Goal: Task Accomplishment & Management: Use online tool/utility

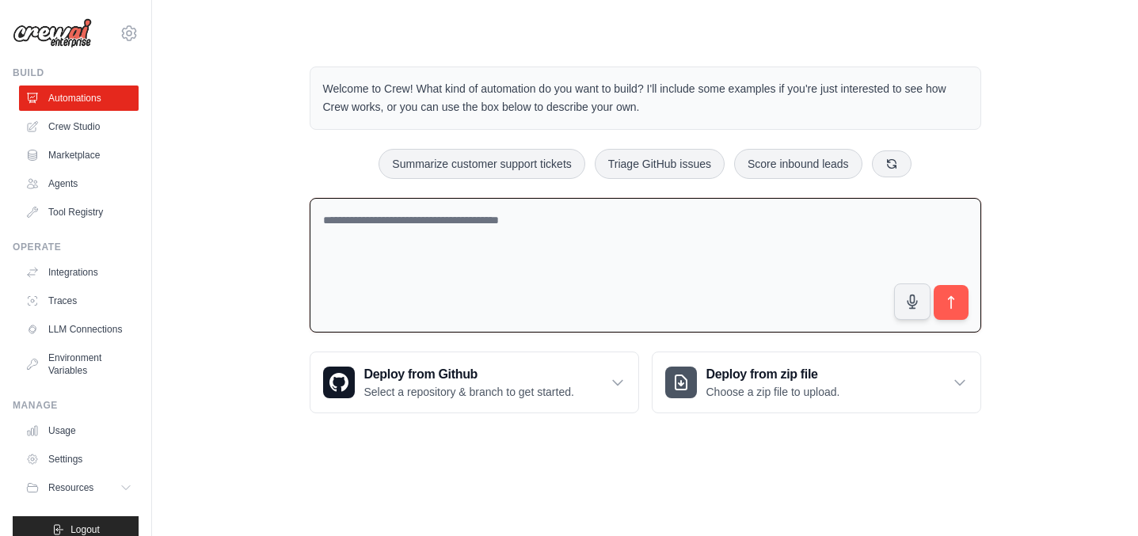
click at [635, 253] on textarea at bounding box center [646, 265] width 672 height 135
click at [539, 211] on textarea "To enrich screen reader interactions, please activate Accessibility in Grammarl…" at bounding box center [646, 265] width 672 height 135
paste textarea "**********"
click at [487, 225] on textarea "**********" at bounding box center [646, 265] width 672 height 135
click at [741, 219] on textarea "**********" at bounding box center [646, 265] width 672 height 135
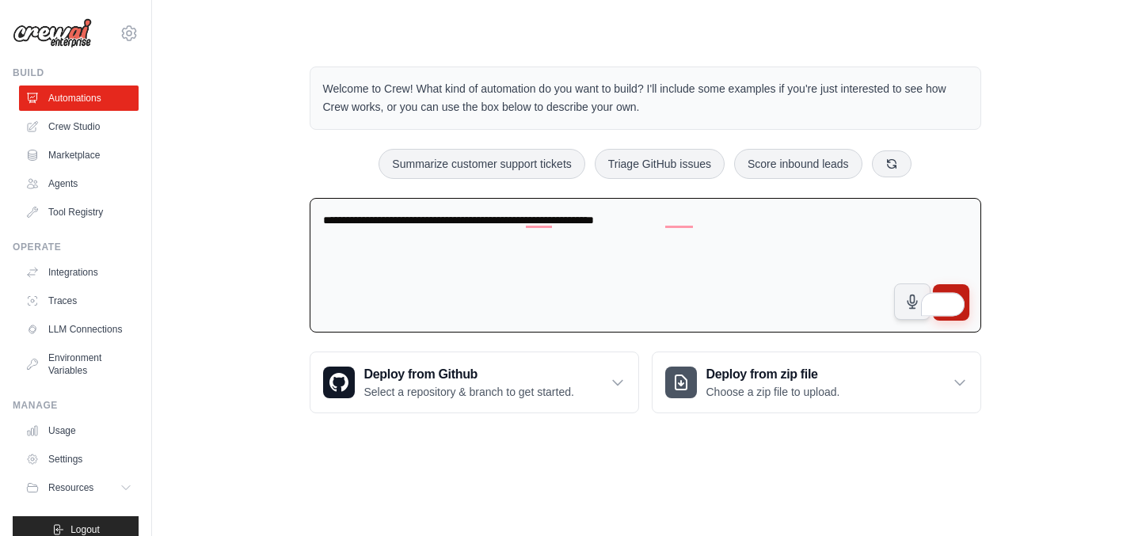
type textarea "**********"
click at [958, 289] on button "submit" at bounding box center [950, 302] width 36 height 36
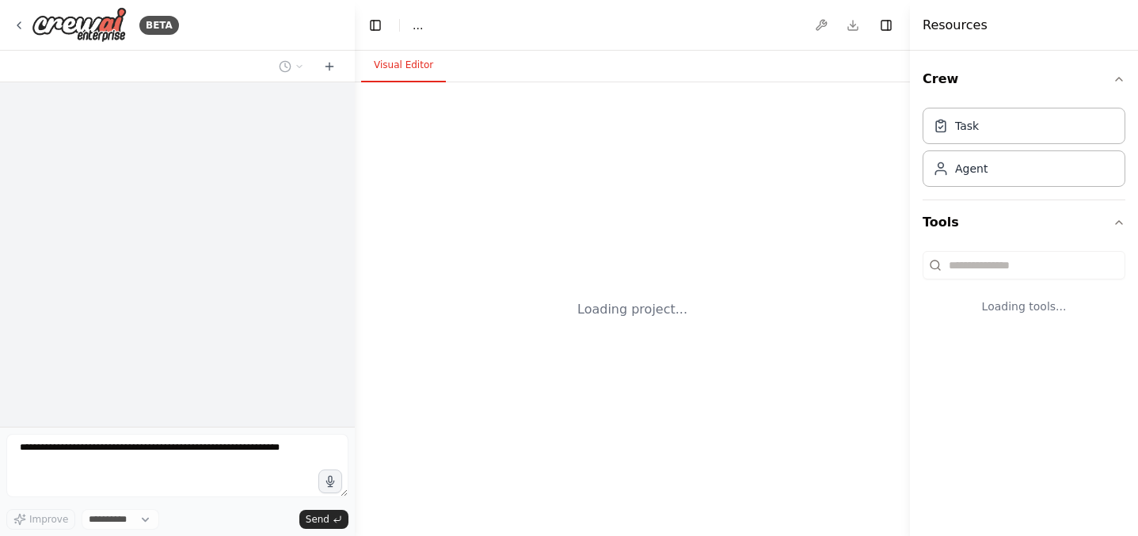
select select "****"
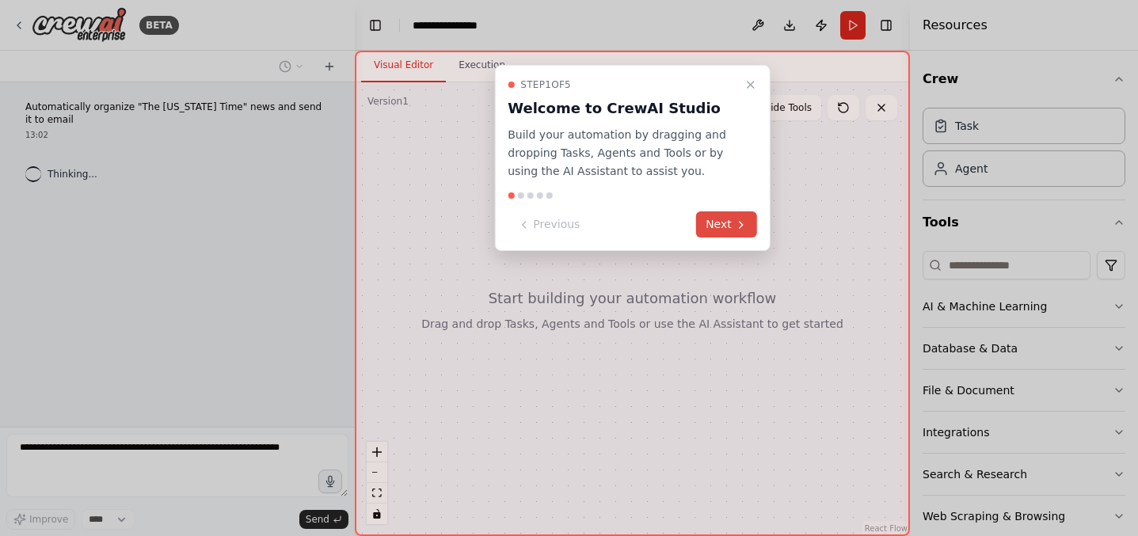
click at [715, 227] on button "Next" at bounding box center [726, 225] width 61 height 26
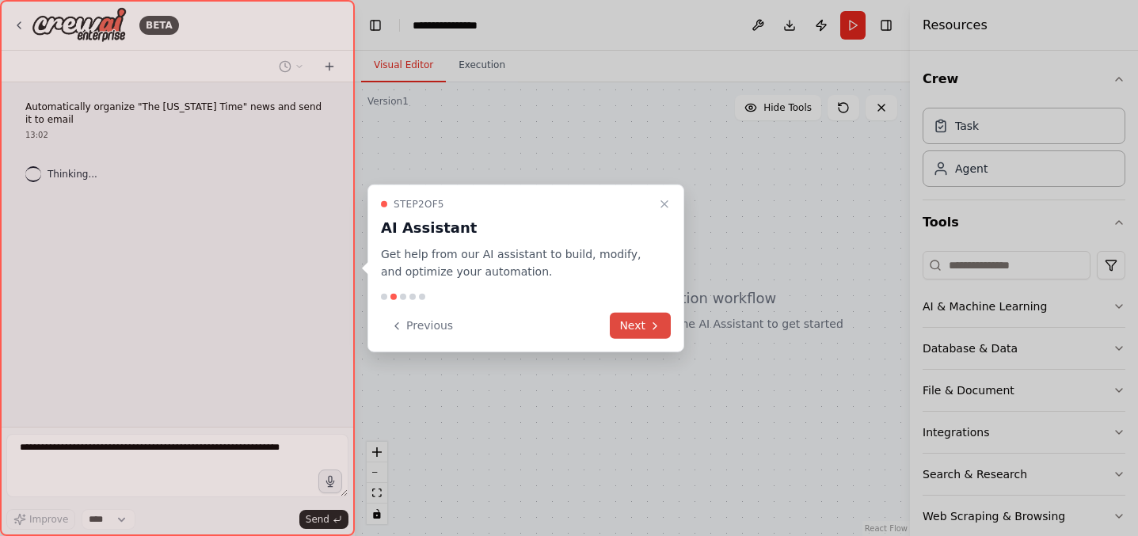
click at [639, 326] on button "Next" at bounding box center [640, 326] width 61 height 26
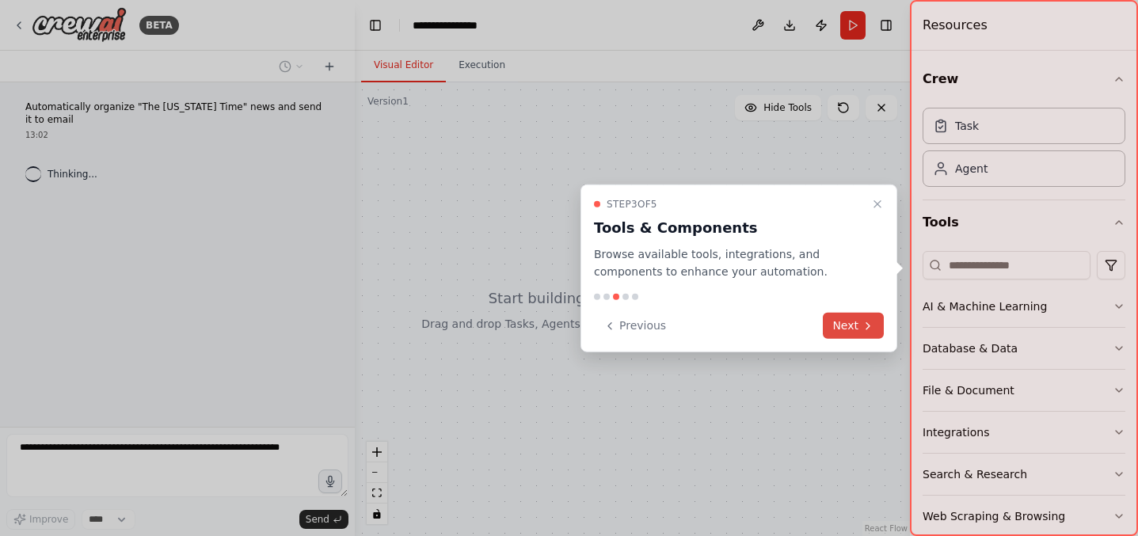
click at [839, 323] on button "Next" at bounding box center [853, 326] width 61 height 26
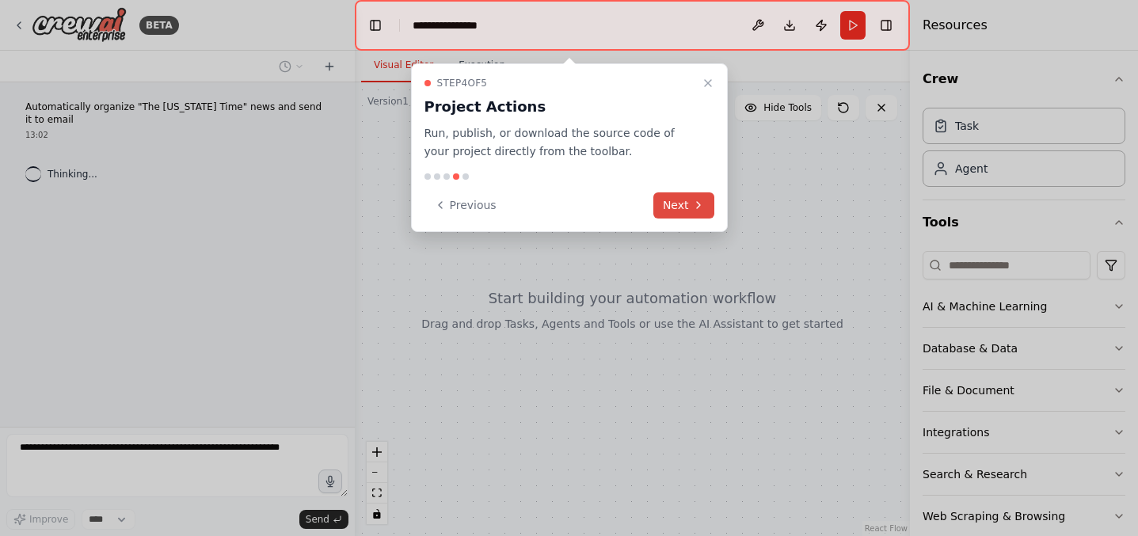
click at [661, 212] on button "Next" at bounding box center [684, 205] width 61 height 26
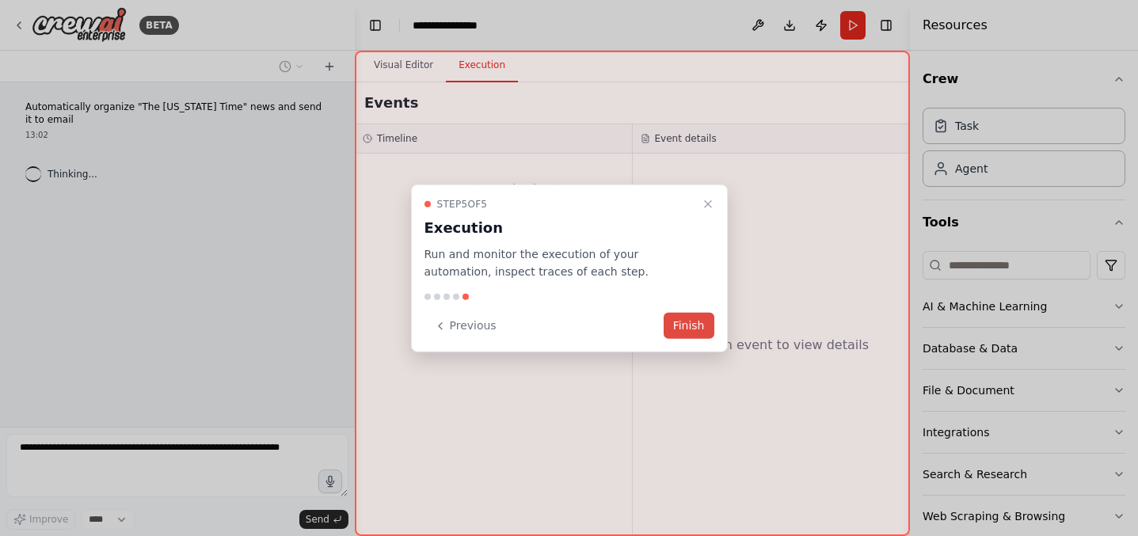
click at [693, 330] on button "Finish" at bounding box center [689, 326] width 51 height 26
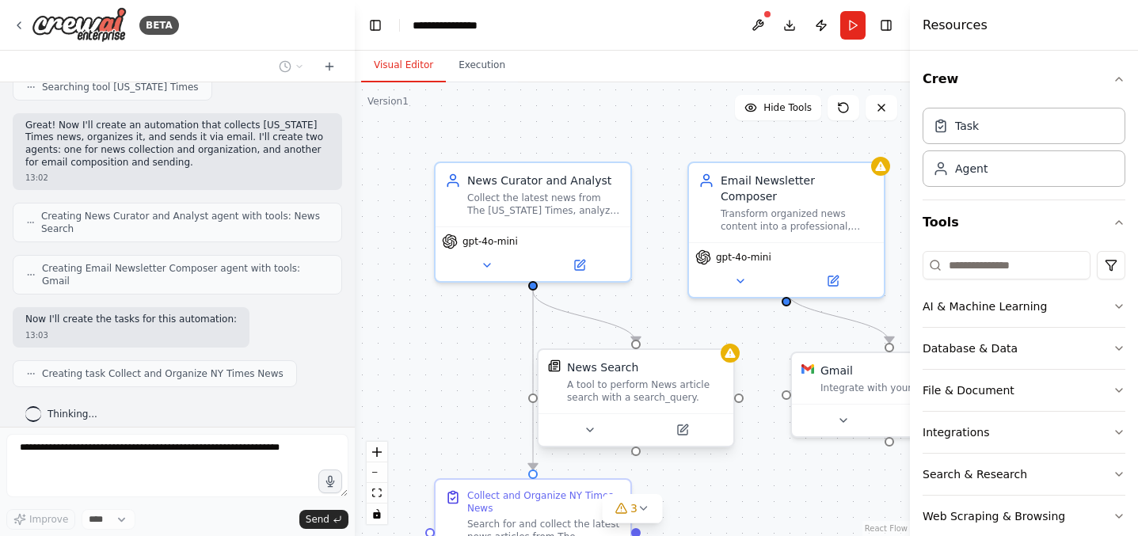
scroll to position [469, 0]
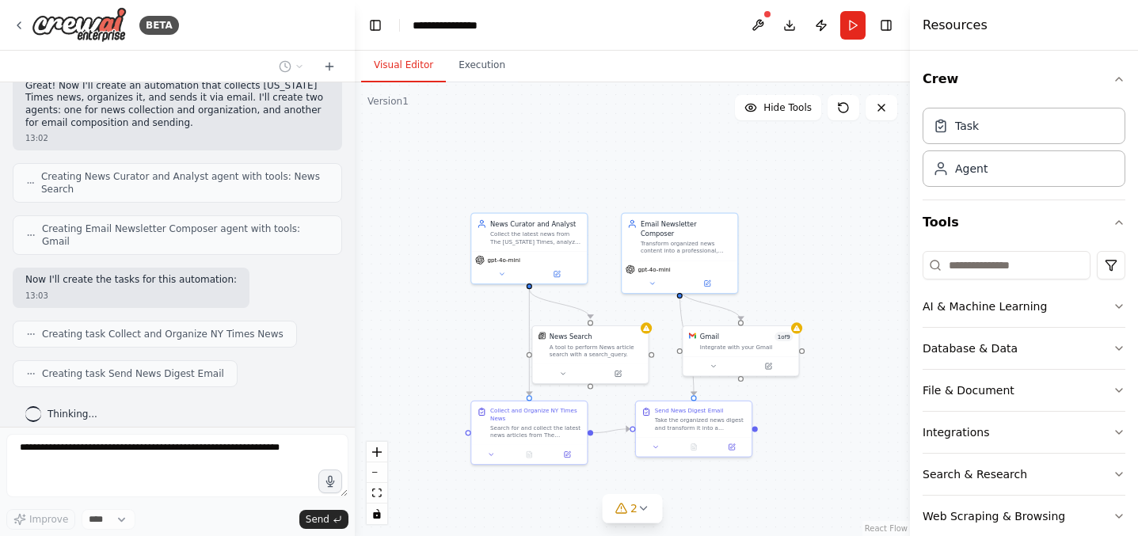
drag, startPoint x: 695, startPoint y: 311, endPoint x: 626, endPoint y: 282, distance: 75.3
click at [626, 282] on div ".deletable-edge-delete-btn { width: 20px; height: 20px; border: 0px solid #ffff…" at bounding box center [632, 309] width 555 height 454
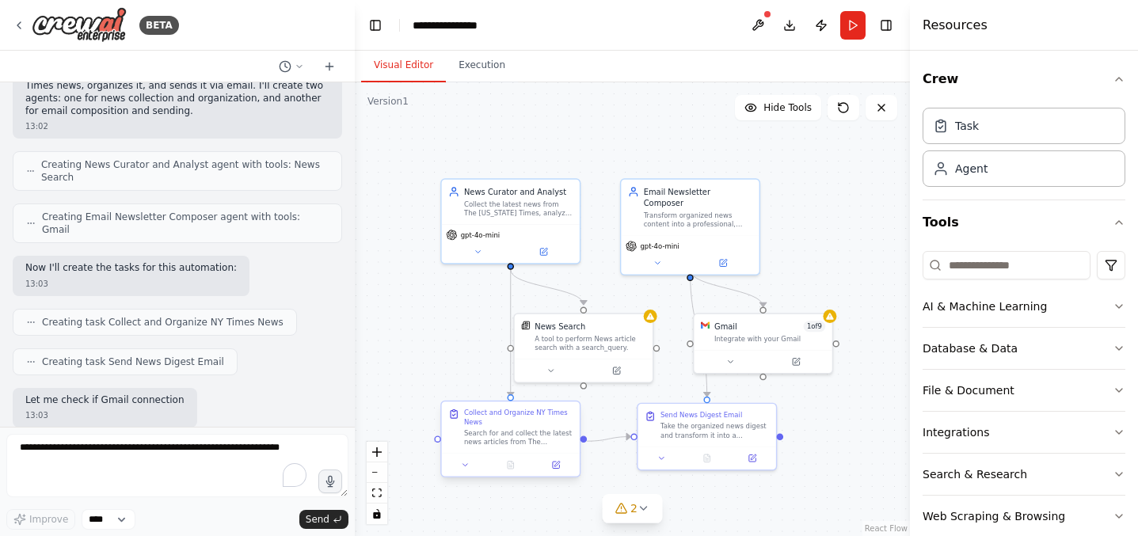
scroll to position [562, 0]
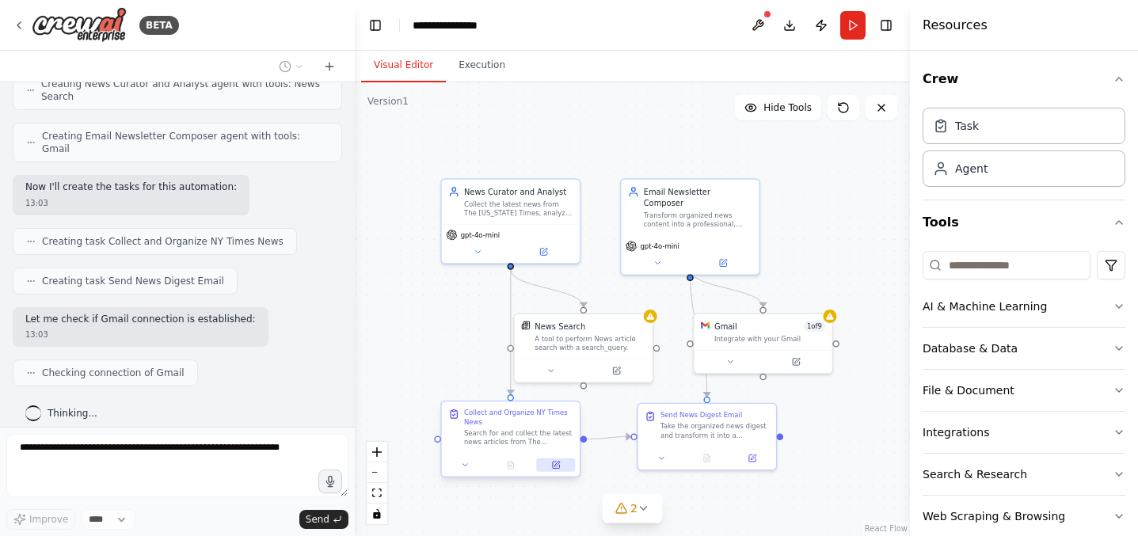
click at [554, 463] on icon at bounding box center [556, 465] width 7 height 7
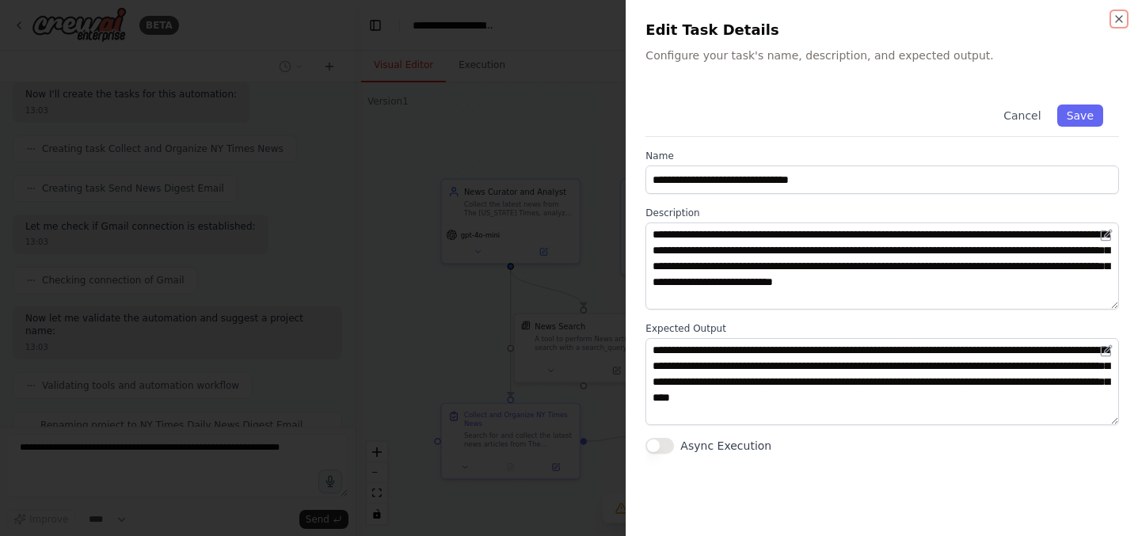
scroll to position [707, 0]
click at [584, 347] on div at bounding box center [569, 268] width 1138 height 536
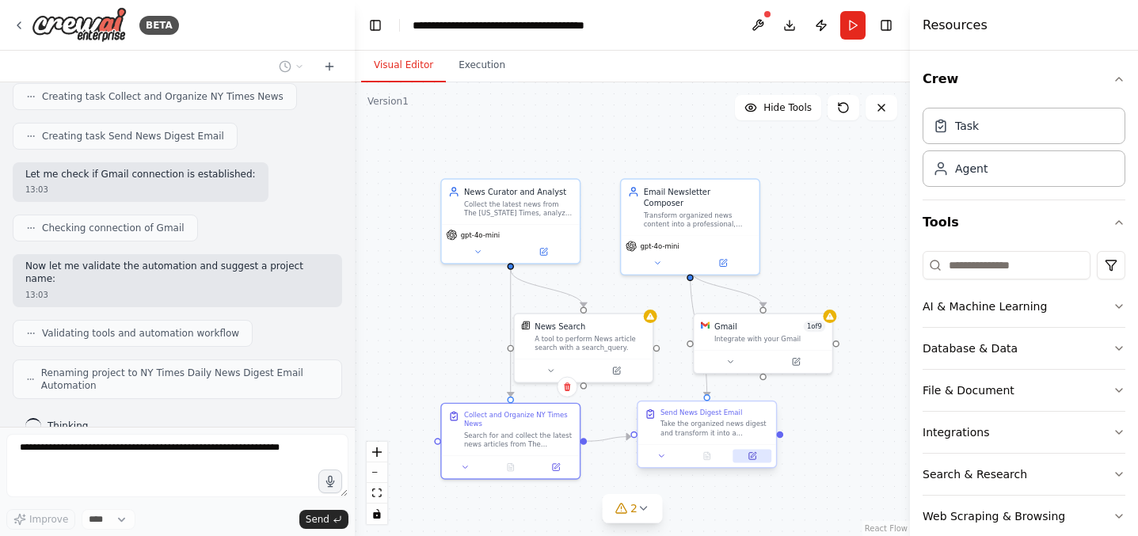
click at [745, 455] on button at bounding box center [753, 455] width 39 height 13
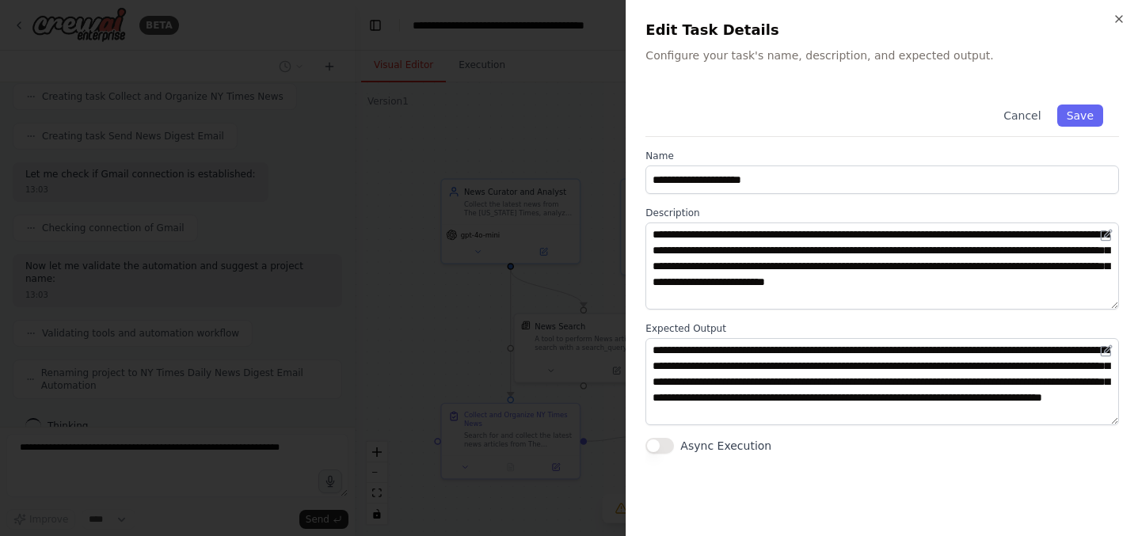
click at [542, 312] on div at bounding box center [569, 268] width 1138 height 536
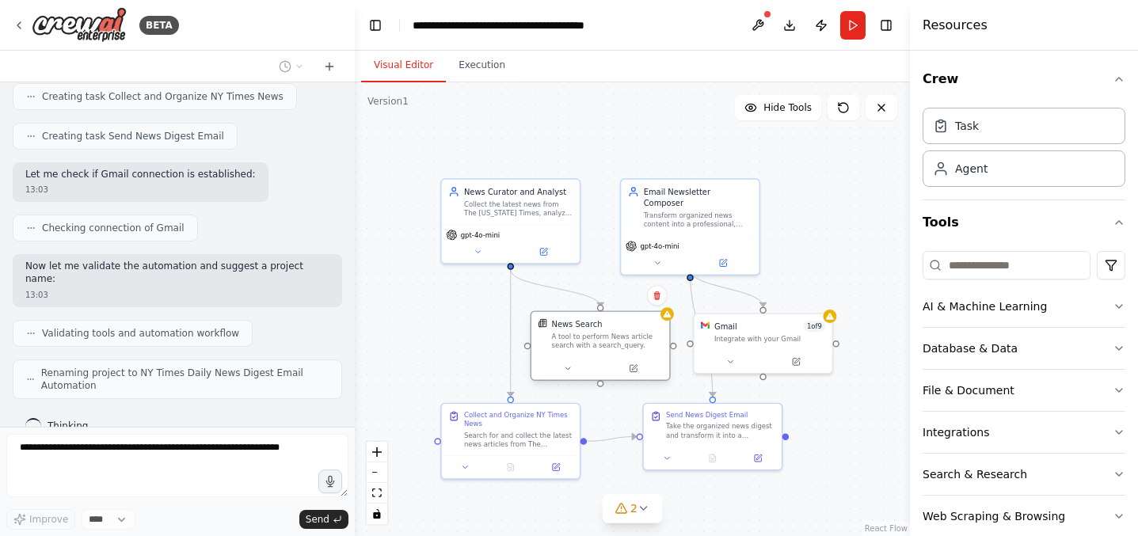
drag, startPoint x: 531, startPoint y: 344, endPoint x: 552, endPoint y: 342, distance: 21.4
click at [551, 343] on div "News Search A tool to perform News article search with a search_query." at bounding box center [600, 334] width 124 height 32
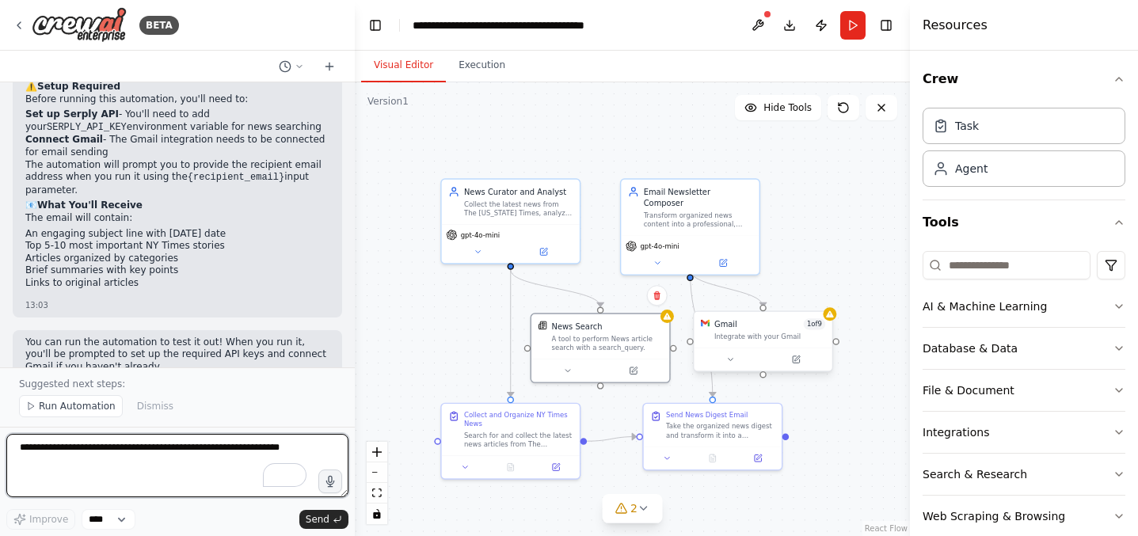
scroll to position [1274, 0]
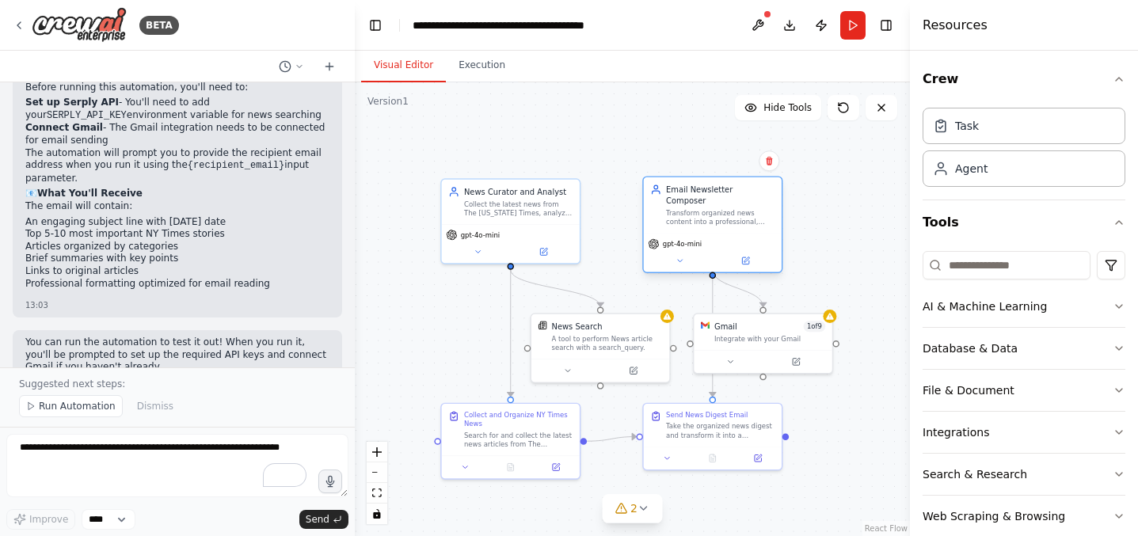
drag, startPoint x: 695, startPoint y: 223, endPoint x: 716, endPoint y: 224, distance: 21.4
click at [716, 234] on div "gpt-4o-mini" at bounding box center [713, 253] width 138 height 39
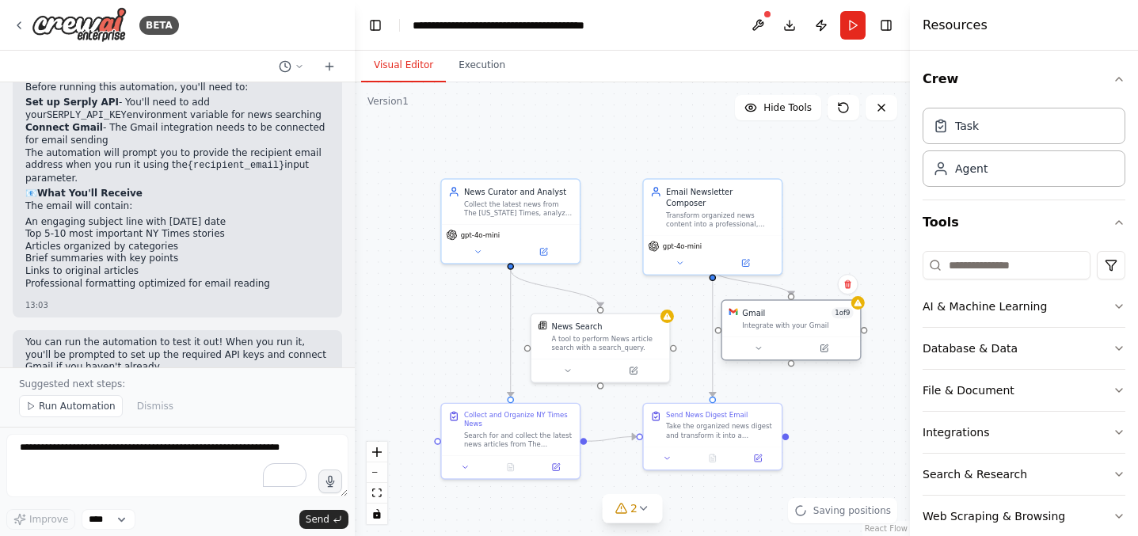
drag, startPoint x: 762, startPoint y: 333, endPoint x: 795, endPoint y: 322, distance: 35.3
click at [795, 322] on div "Integrate with your Gmail" at bounding box center [797, 325] width 111 height 9
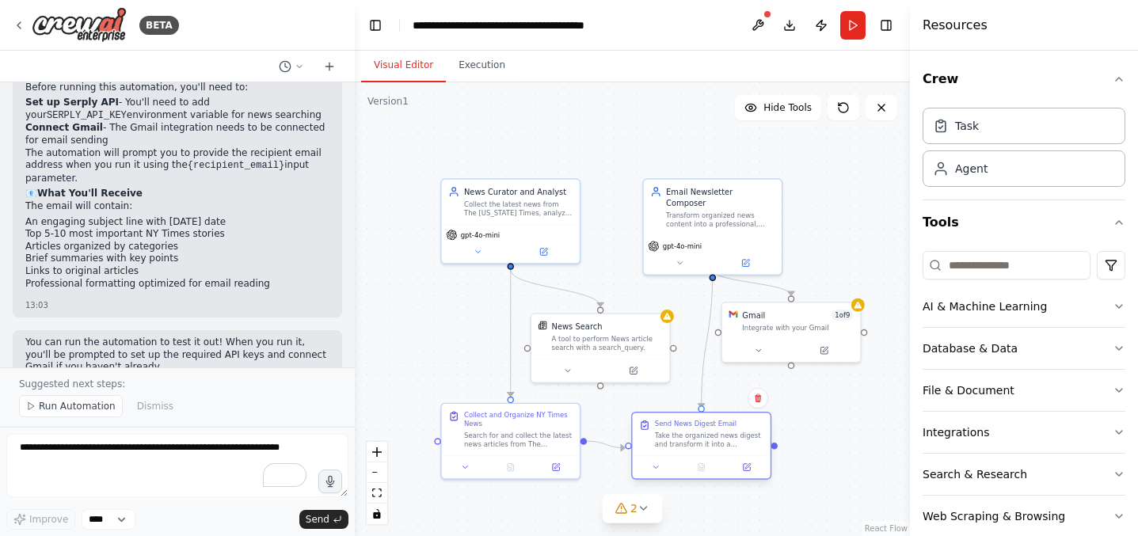
drag, startPoint x: 724, startPoint y: 432, endPoint x: 715, endPoint y: 440, distance: 12.9
click at [715, 440] on div "Take the organized news digest and transform it into a professional email newsl…" at bounding box center [709, 440] width 109 height 18
click at [667, 319] on div at bounding box center [667, 313] width 13 height 13
click at [726, 437] on div "Take the organized news digest and transform it into a professional email newsl…" at bounding box center [709, 440] width 109 height 18
click at [826, 349] on icon at bounding box center [824, 348] width 7 height 7
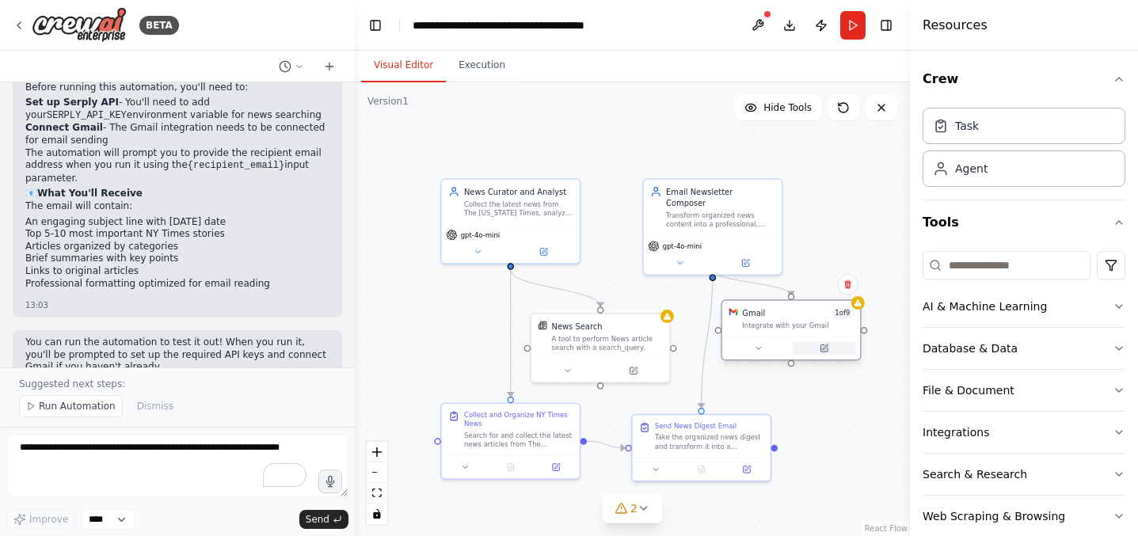
click at [831, 349] on button at bounding box center [823, 347] width 63 height 13
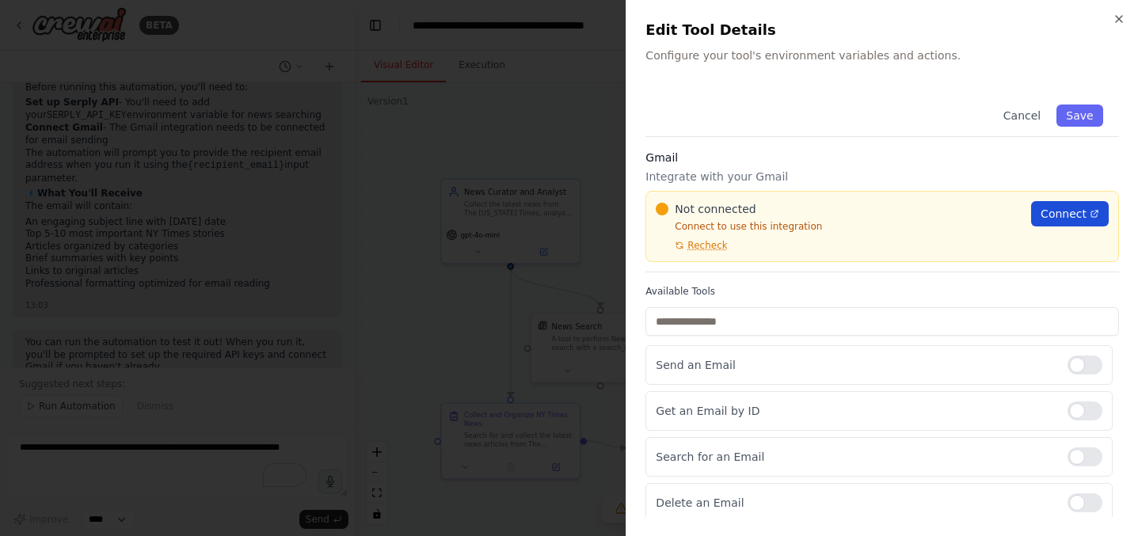
click at [1080, 215] on span "Connect" at bounding box center [1064, 214] width 46 height 16
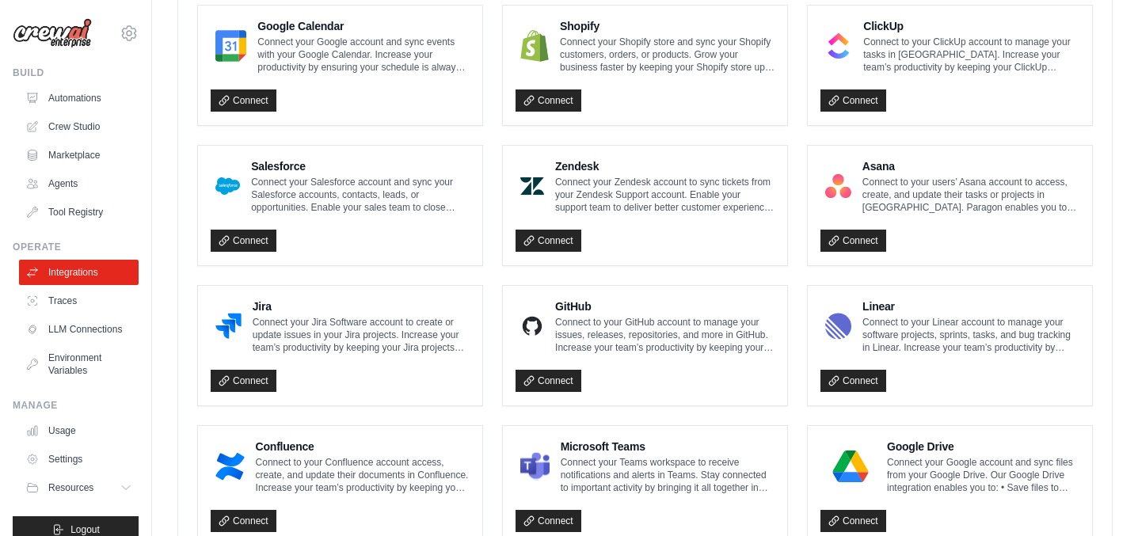
scroll to position [948, 0]
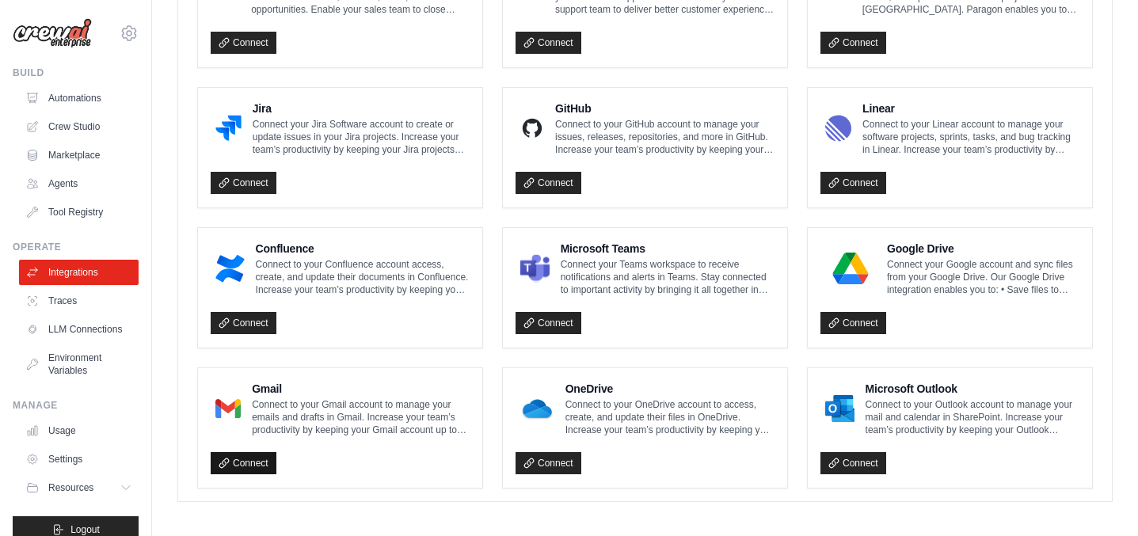
click at [257, 452] on link "Connect" at bounding box center [244, 463] width 66 height 22
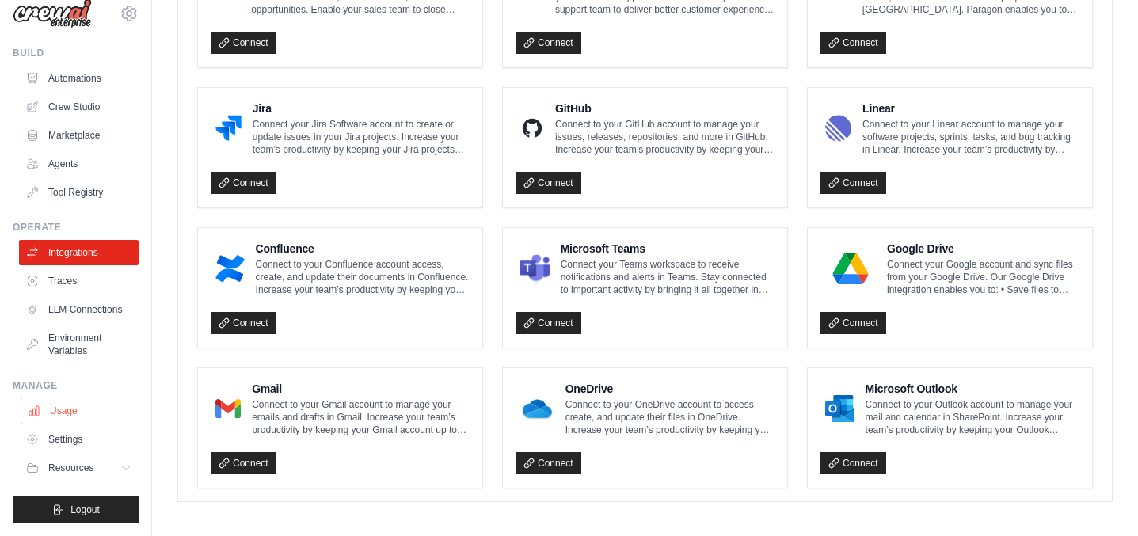
click at [67, 412] on link "Usage" at bounding box center [81, 410] width 120 height 25
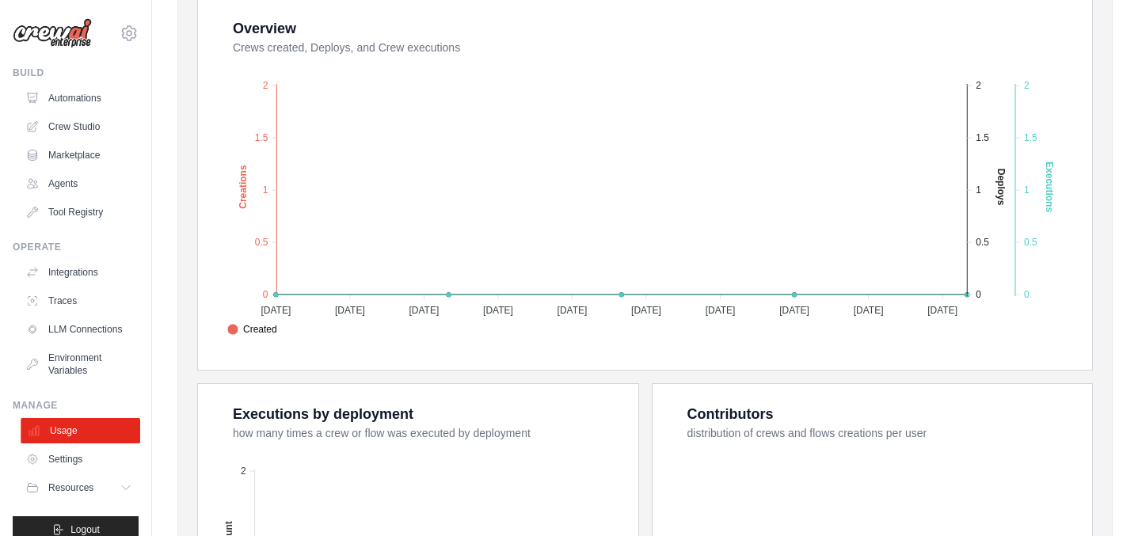
scroll to position [20, 0]
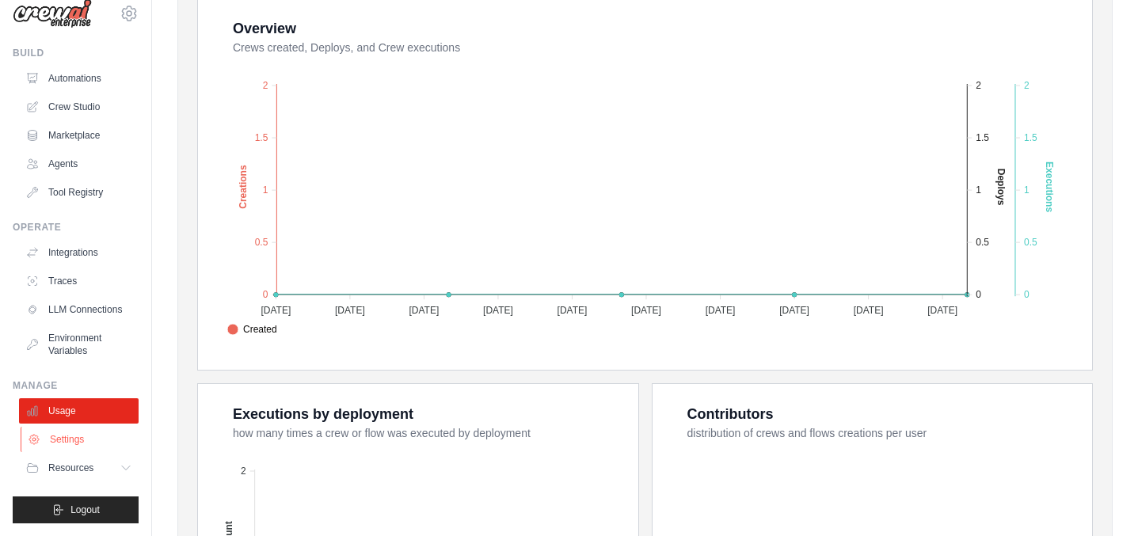
click at [67, 428] on link "Settings" at bounding box center [81, 439] width 120 height 25
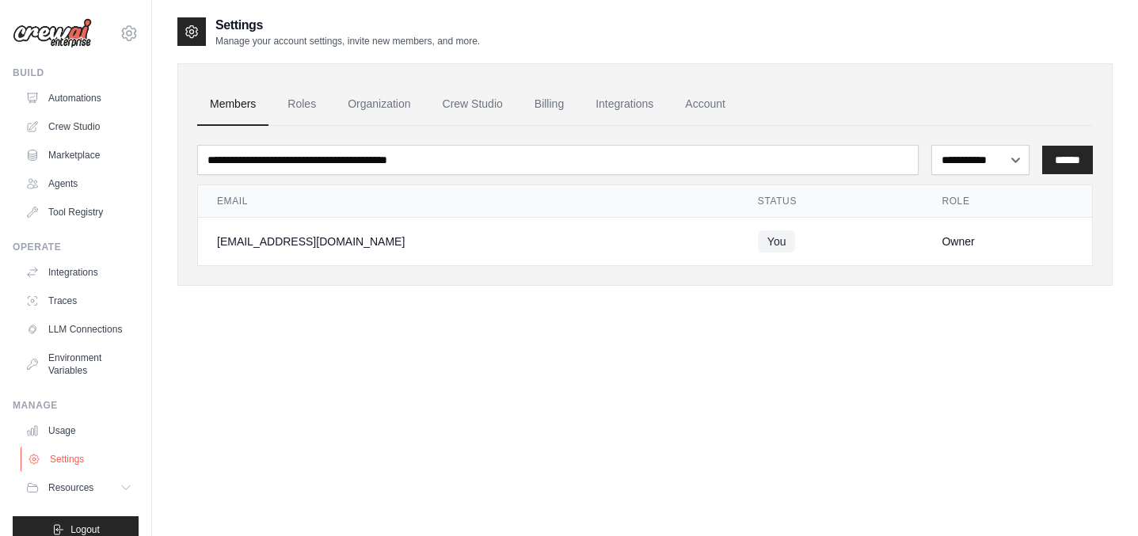
scroll to position [20, 0]
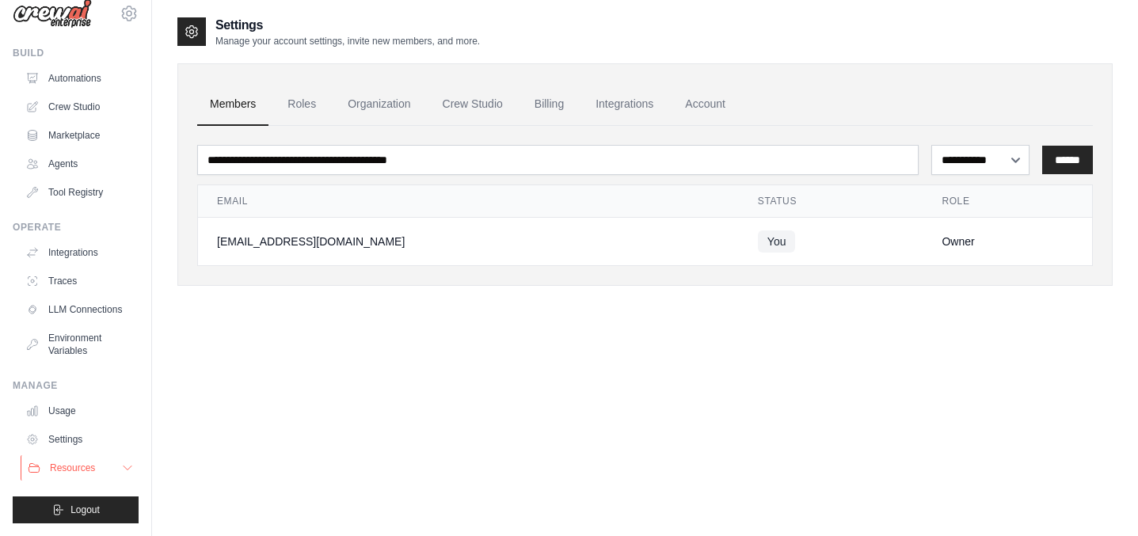
click at [59, 468] on span "Resources" at bounding box center [72, 468] width 45 height 13
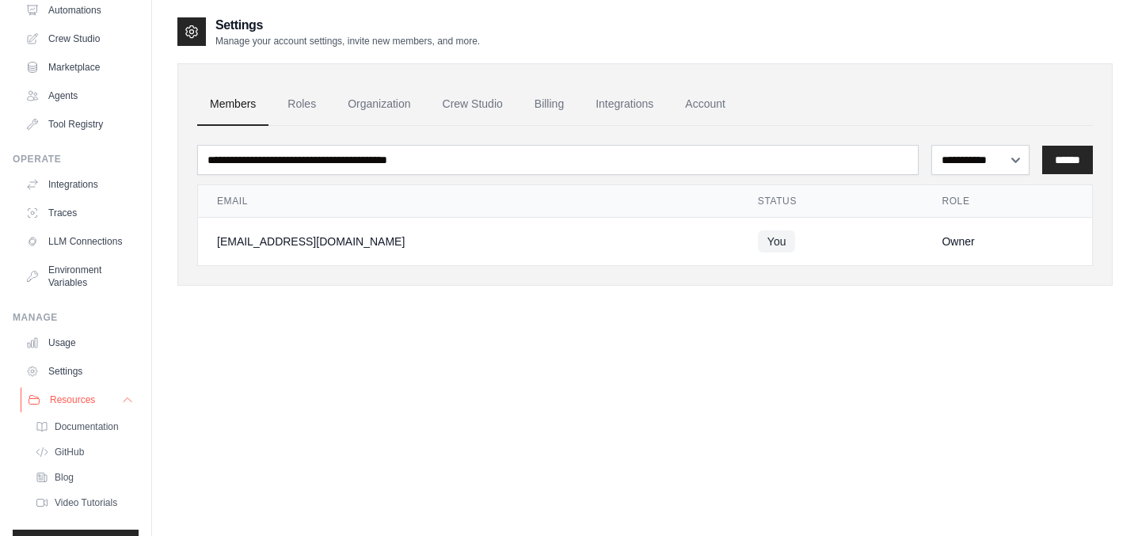
scroll to position [121, 0]
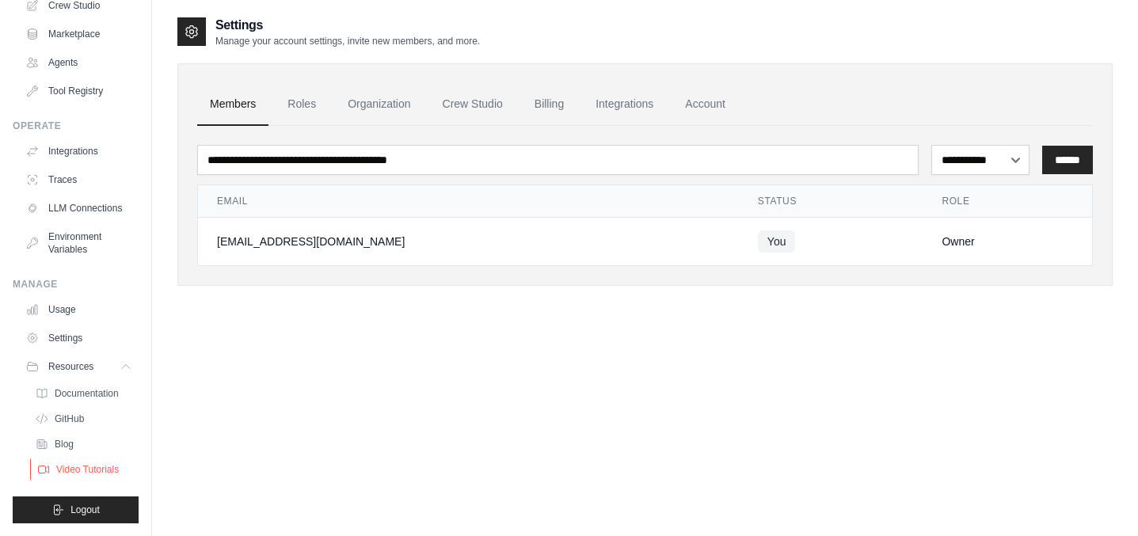
click at [74, 467] on span "Video Tutorials" at bounding box center [87, 469] width 63 height 13
click at [483, 104] on link "Crew Studio" at bounding box center [473, 104] width 86 height 43
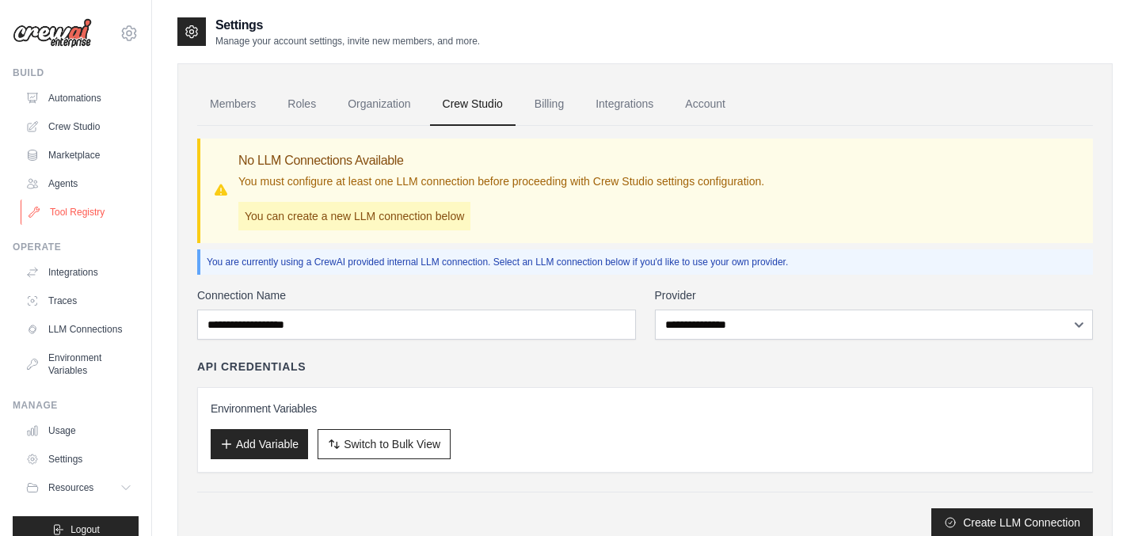
click at [76, 208] on link "Tool Registry" at bounding box center [81, 212] width 120 height 25
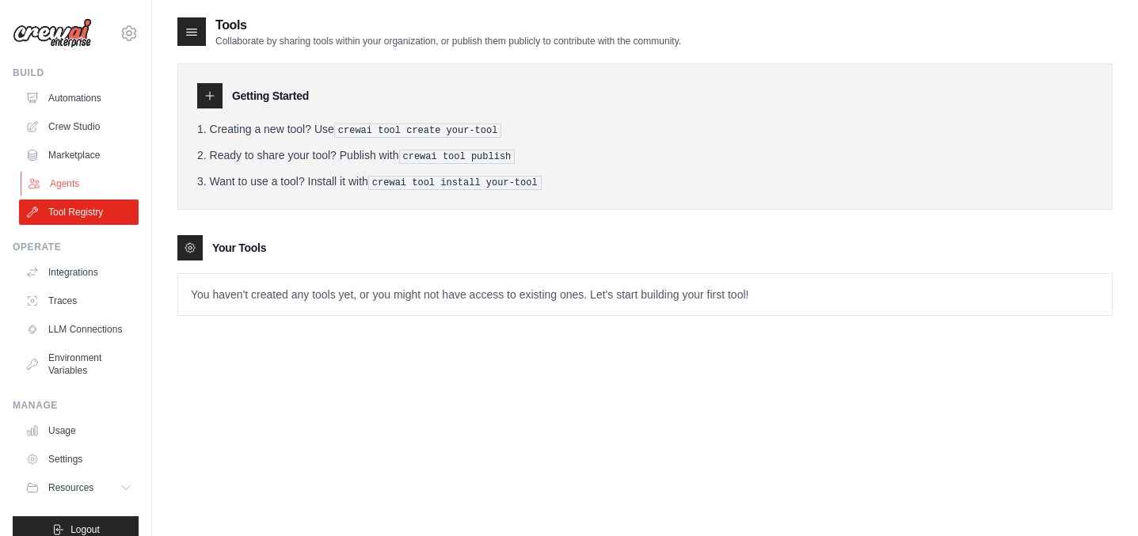
click at [60, 191] on link "Agents" at bounding box center [81, 183] width 120 height 25
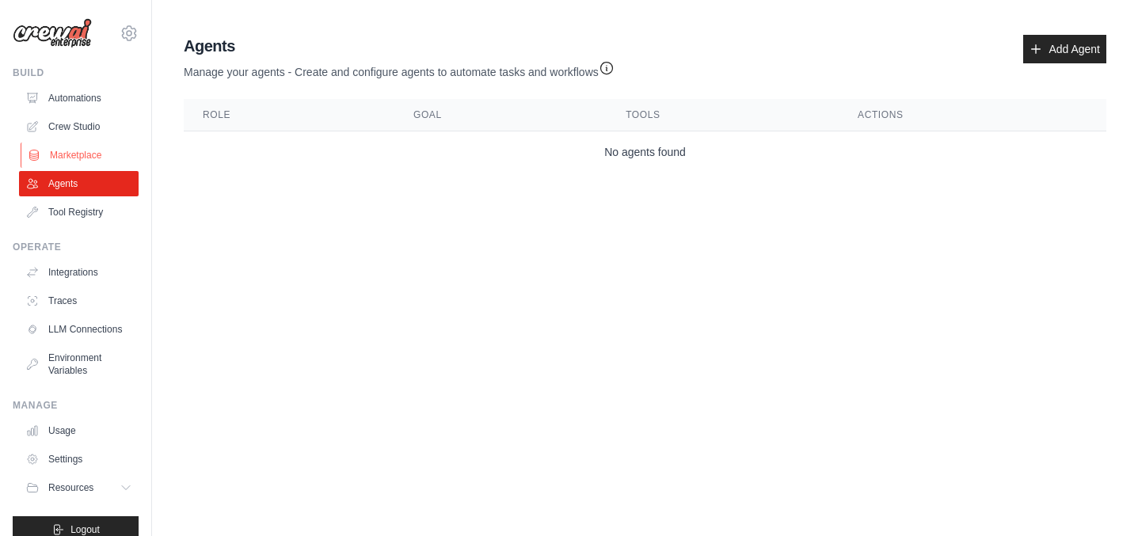
click at [100, 153] on link "Marketplace" at bounding box center [81, 155] width 120 height 25
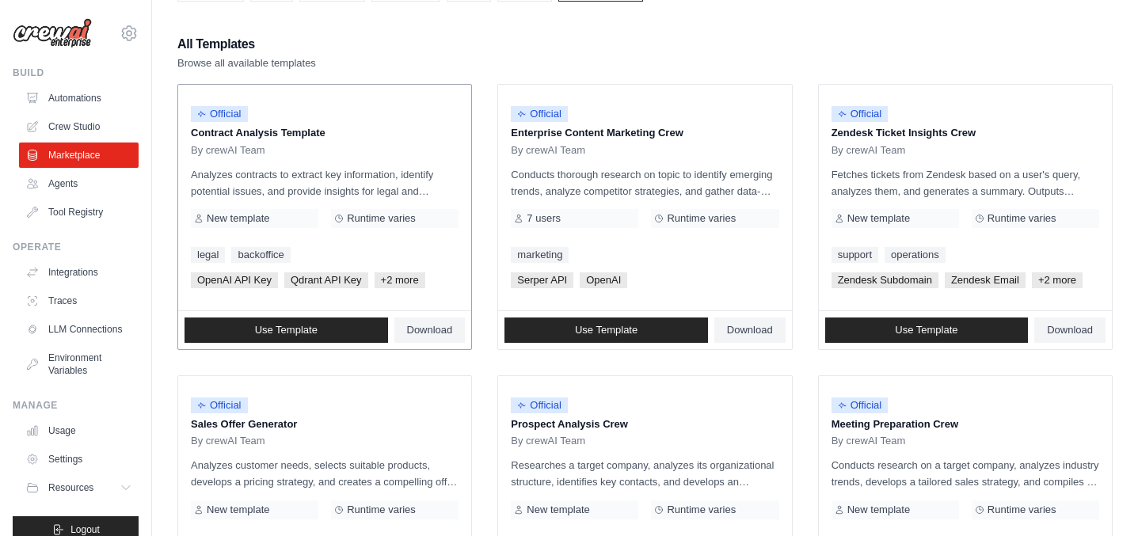
scroll to position [158, 0]
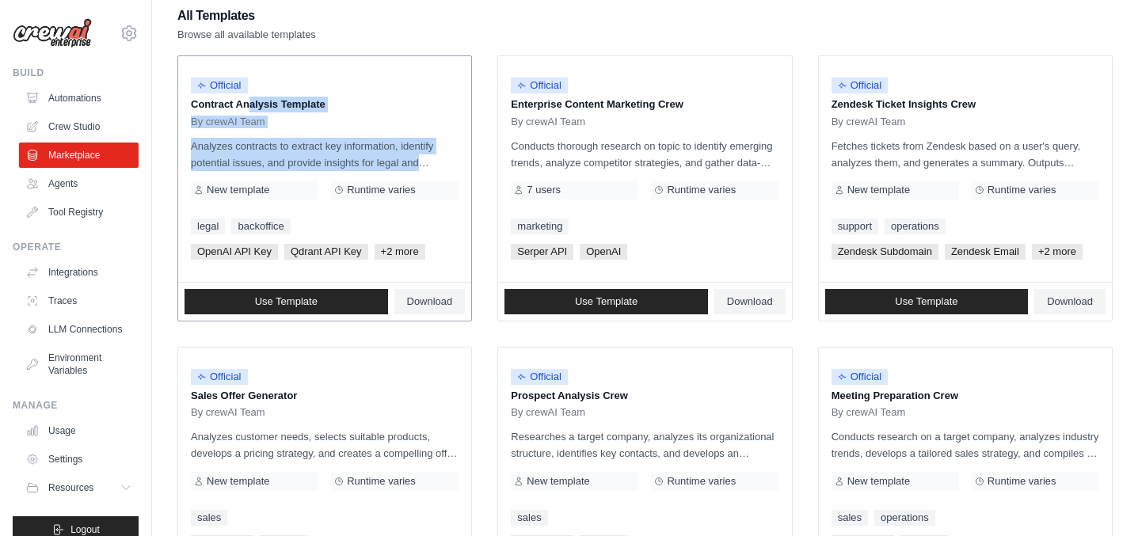
drag, startPoint x: 194, startPoint y: 107, endPoint x: 394, endPoint y: 168, distance: 209.5
click at [394, 168] on div "Official Contract Analysis Template By crewAI Team Analyzes contracts to extrac…" at bounding box center [324, 169] width 293 height 226
click at [394, 168] on p "Analyzes contracts to extract key information, identify potential issues, and p…" at bounding box center [325, 154] width 268 height 33
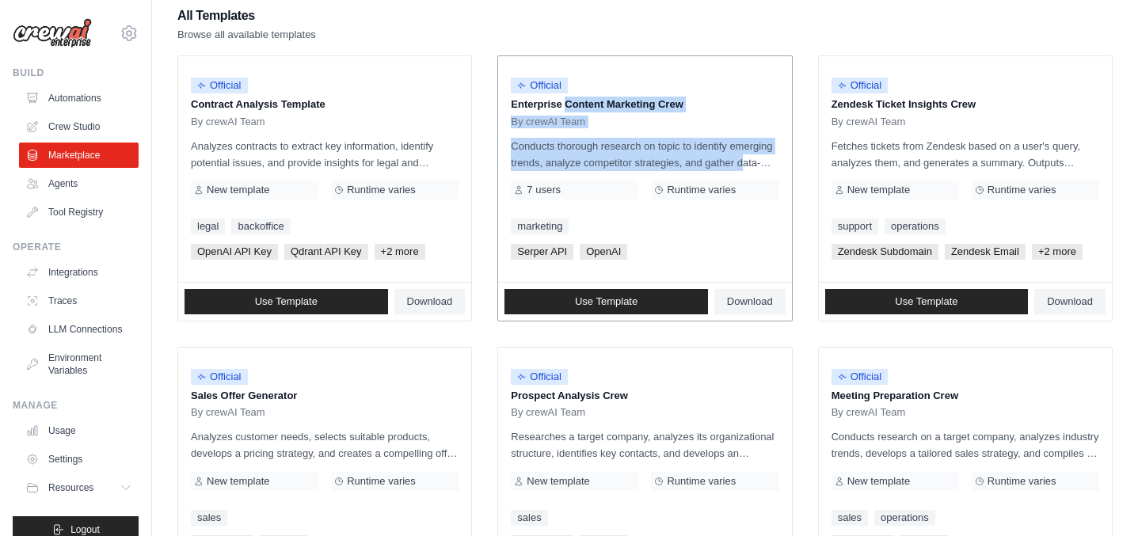
drag, startPoint x: 514, startPoint y: 104, endPoint x: 781, endPoint y: 158, distance: 272.3
click at [781, 158] on div "Official Enterprise Content Marketing Crew By crewAI Team Conducts thorough res…" at bounding box center [644, 169] width 293 height 226
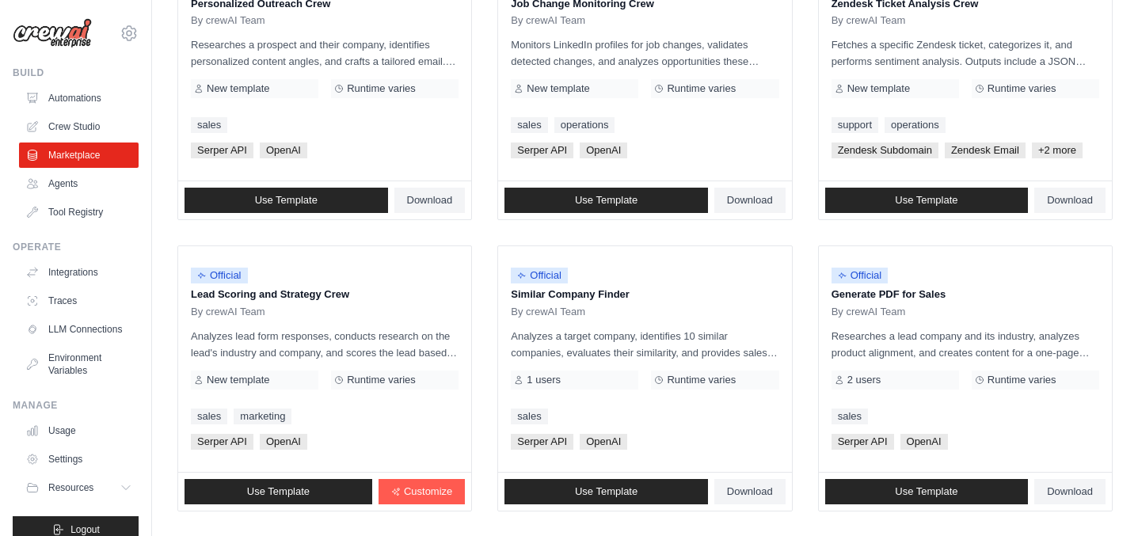
scroll to position [932, 0]
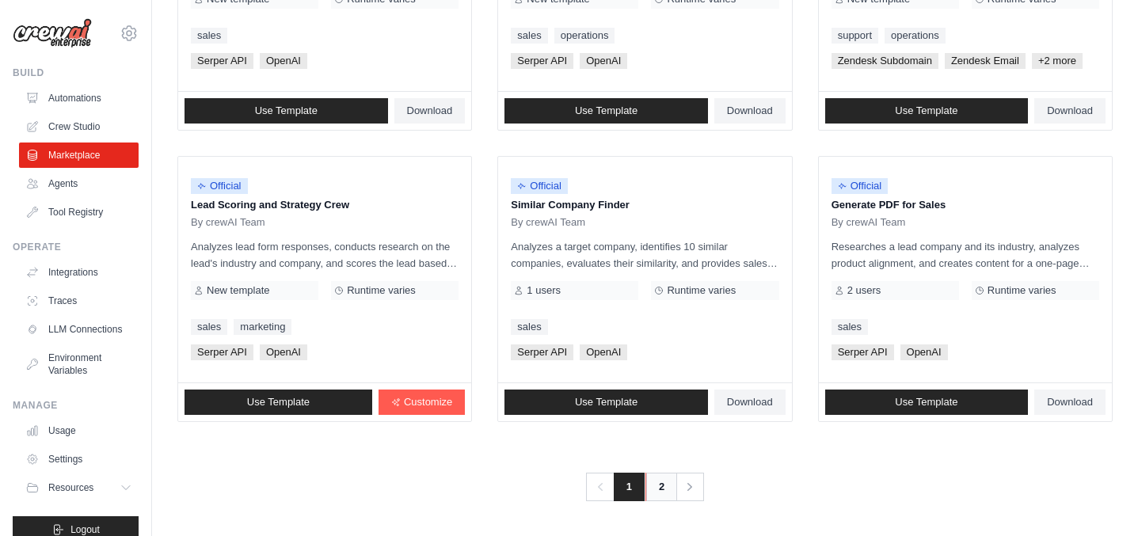
click at [656, 486] on link "2" at bounding box center [662, 487] width 32 height 29
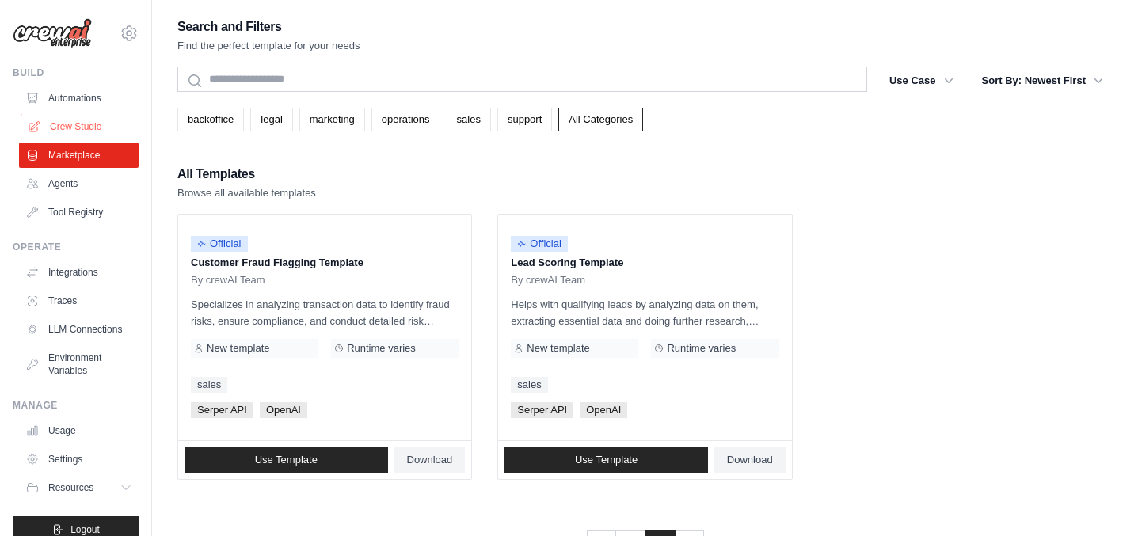
click at [79, 122] on link "Crew Studio" at bounding box center [81, 126] width 120 height 25
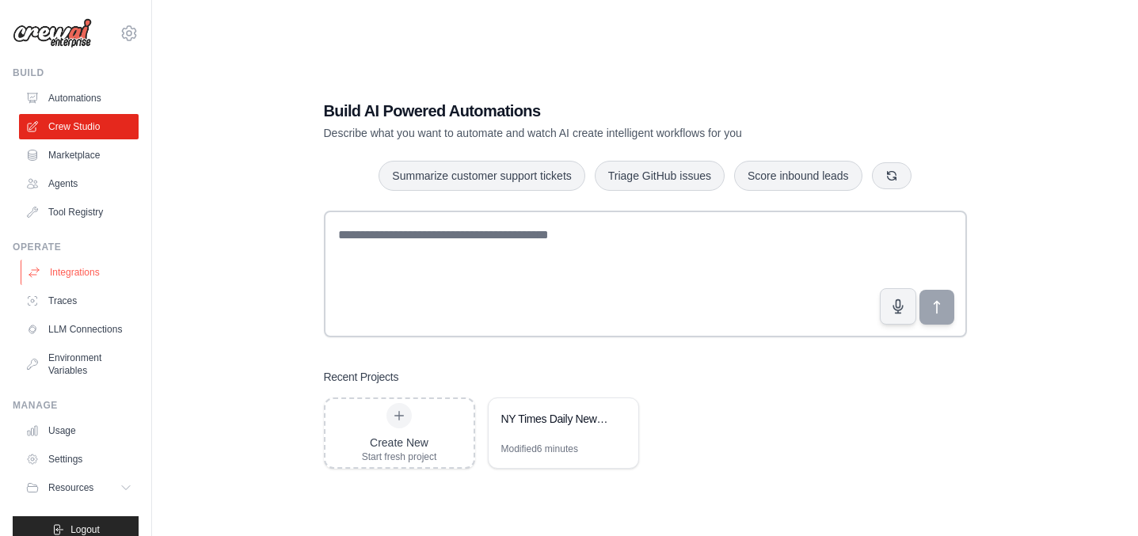
click at [74, 282] on link "Integrations" at bounding box center [81, 272] width 120 height 25
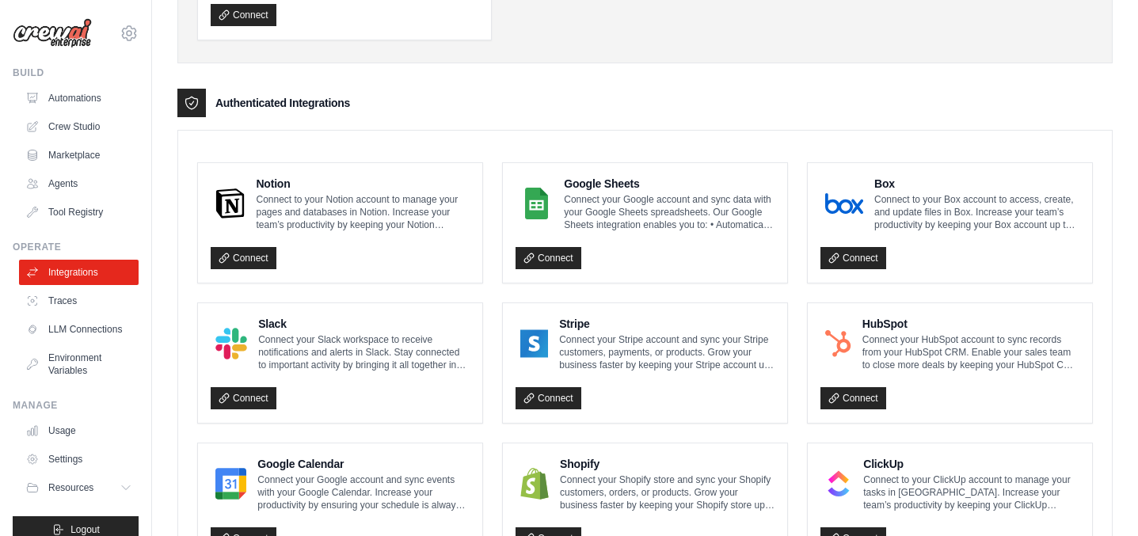
scroll to position [316, 0]
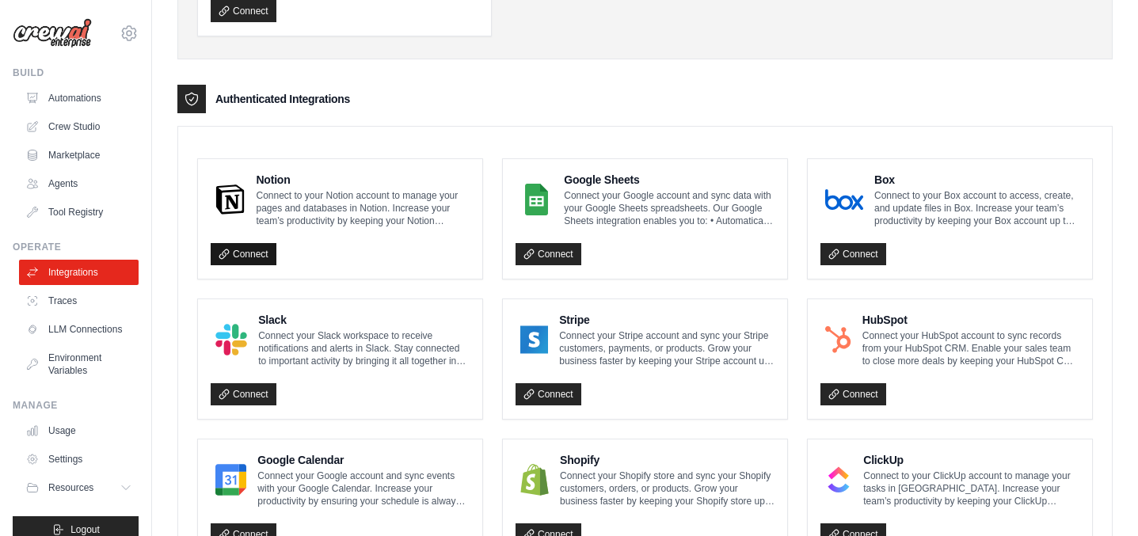
click at [242, 257] on link "Connect" at bounding box center [244, 254] width 66 height 22
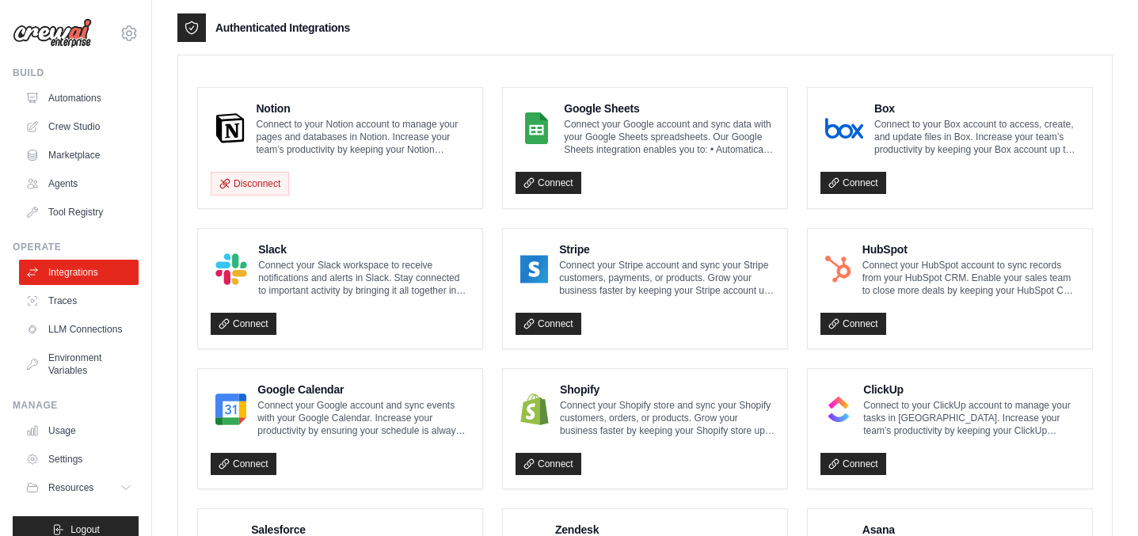
scroll to position [459, 0]
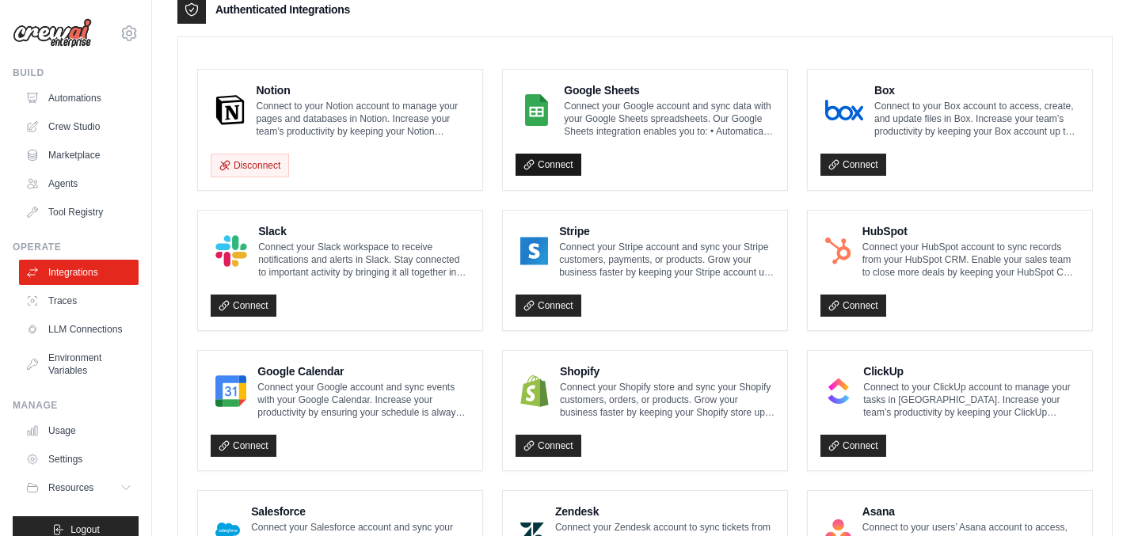
click at [536, 160] on link "Connect" at bounding box center [549, 165] width 66 height 22
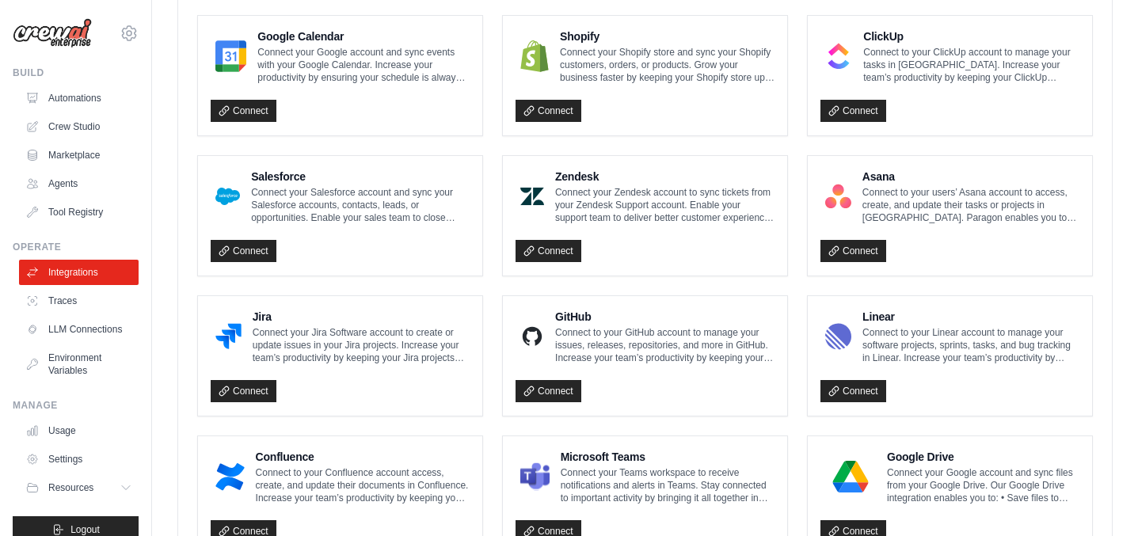
scroll to position [1004, 0]
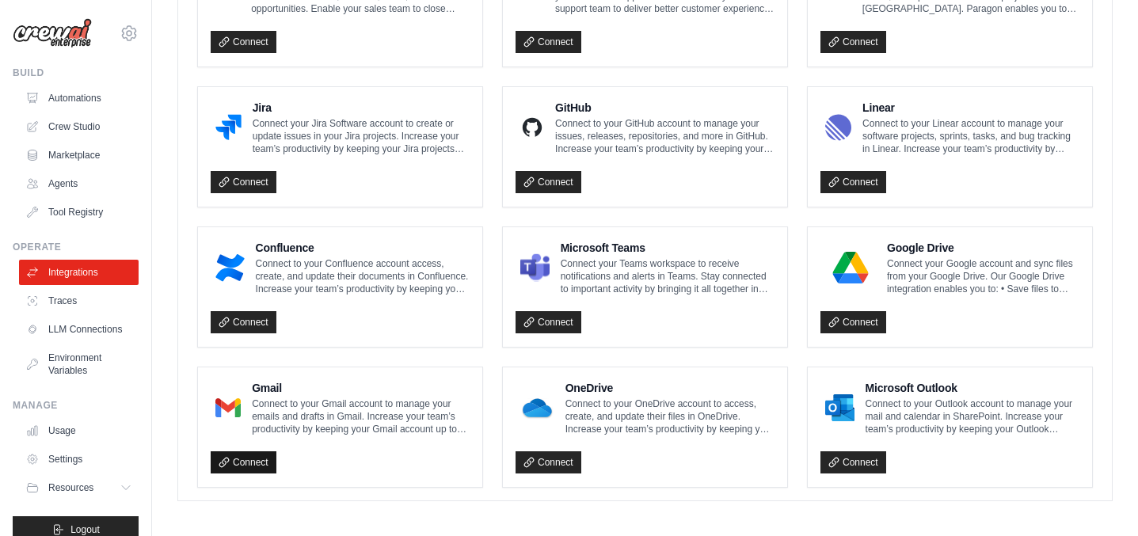
click at [253, 459] on link "Connect" at bounding box center [244, 463] width 66 height 22
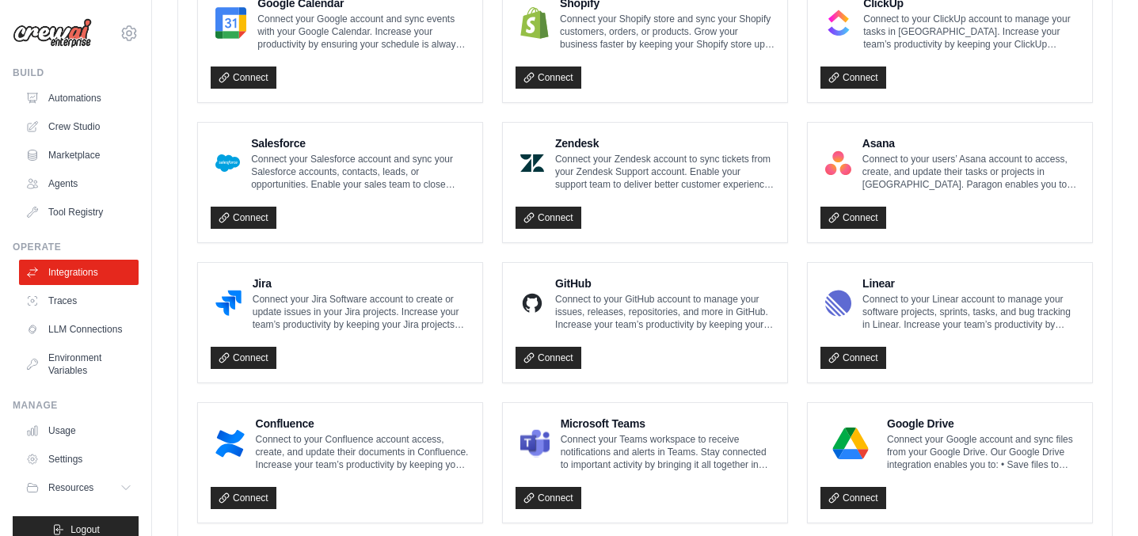
scroll to position [825, 0]
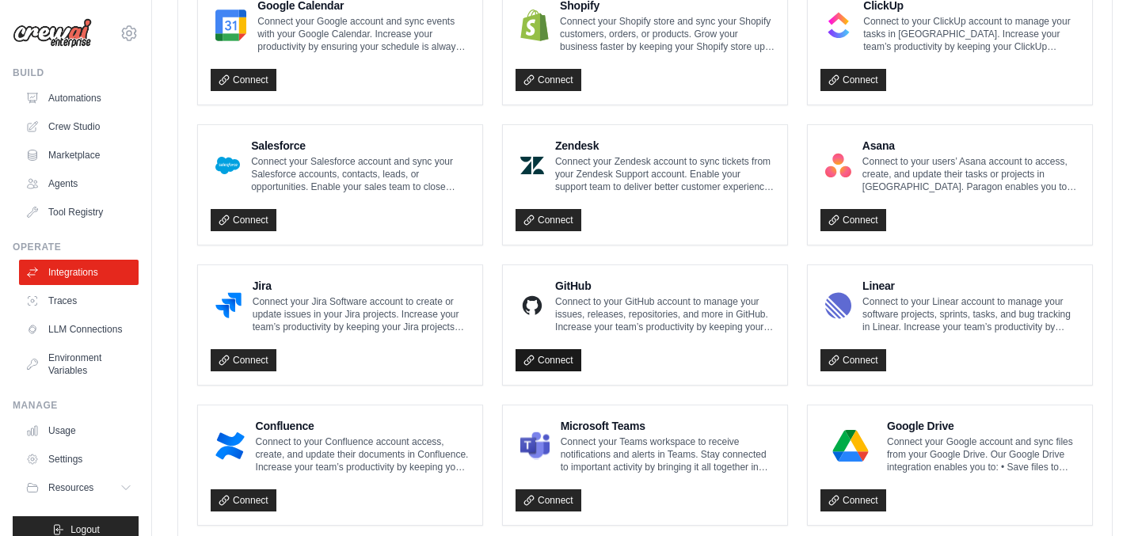
click at [550, 359] on link "Connect" at bounding box center [549, 360] width 66 height 22
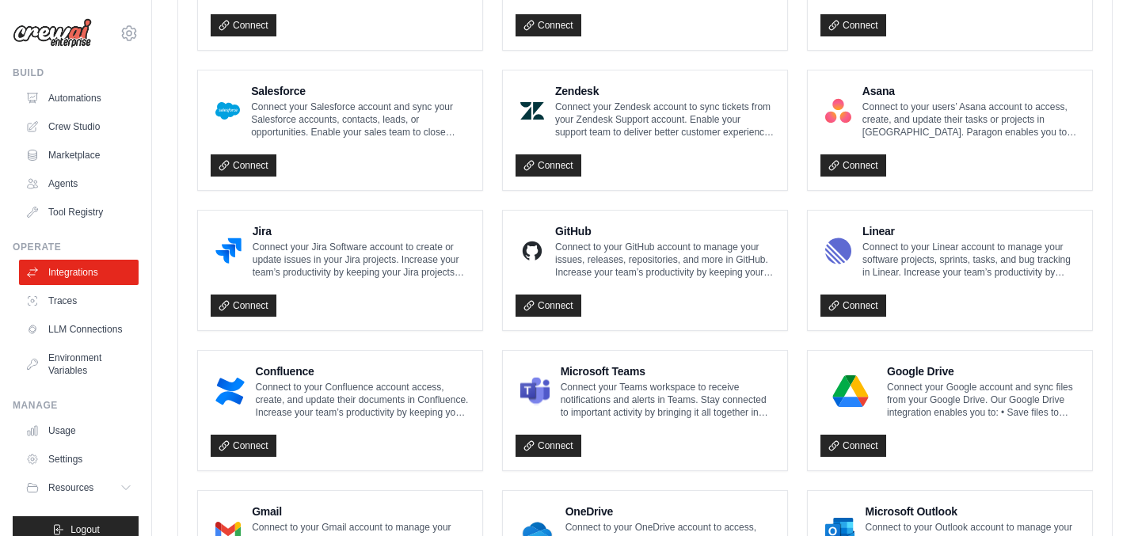
scroll to position [1004, 0]
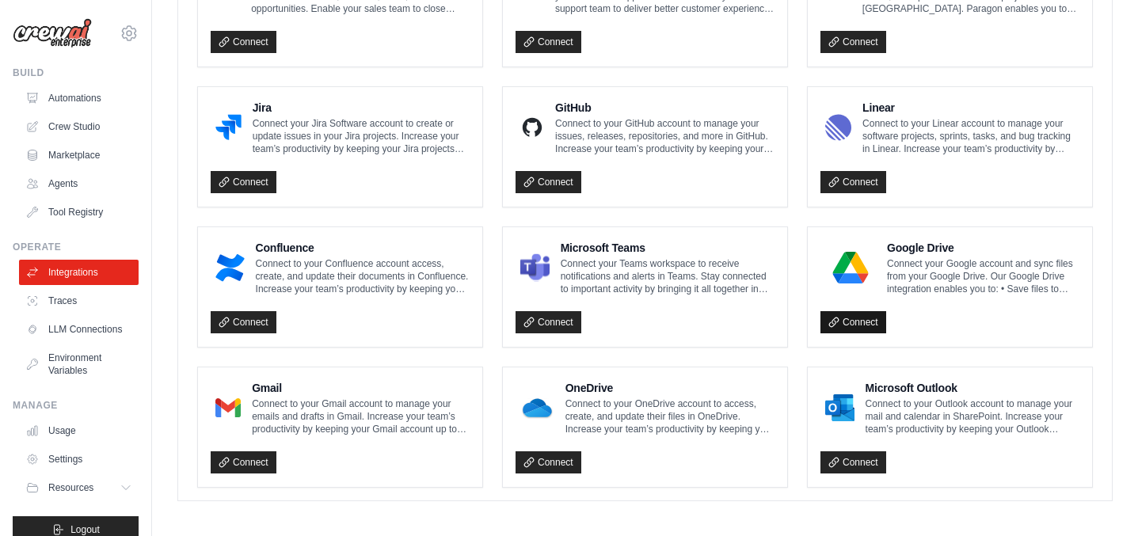
click at [855, 322] on link "Connect" at bounding box center [854, 322] width 66 height 22
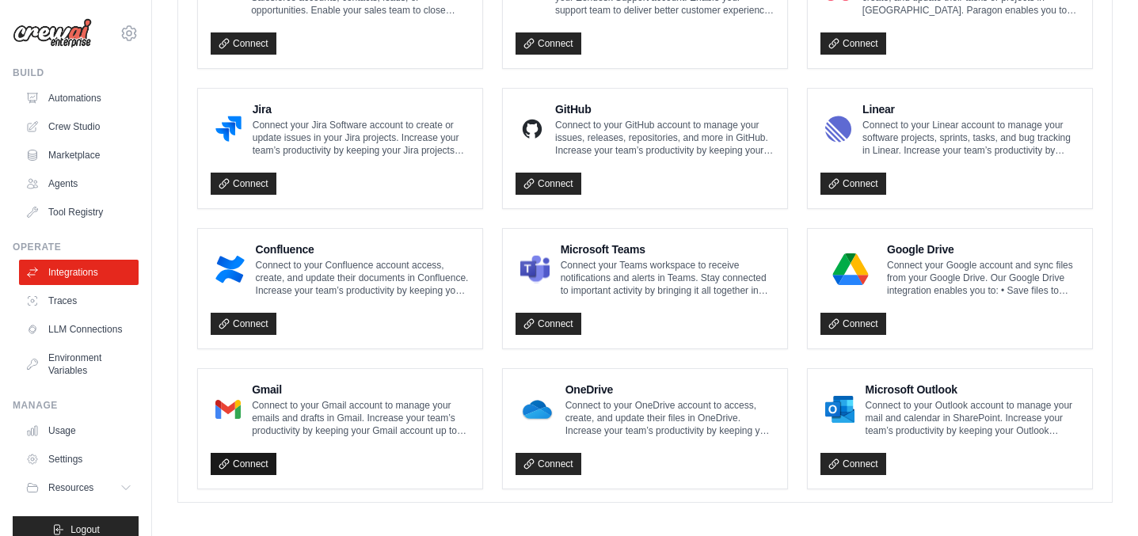
click at [265, 460] on link "Connect" at bounding box center [244, 464] width 66 height 22
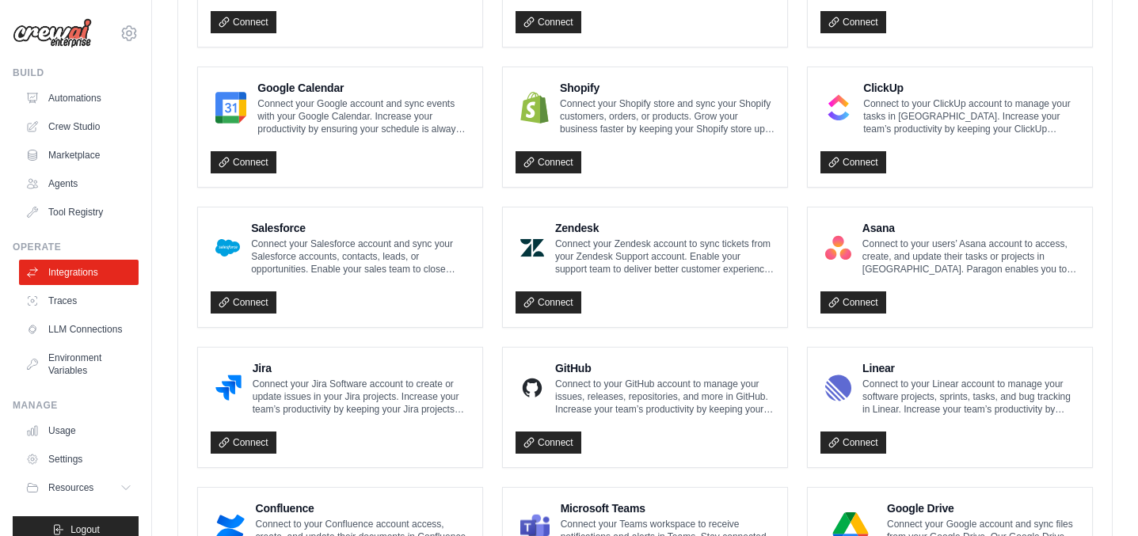
scroll to position [1004, 0]
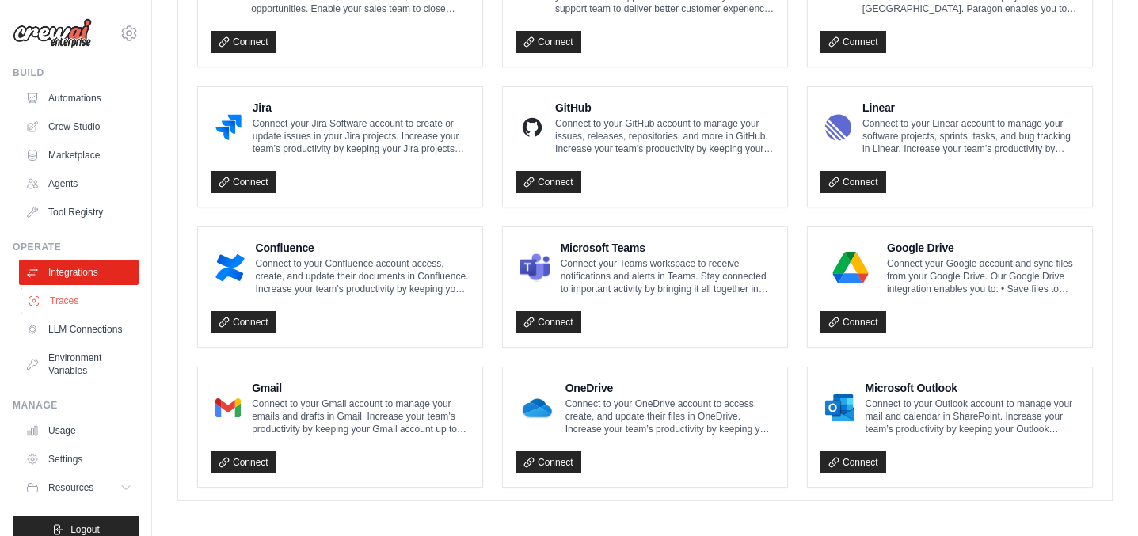
click at [74, 302] on link "Traces" at bounding box center [81, 300] width 120 height 25
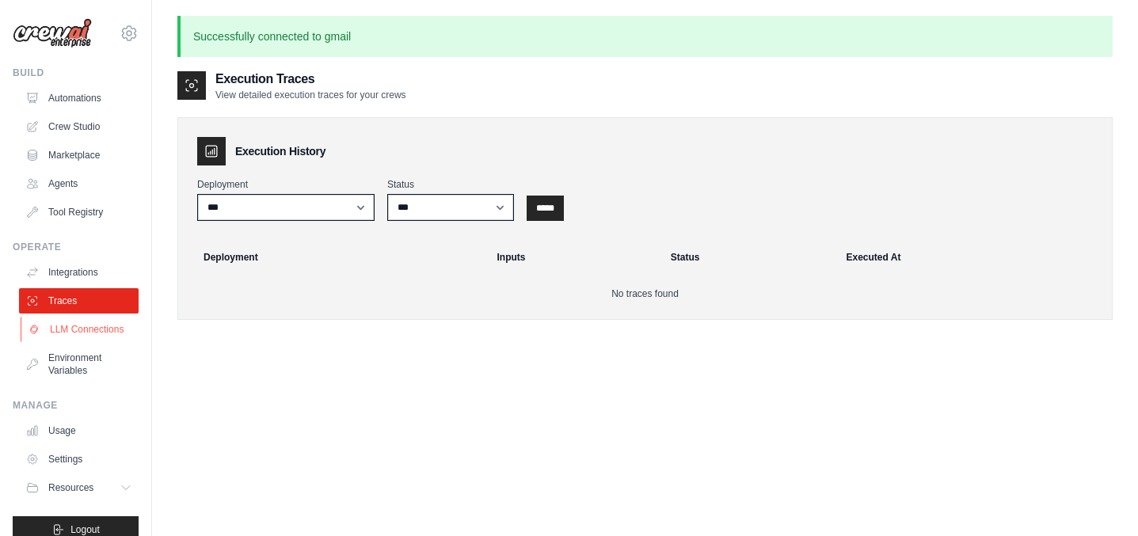
click at [95, 330] on link "LLM Connections" at bounding box center [81, 329] width 120 height 25
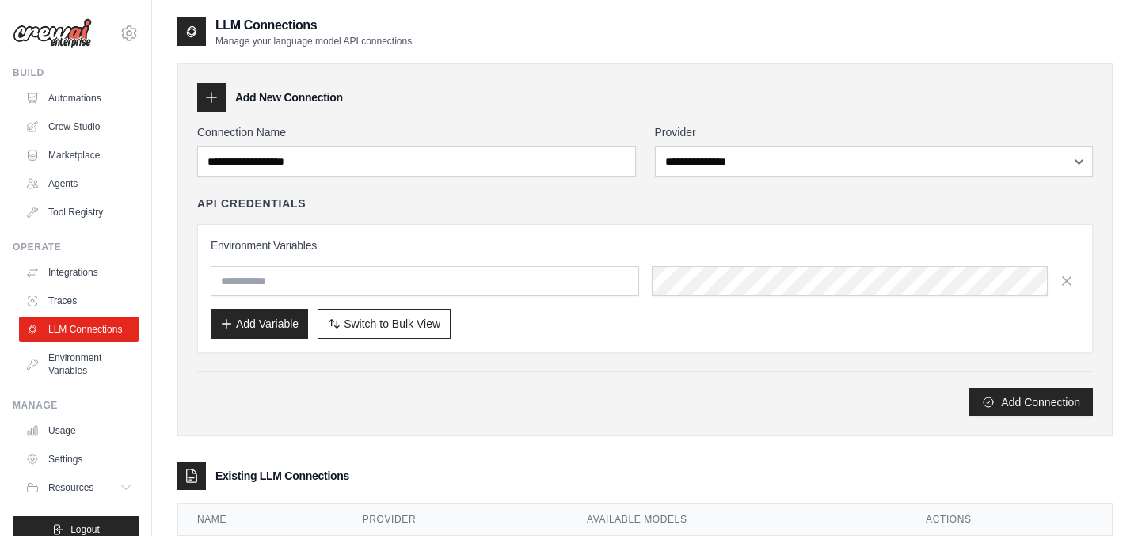
scroll to position [83, 0]
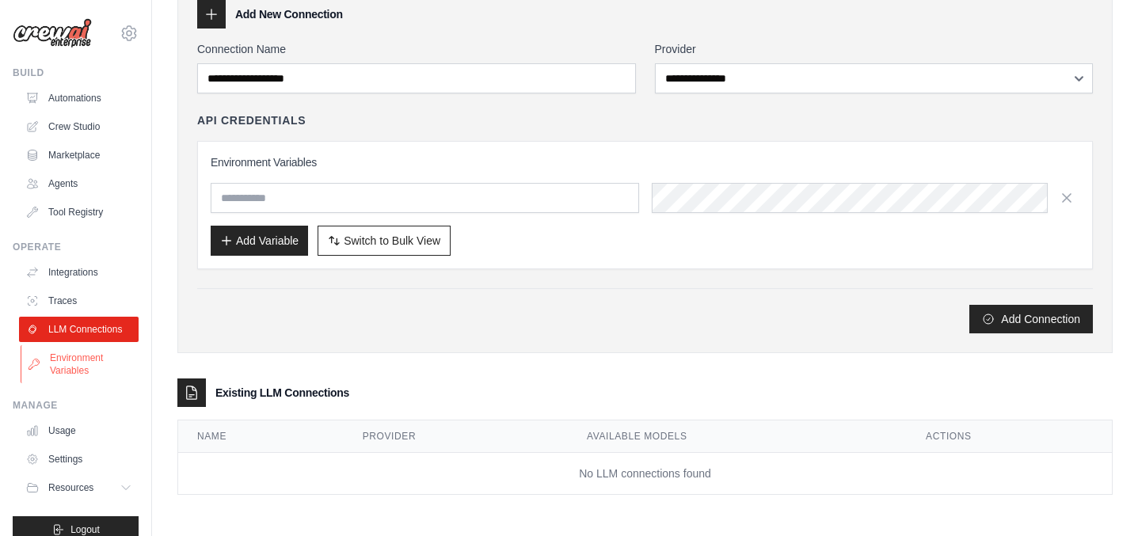
click at [101, 367] on link "Environment Variables" at bounding box center [81, 364] width 120 height 38
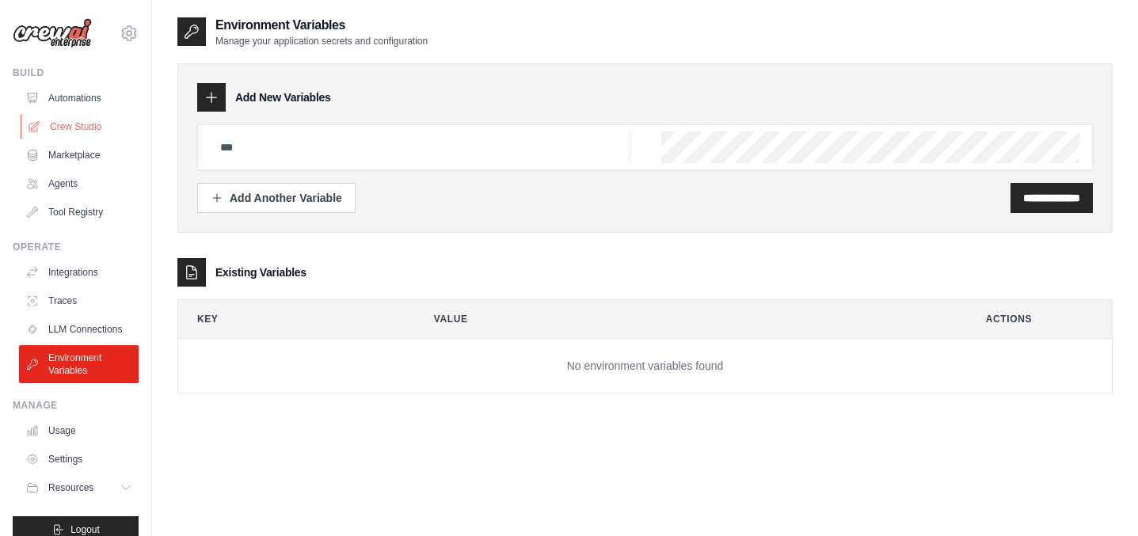
click at [78, 125] on link "Crew Studio" at bounding box center [81, 126] width 120 height 25
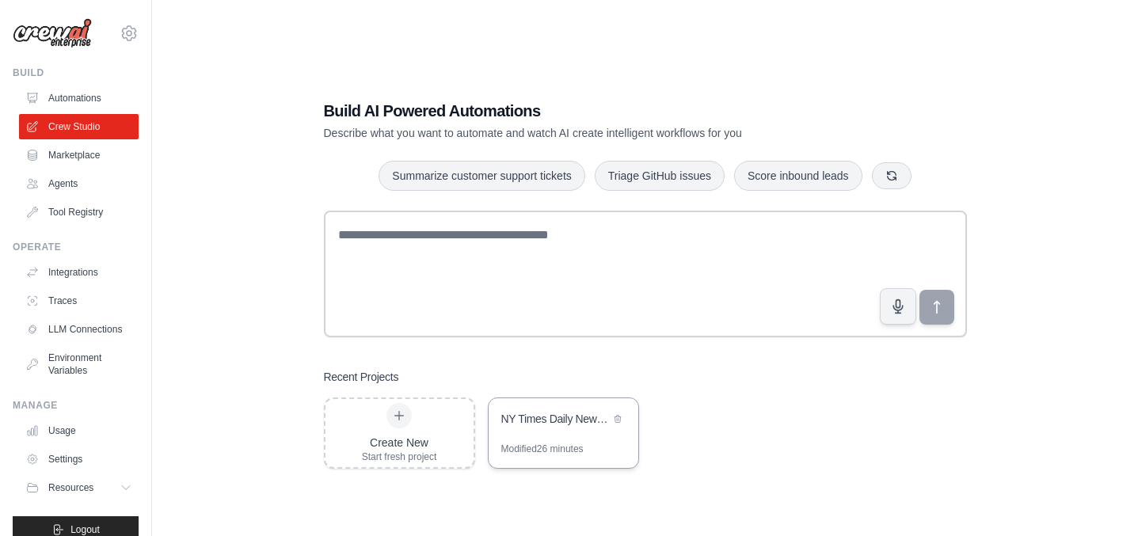
click at [538, 424] on div "NY Times Daily News Digest Email Automation" at bounding box center [555, 419] width 109 height 16
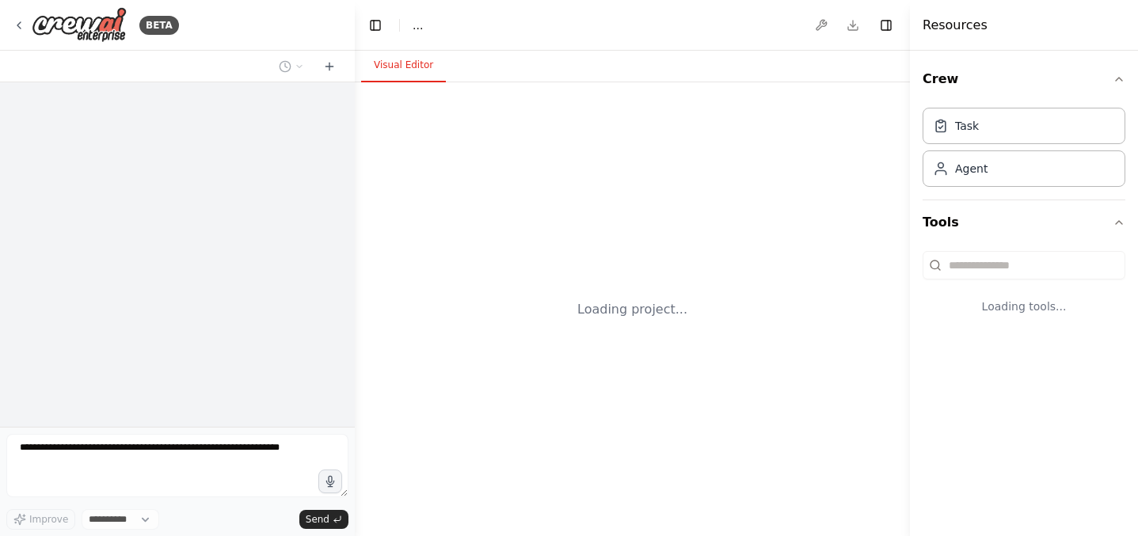
select select "****"
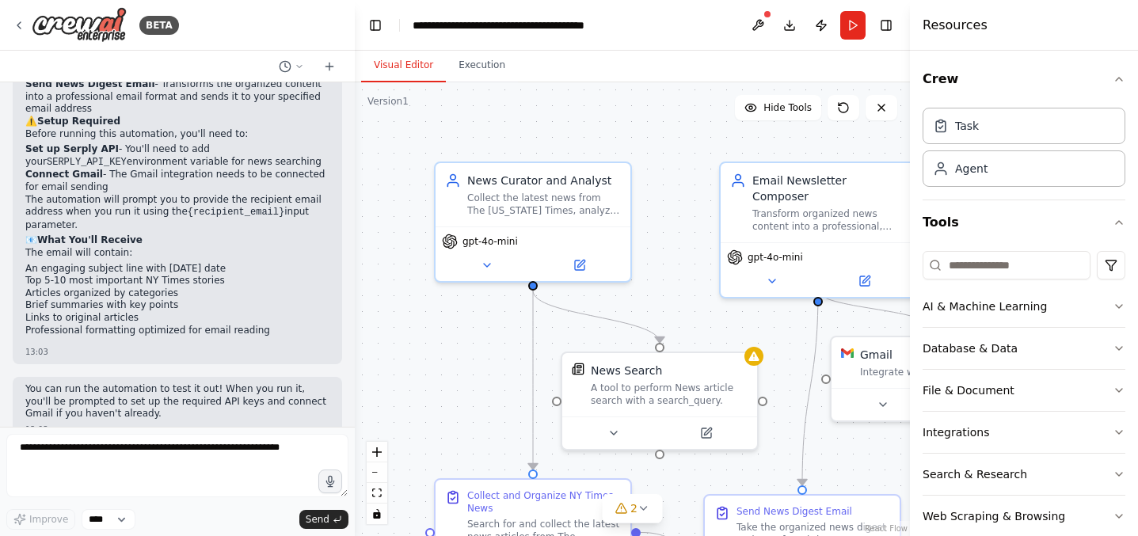
scroll to position [1214, 0]
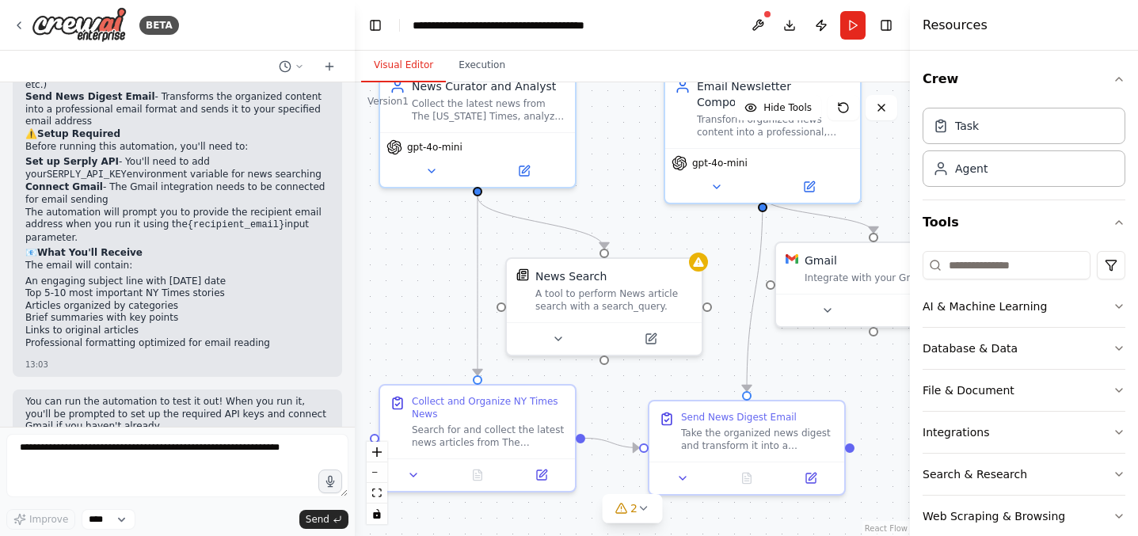
drag, startPoint x: 499, startPoint y: 336, endPoint x: 443, endPoint y: 241, distance: 110.4
click at [443, 242] on div ".deletable-edge-delete-btn { width: 20px; height: 20px; border: 0px solid #ffff…" at bounding box center [632, 309] width 555 height 454
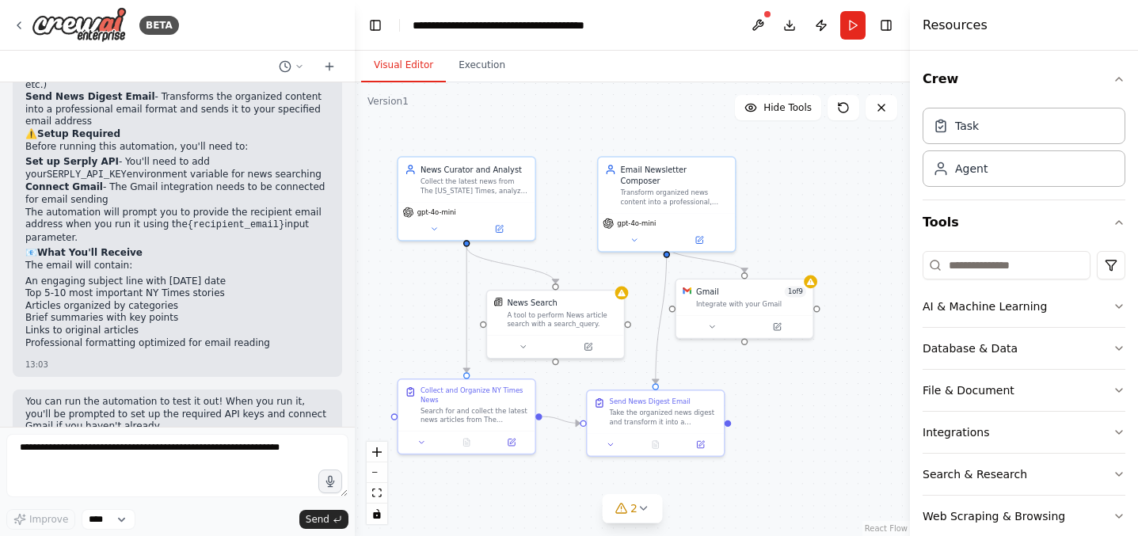
drag, startPoint x: 438, startPoint y: 231, endPoint x: 439, endPoint y: 265, distance: 34.9
click at [438, 267] on div ".deletable-edge-delete-btn { width: 20px; height: 20px; border: 0px solid #ffff…" at bounding box center [632, 309] width 555 height 454
click at [589, 350] on button at bounding box center [588, 344] width 63 height 13
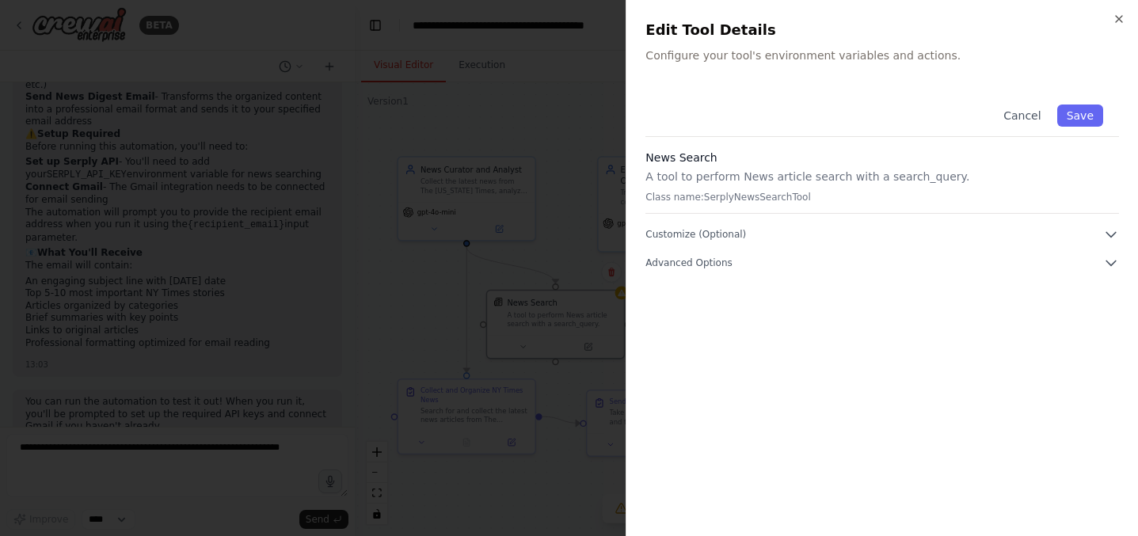
click at [685, 177] on p "A tool to perform News article search with a search_query." at bounding box center [883, 177] width 474 height 16
click at [714, 228] on span "Customize (Optional)" at bounding box center [696, 234] width 101 height 13
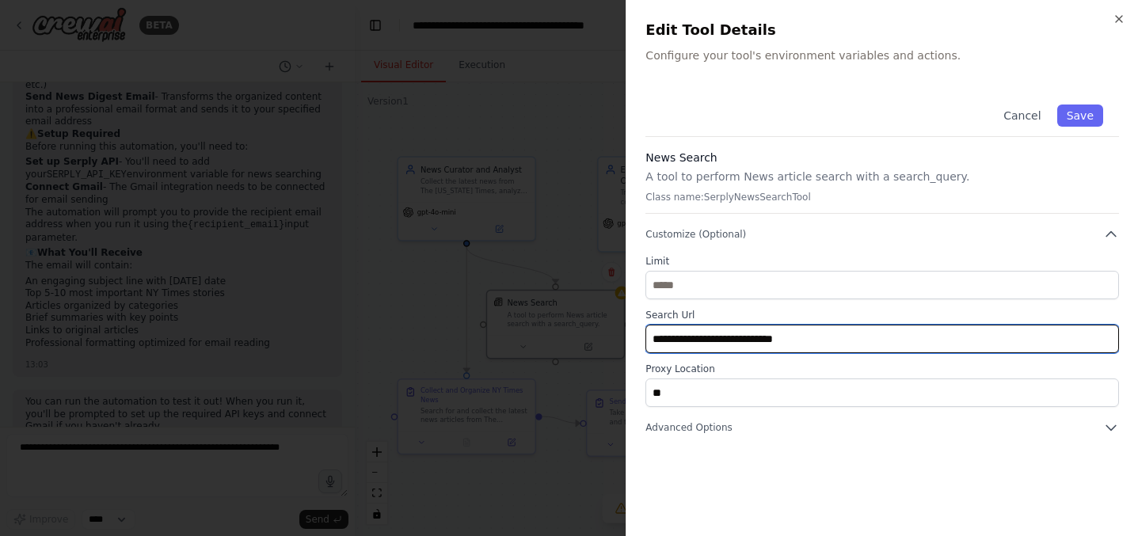
click at [717, 337] on input "**********" at bounding box center [883, 339] width 474 height 29
click at [798, 335] on input "**********" at bounding box center [883, 339] width 474 height 29
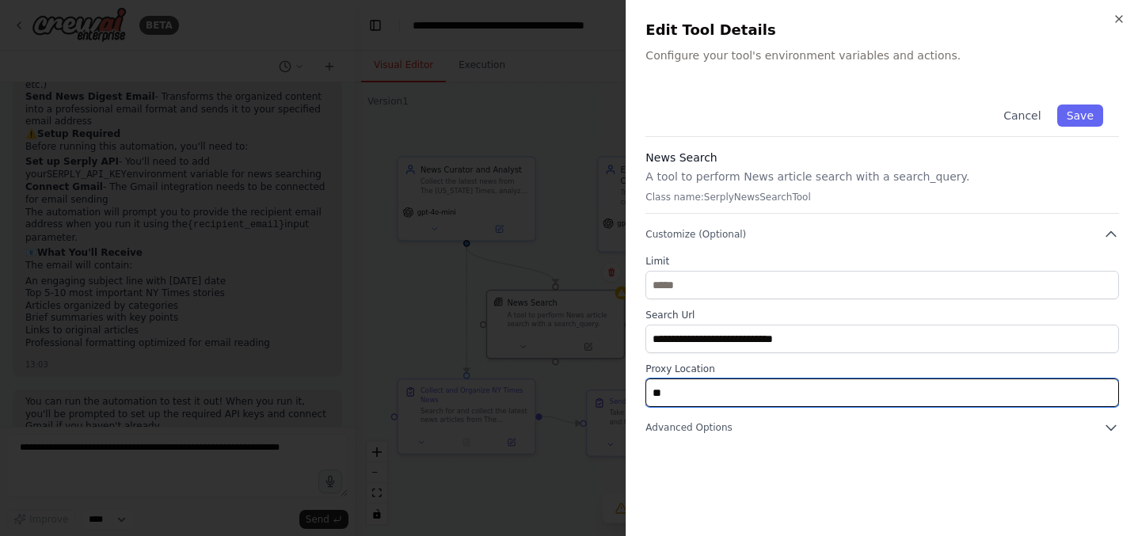
click at [705, 401] on input "**" at bounding box center [883, 393] width 474 height 29
click at [819, 406] on input "**" at bounding box center [883, 393] width 474 height 29
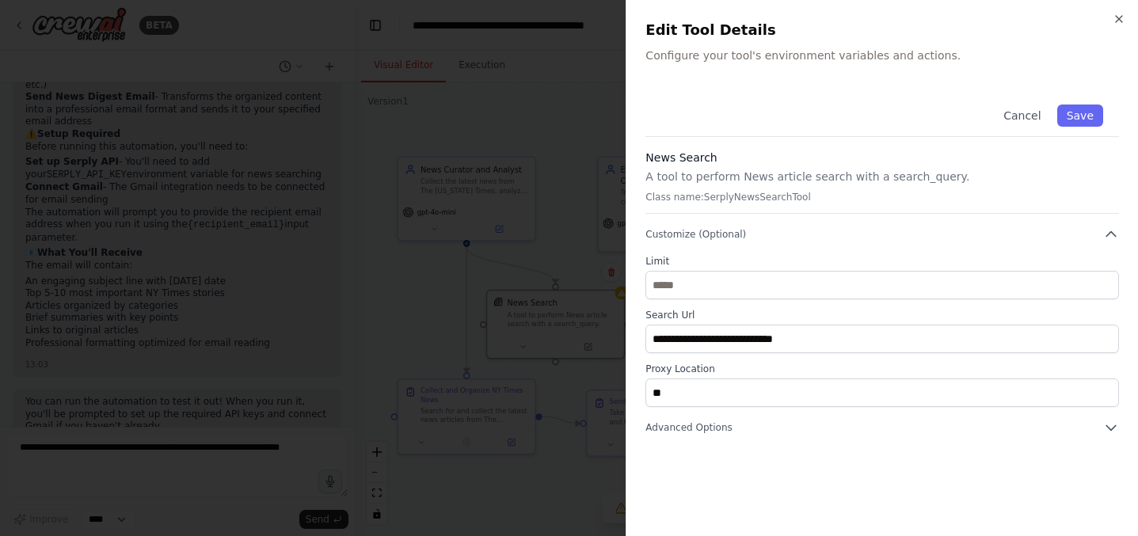
click at [791, 440] on div "**********" at bounding box center [883, 303] width 474 height 429
click at [798, 430] on button "Advanced Options" at bounding box center [883, 428] width 474 height 16
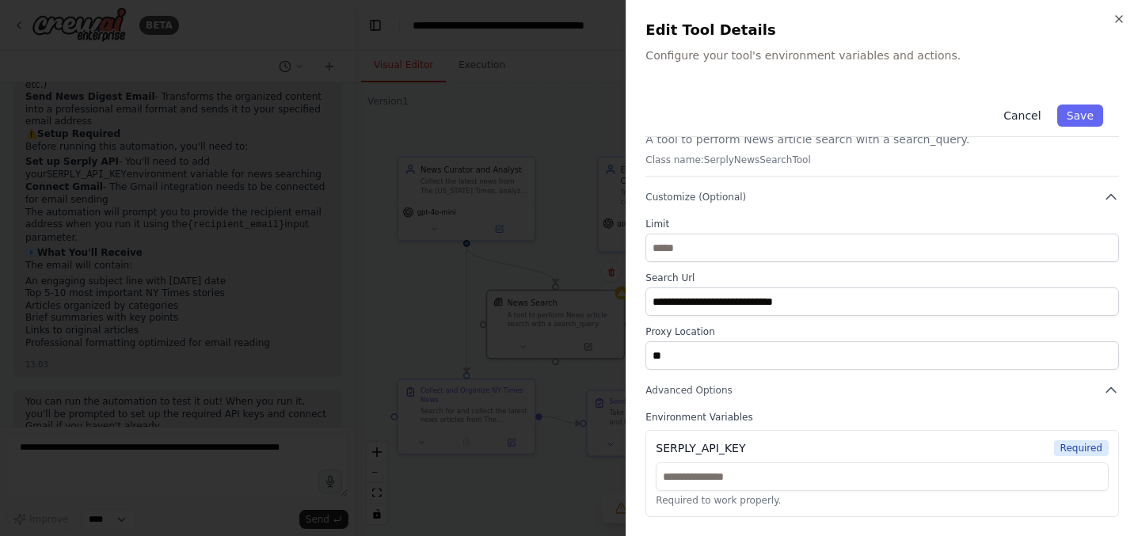
click at [1029, 120] on button "Cancel" at bounding box center [1022, 116] width 56 height 22
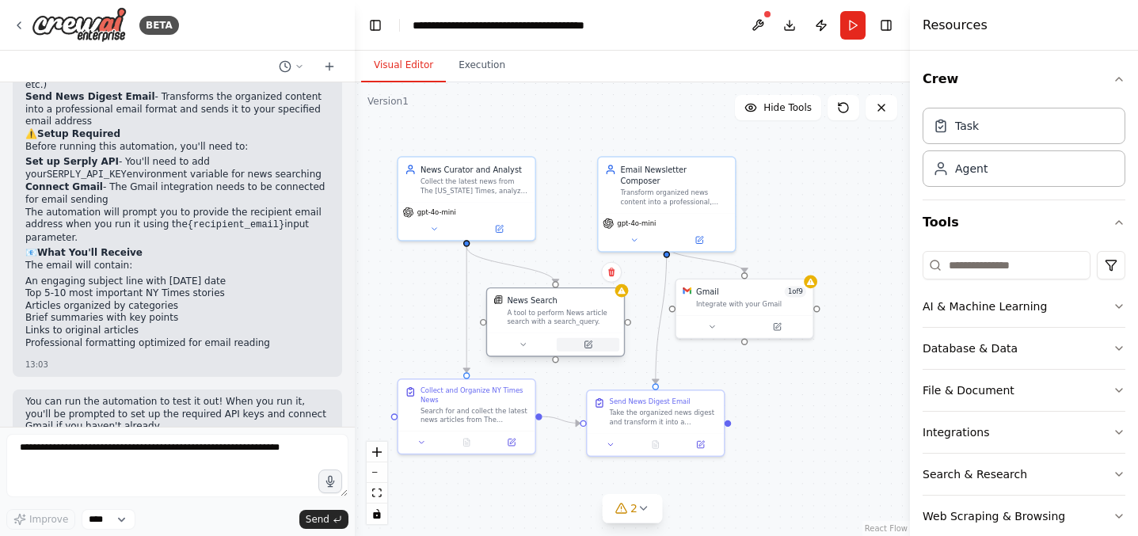
click at [584, 345] on icon at bounding box center [588, 345] width 9 height 9
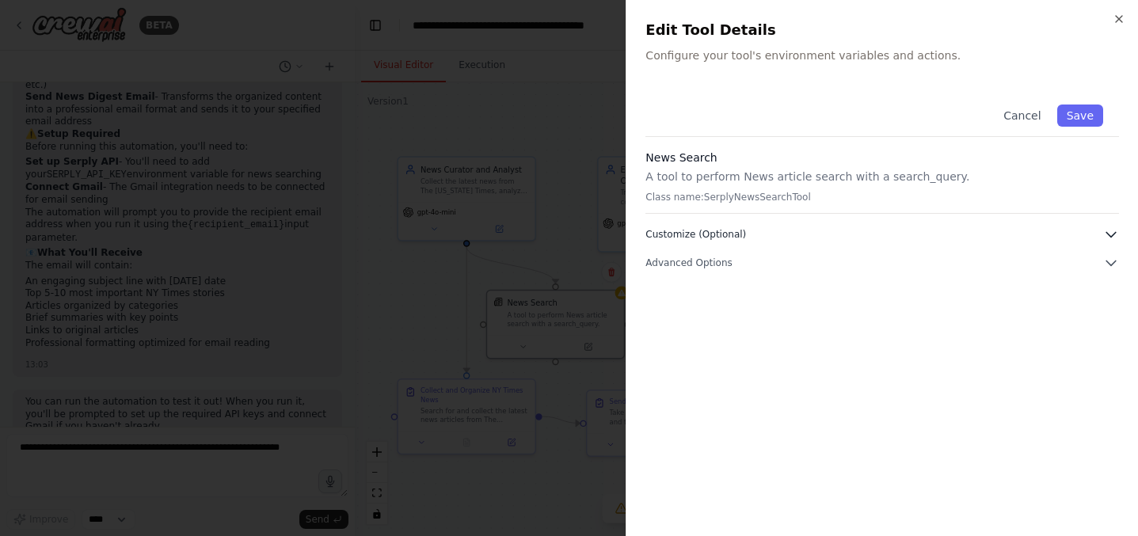
click at [789, 238] on button "Customize (Optional)" at bounding box center [883, 235] width 474 height 16
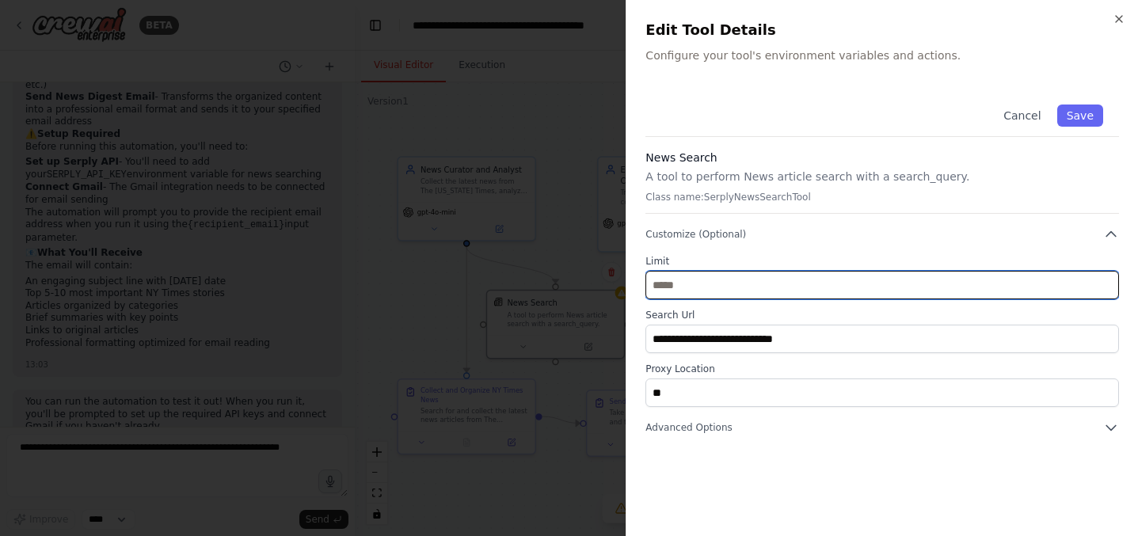
click at [712, 295] on input "**" at bounding box center [883, 285] width 474 height 29
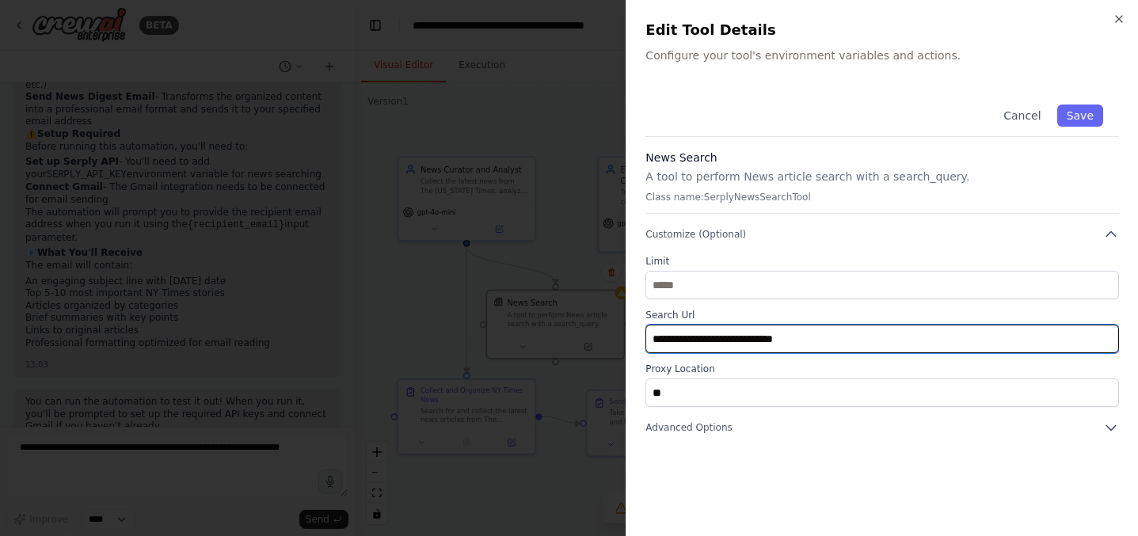
click at [886, 347] on input "**********" at bounding box center [883, 339] width 474 height 29
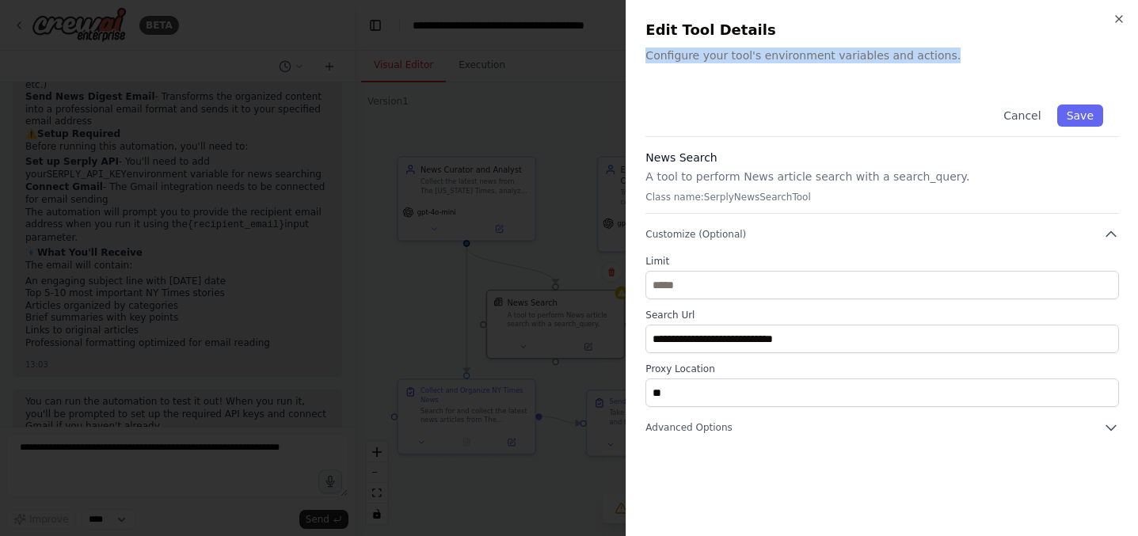
drag, startPoint x: 649, startPoint y: 62, endPoint x: 939, endPoint y: 59, distance: 289.9
click at [939, 59] on p "Configure your tool's environment variables and actions." at bounding box center [883, 56] width 474 height 16
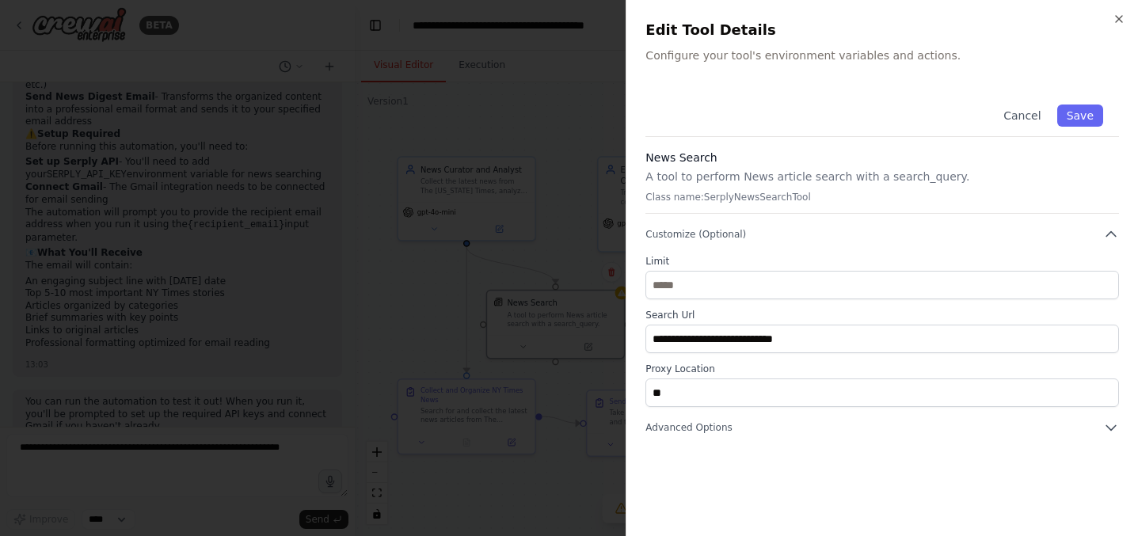
click at [675, 186] on div "News Search A tool to perform News article search with a search_query. Class na…" at bounding box center [883, 182] width 474 height 64
drag, startPoint x: 644, startPoint y: 177, endPoint x: 975, endPoint y: 174, distance: 331.1
click at [975, 174] on div "**********" at bounding box center [882, 268] width 513 height 536
copy p "A tool to perform News article search with a search_query."
click at [731, 243] on div "**********" at bounding box center [883, 262] width 474 height 347
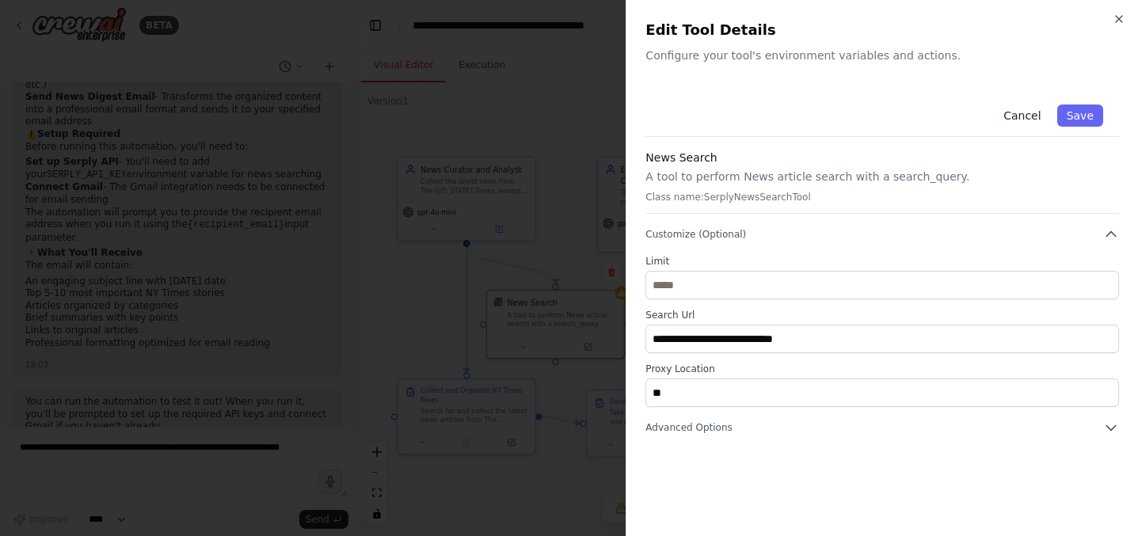
click at [1019, 119] on button "Cancel" at bounding box center [1022, 116] width 56 height 22
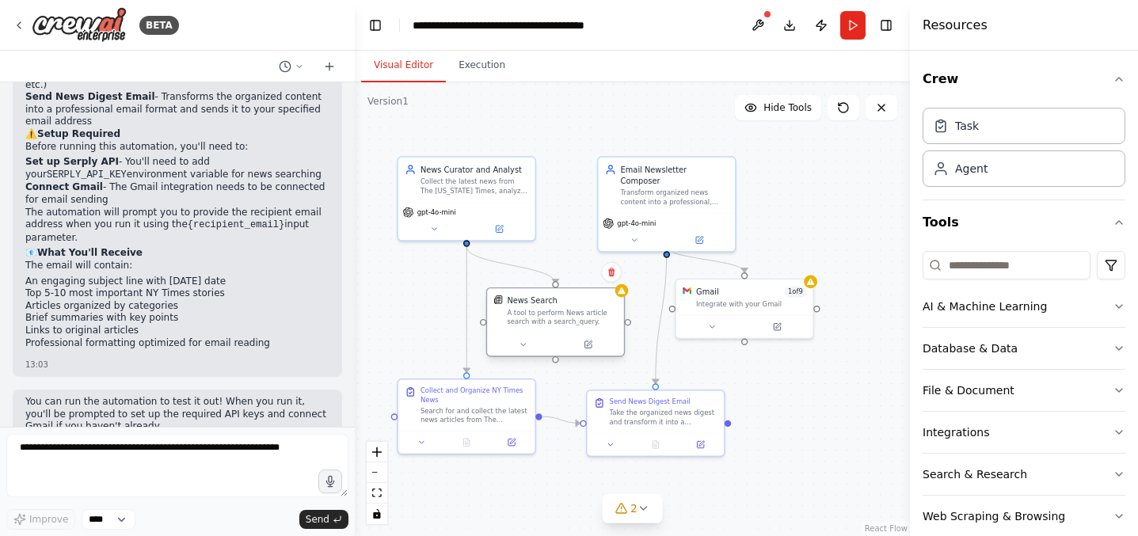
click at [524, 353] on div at bounding box center [555, 344] width 137 height 23
click at [524, 349] on icon at bounding box center [523, 345] width 9 height 9
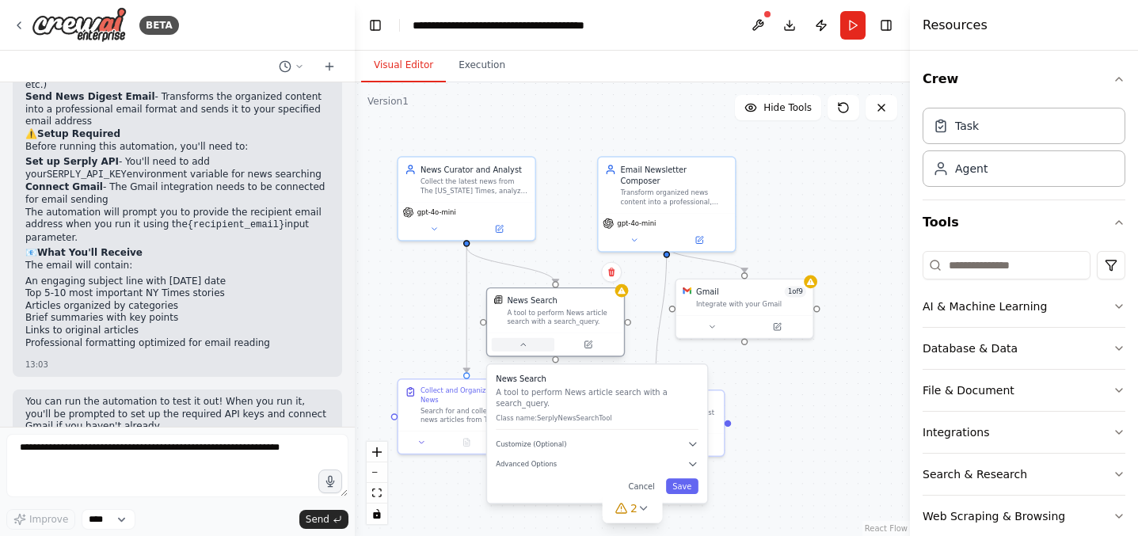
click at [524, 347] on icon at bounding box center [523, 345] width 9 height 9
click at [646, 488] on button "Cancel" at bounding box center [642, 486] width 40 height 16
click at [117, 433] on form "Improve **** Send" at bounding box center [177, 481] width 355 height 109
click at [119, 514] on select "****" at bounding box center [109, 519] width 54 height 21
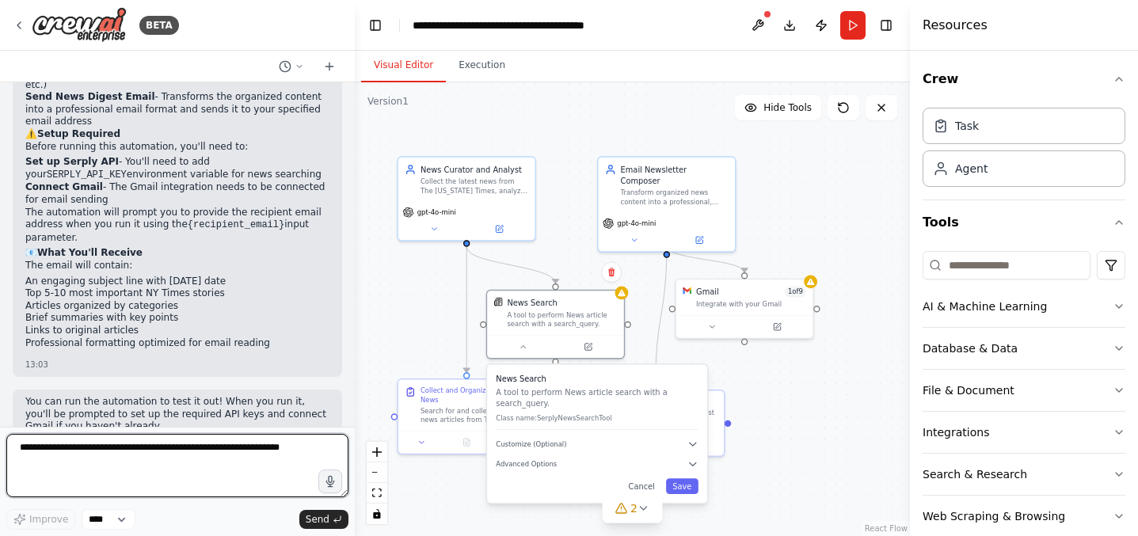
click at [110, 451] on textarea at bounding box center [177, 465] width 342 height 63
type textarea "**********"
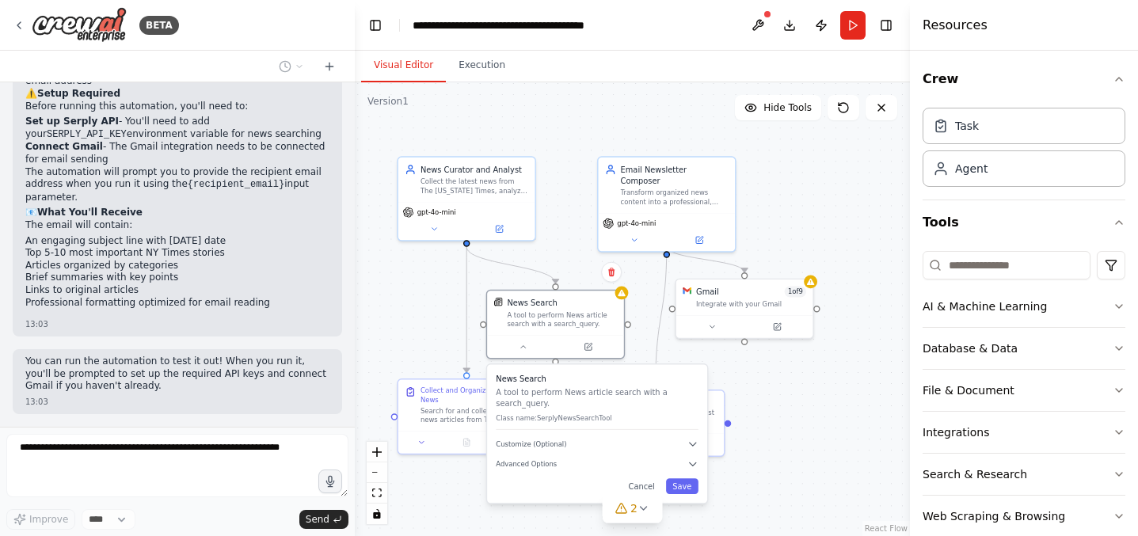
scroll to position [1309, 0]
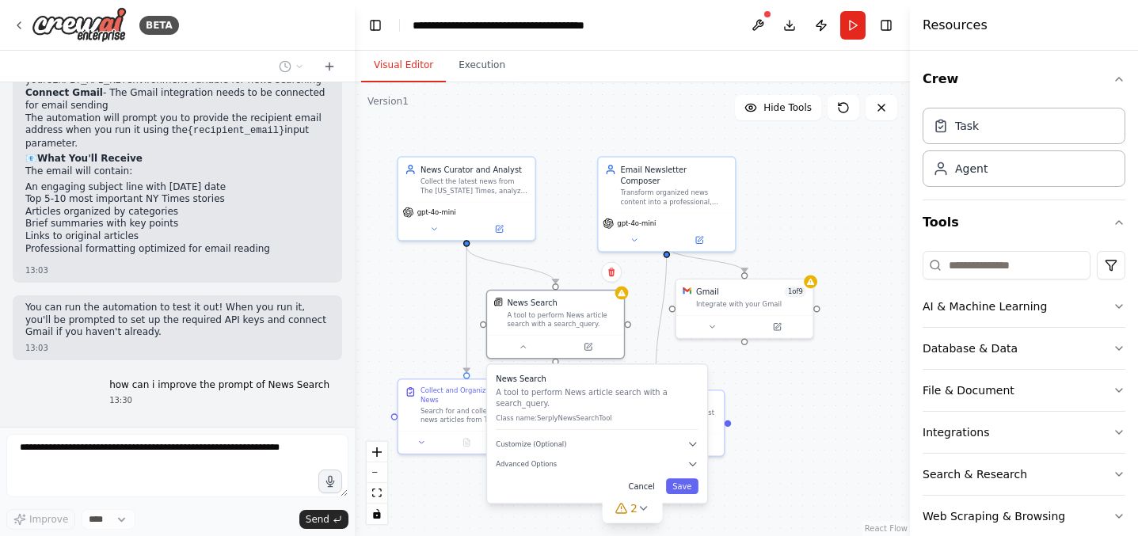
click at [642, 485] on button "Cancel" at bounding box center [642, 486] width 40 height 16
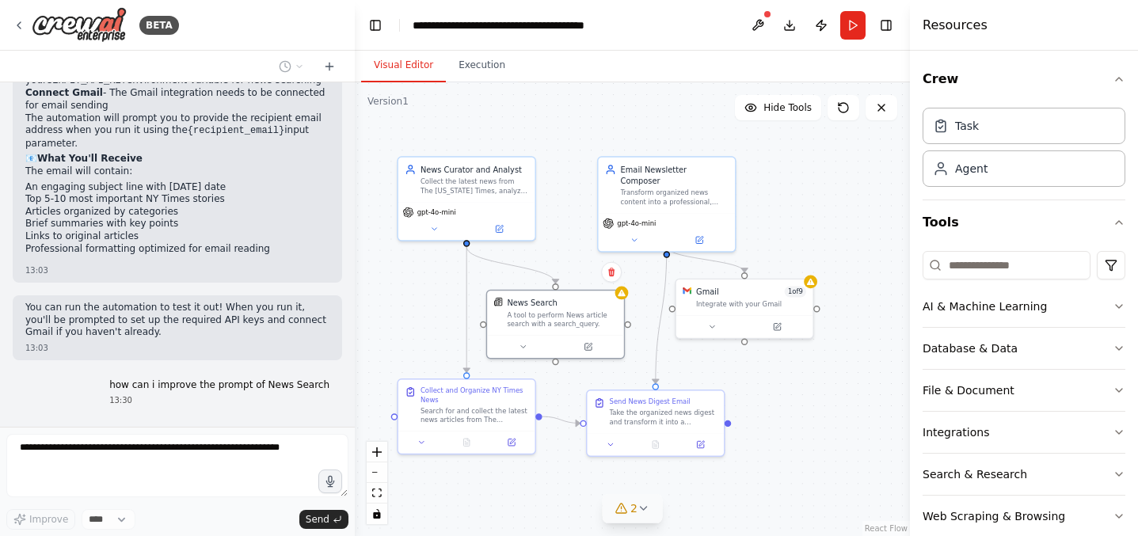
click at [636, 515] on span "2" at bounding box center [634, 509] width 7 height 16
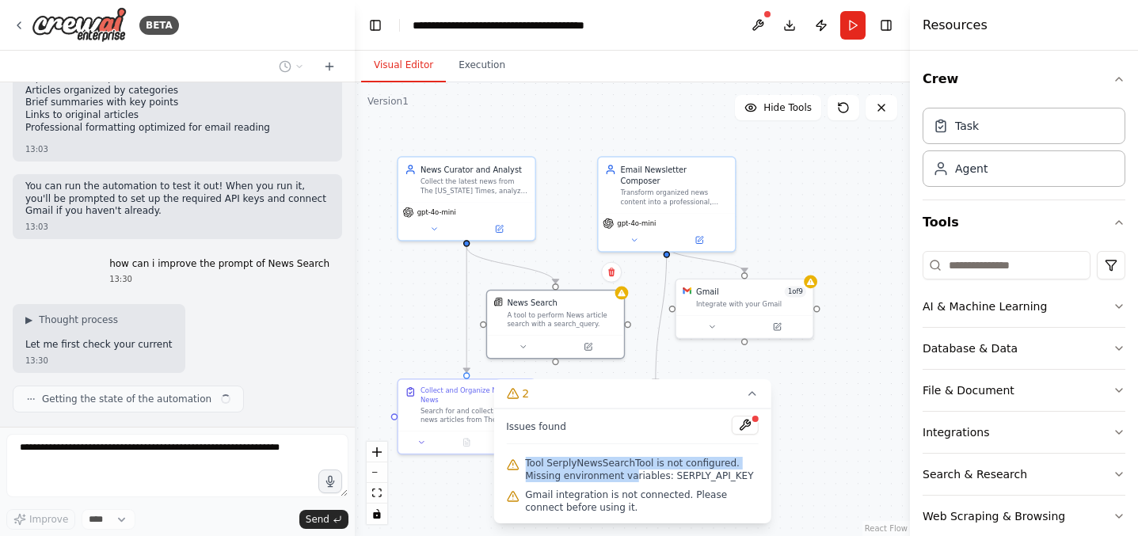
scroll to position [1442, 0]
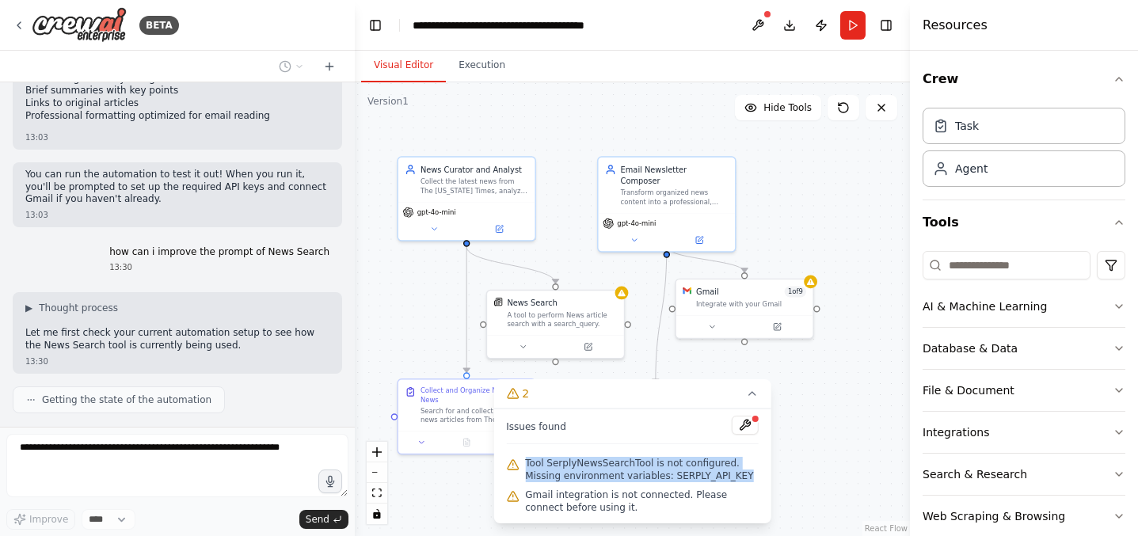
drag, startPoint x: 526, startPoint y: 462, endPoint x: 749, endPoint y: 474, distance: 223.7
click at [749, 474] on span "Tool SerplyNewsSearchTool is not configured. Missing environment variables: SER…" at bounding box center [642, 469] width 234 height 25
copy span "Tool SerplyNewsSearchTool is not configured. Missing environment variables: SER…"
click at [684, 486] on div "Gmail integration is not connected. Please connect before using it." at bounding box center [632, 502] width 253 height 32
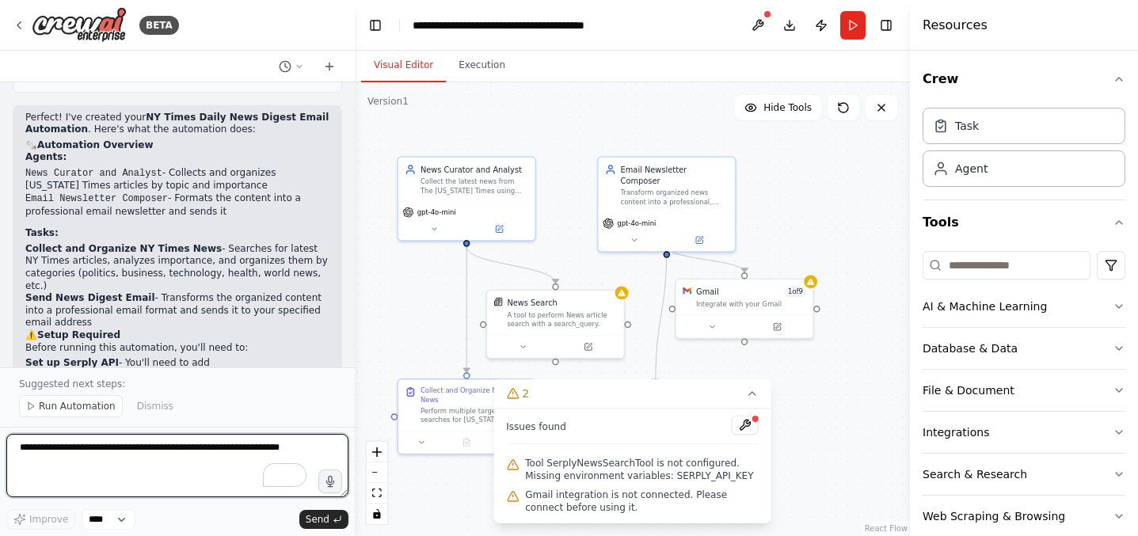
scroll to position [1014, 0]
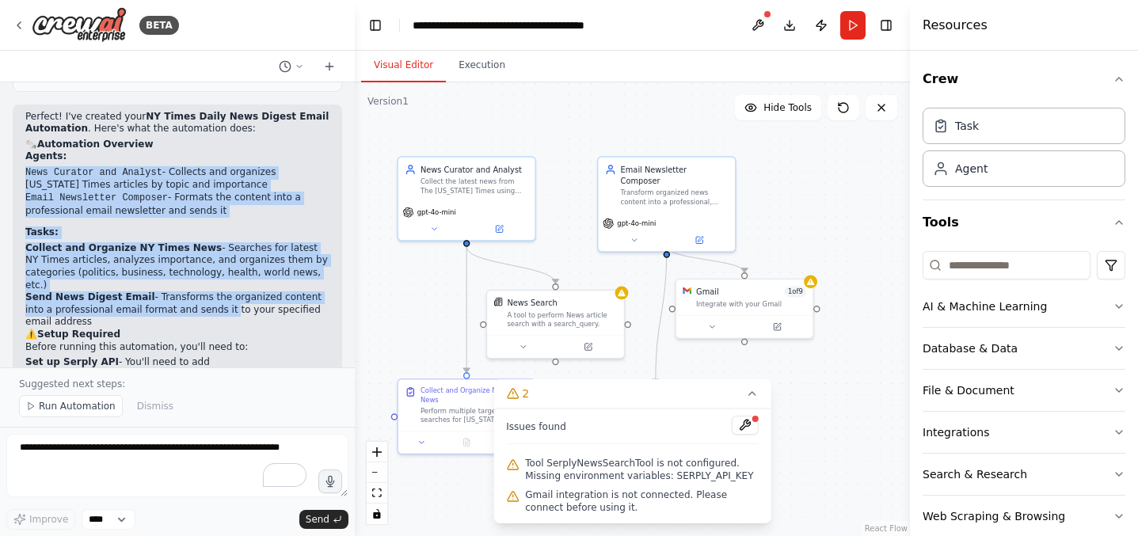
drag, startPoint x: 26, startPoint y: 152, endPoint x: 196, endPoint y: 276, distance: 210.9
click at [196, 276] on div "Perfect! I've created your NY Times Daily News Digest Email Automation . Here's…" at bounding box center [177, 331] width 304 height 440
click at [196, 292] on li "Send News Digest Email - Transforms the organized content into a professional e…" at bounding box center [177, 310] width 304 height 37
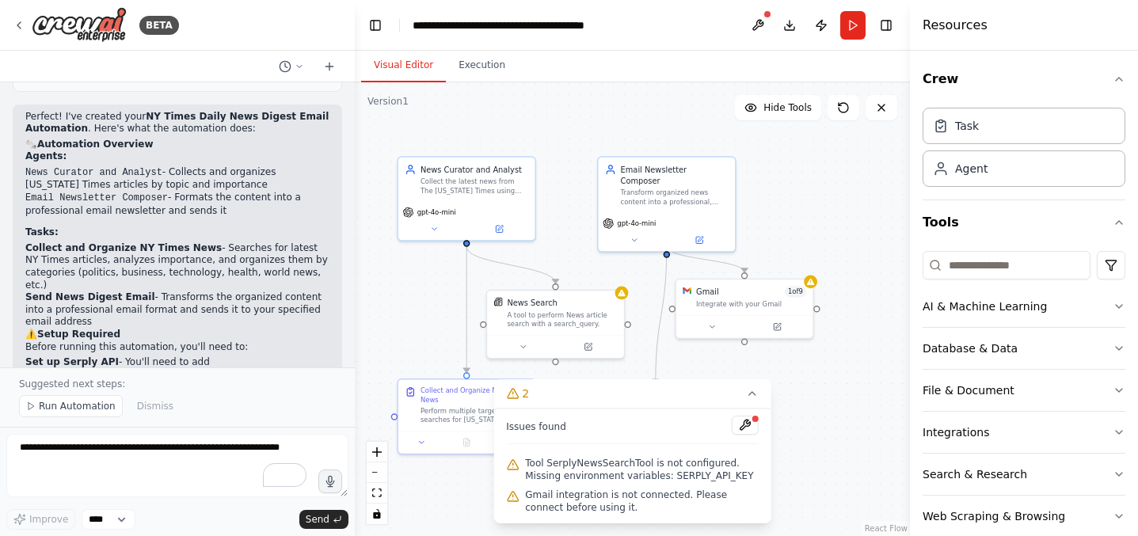
scroll to position [1150, 0]
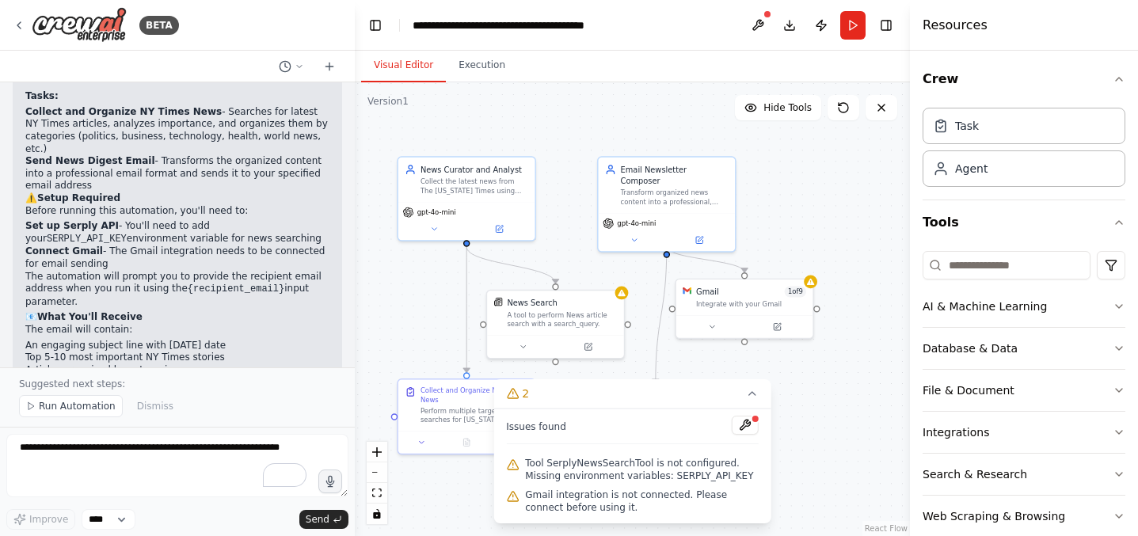
drag, startPoint x: 32, startPoint y: 186, endPoint x: 219, endPoint y: 199, distance: 188.2
click at [219, 220] on li "Set up Serply API - You'll need to add your SERPLY_API_KEY environment variable…" at bounding box center [177, 232] width 304 height 25
drag, startPoint x: 27, startPoint y: 190, endPoint x: 255, endPoint y: 199, distance: 228.3
click at [255, 220] on li "Set up Serply API - You'll need to add your SERPLY_API_KEY environment variable…" at bounding box center [177, 232] width 304 height 25
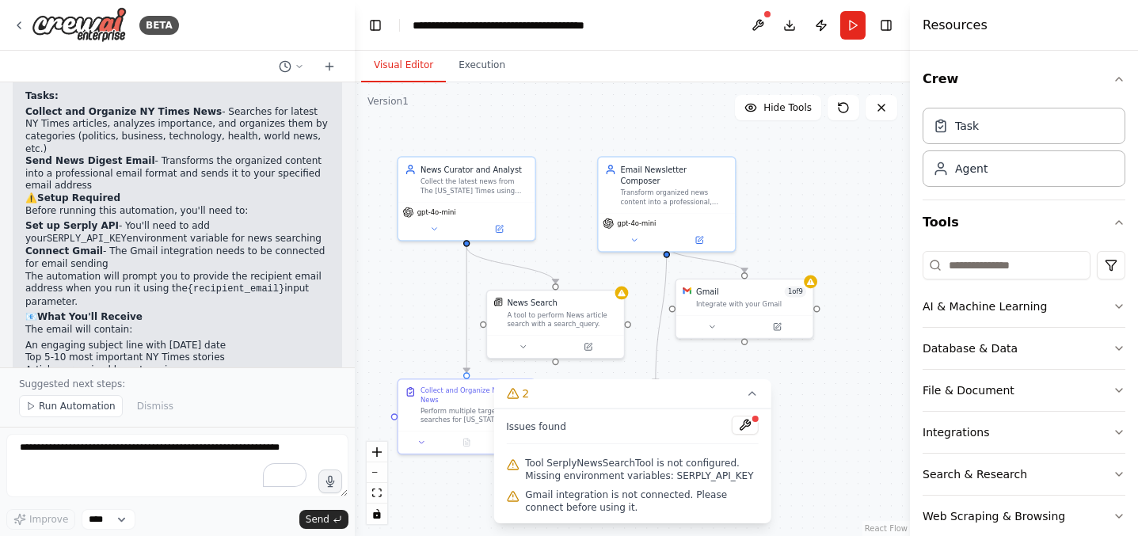
copy li "Set up Serply API - You'll need to add your SERPLY_API_KEY environment variable…"
click at [158, 271] on p "The automation will prompt you to provide the recipient email address when you …" at bounding box center [177, 290] width 304 height 38
drag, startPoint x: 26, startPoint y: 214, endPoint x: 173, endPoint y: 226, distance: 147.8
click at [173, 246] on li "Connect Gmail - The Gmail integration needs to be connected for email sending" at bounding box center [177, 258] width 304 height 25
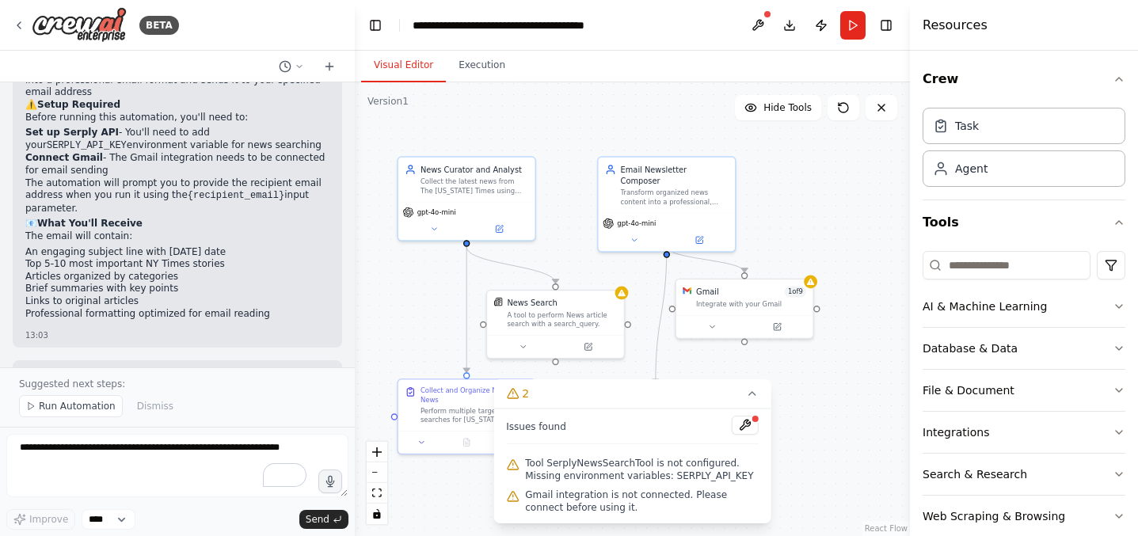
scroll to position [1266, 0]
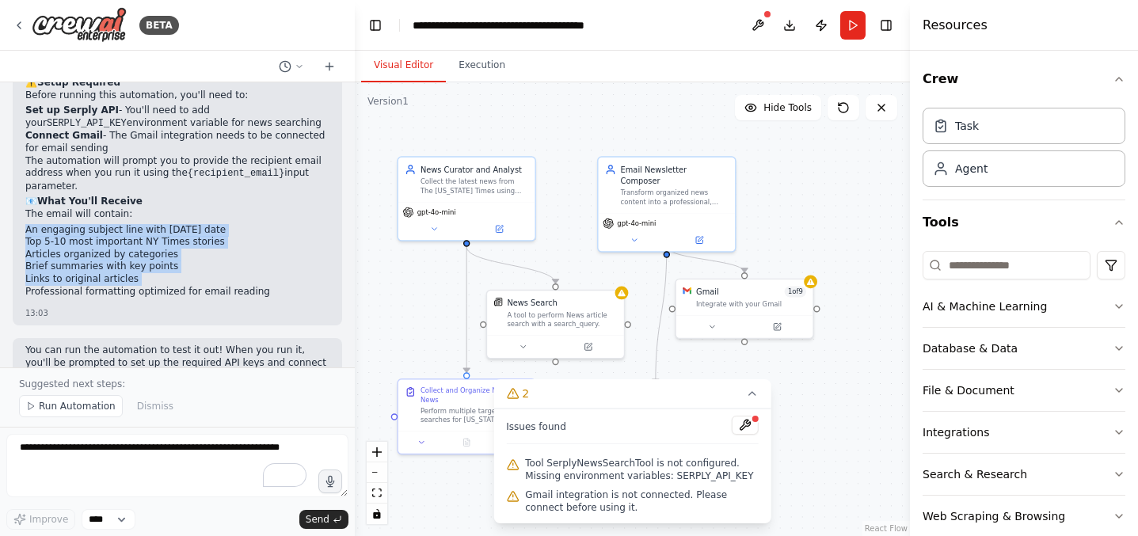
drag, startPoint x: 28, startPoint y: 192, endPoint x: 143, endPoint y: 246, distance: 127.6
click at [143, 246] on ul "An engaging subject line with today's date Top 5-10 most important NY Times sto…" at bounding box center [177, 261] width 304 height 74
click at [143, 286] on li "Professional formatting optimized for email reading" at bounding box center [177, 292] width 304 height 13
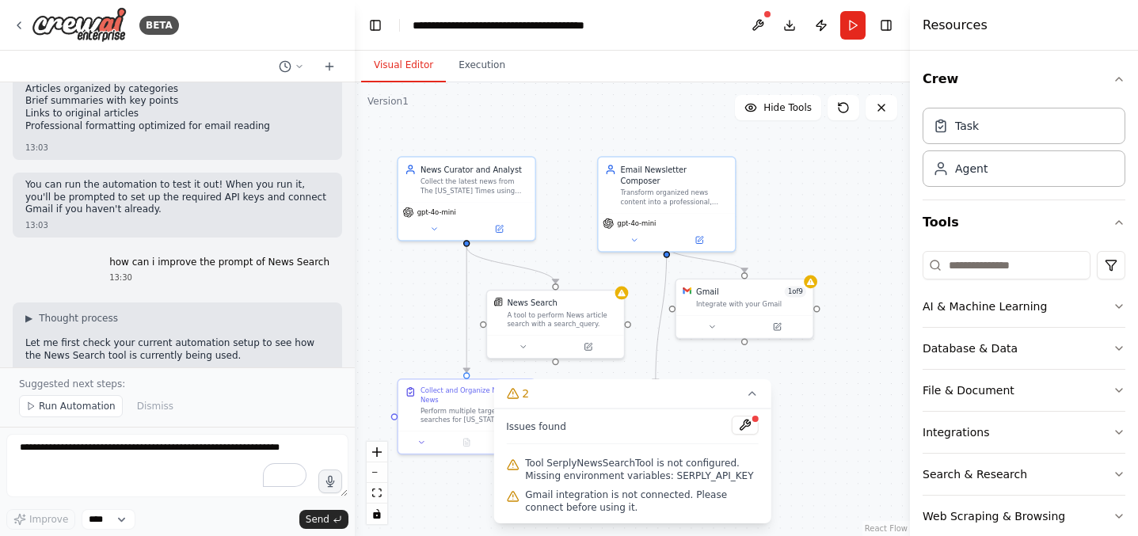
scroll to position [1430, 0]
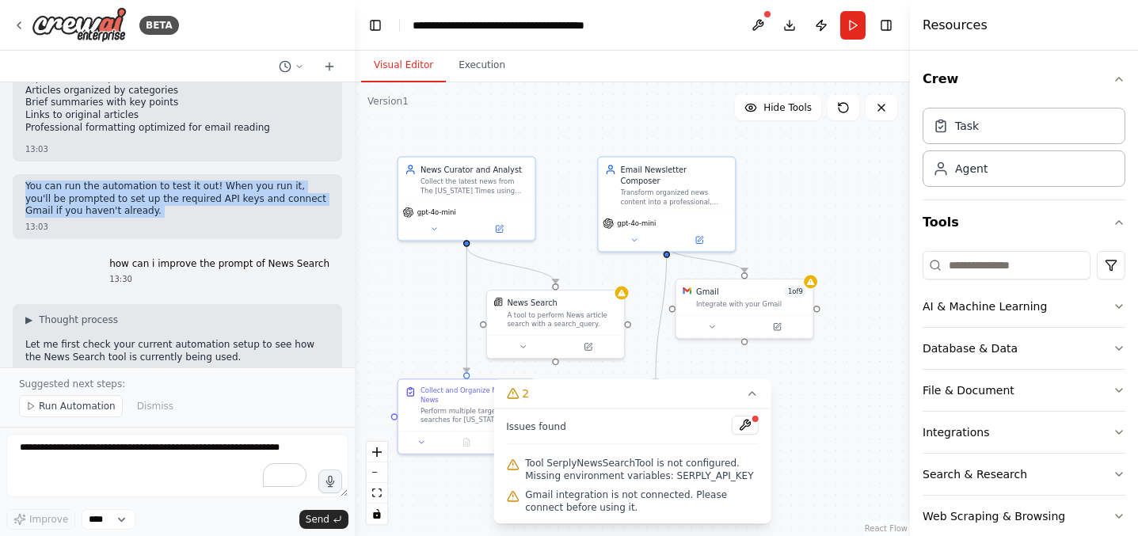
drag, startPoint x: 22, startPoint y: 150, endPoint x: 136, endPoint y: 181, distance: 118.4
click at [136, 181] on div "You can run the automation to test it out! When you run it, you'll be prompted …" at bounding box center [178, 206] width 330 height 65
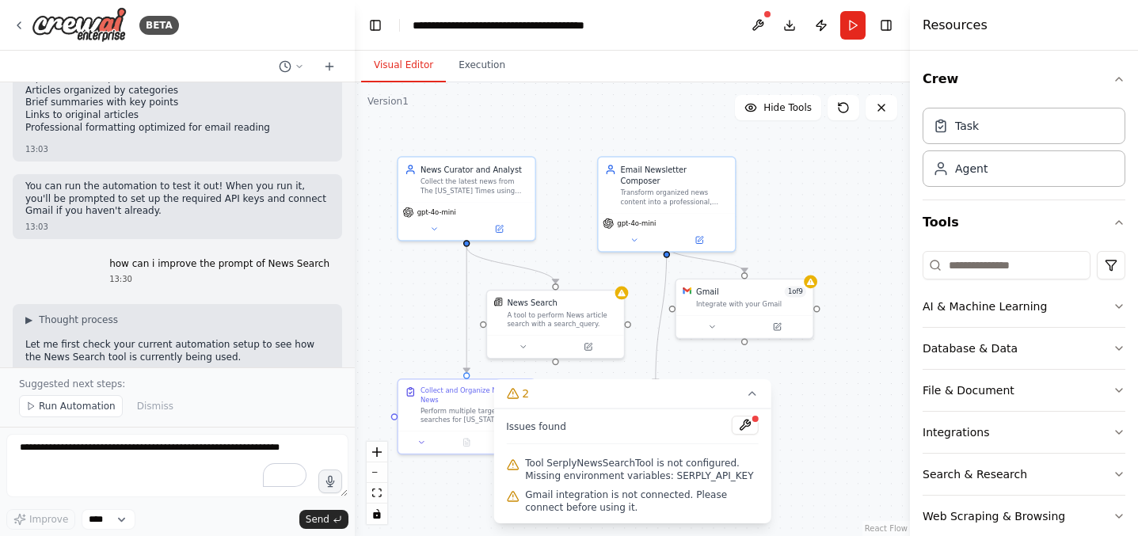
scroll to position [1572, 0]
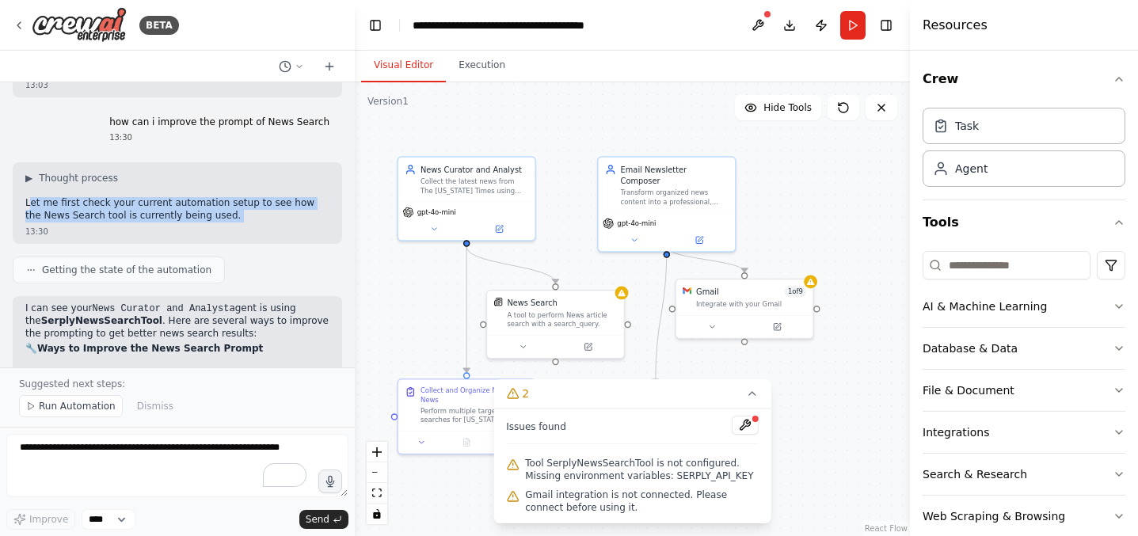
drag, startPoint x: 32, startPoint y: 170, endPoint x: 248, endPoint y: 185, distance: 215.9
click at [248, 185] on div "▶ Thought process Let me first check your current automation setup to see how t…" at bounding box center [178, 202] width 330 height 81
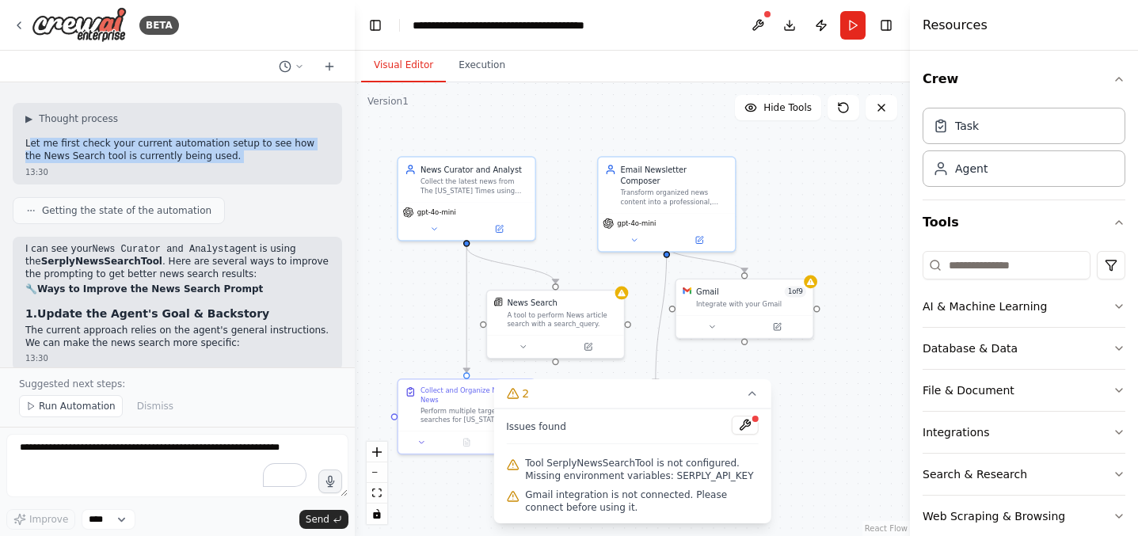
scroll to position [1641, 0]
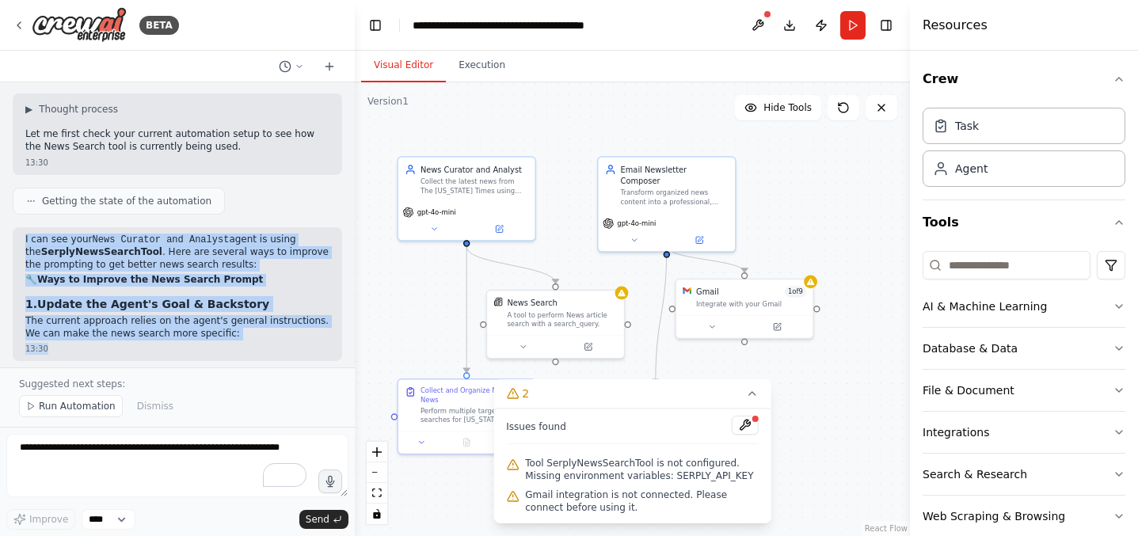
drag, startPoint x: 23, startPoint y: 200, endPoint x: 198, endPoint y: 309, distance: 206.4
click at [198, 309] on div "I can see your News Curator and Analyst agent is using the SerplyNewsSearchTool…" at bounding box center [178, 294] width 330 height 135
click at [198, 343] on div "13:30" at bounding box center [177, 349] width 304 height 12
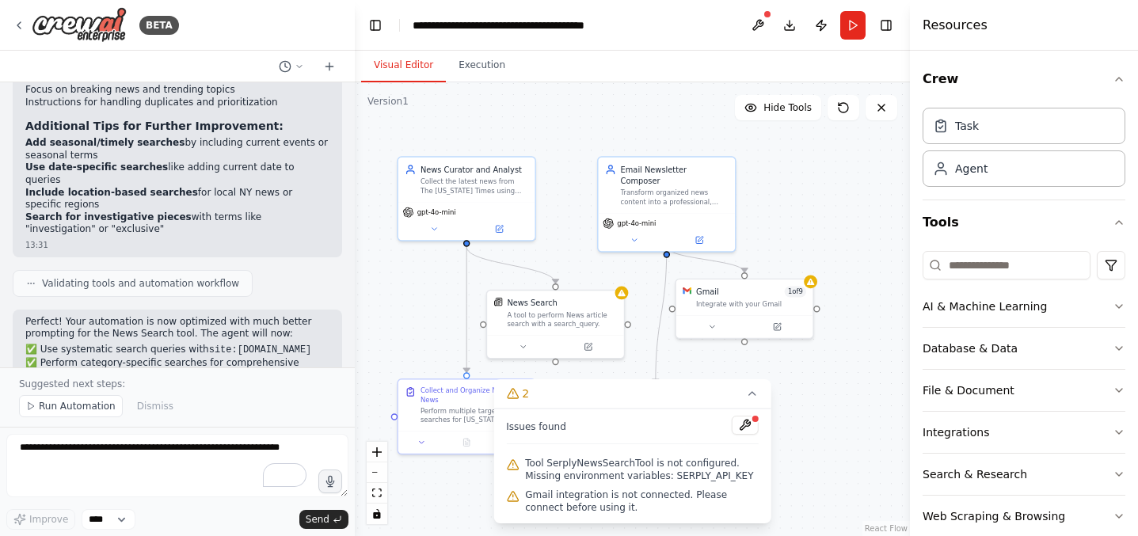
scroll to position [2401, 0]
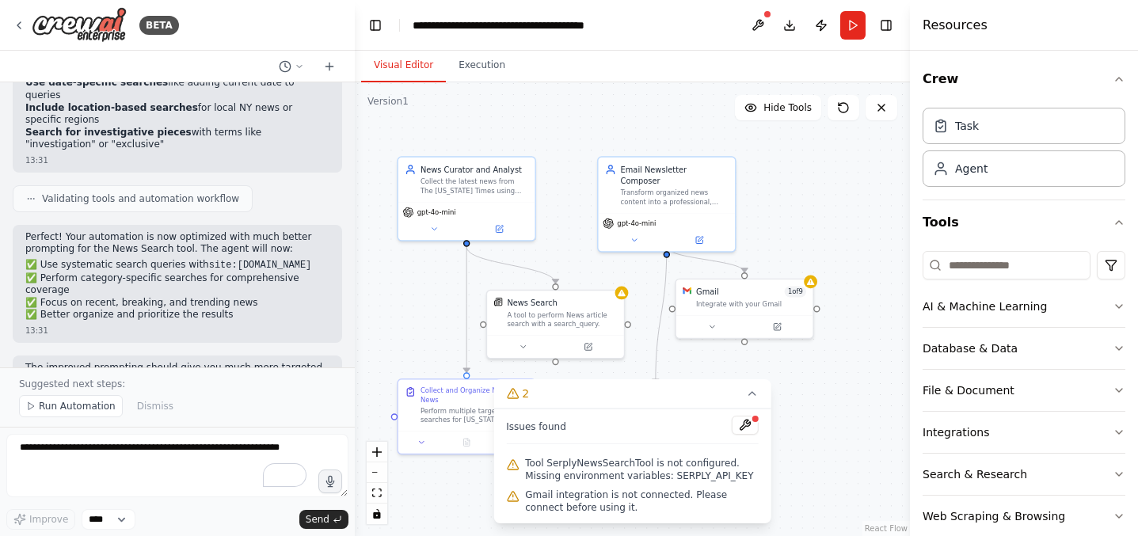
click at [201, 362] on p "The improved prompting should give you much more targeted and comprehensive New…" at bounding box center [177, 386] width 304 height 49
click at [744, 427] on button at bounding box center [745, 425] width 27 height 19
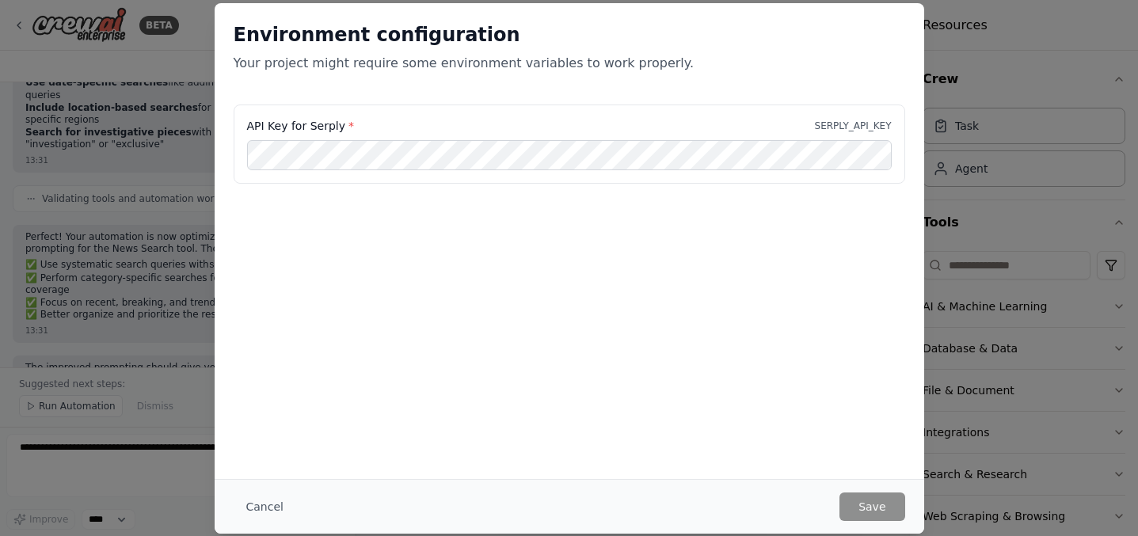
click at [374, 129] on div "API Key for Serply * SERPLY_API_KEY" at bounding box center [569, 126] width 645 height 16
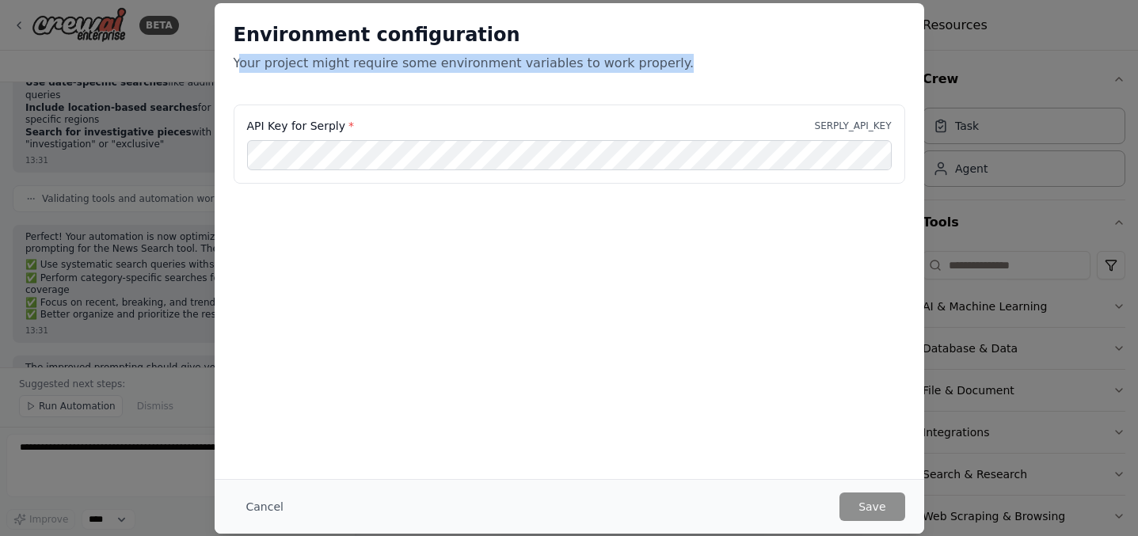
drag, startPoint x: 240, startPoint y: 62, endPoint x: 706, endPoint y: 80, distance: 466.1
click at [706, 80] on div "Environment configuration Your project might require some environment variables…" at bounding box center [570, 53] width 710 height 101
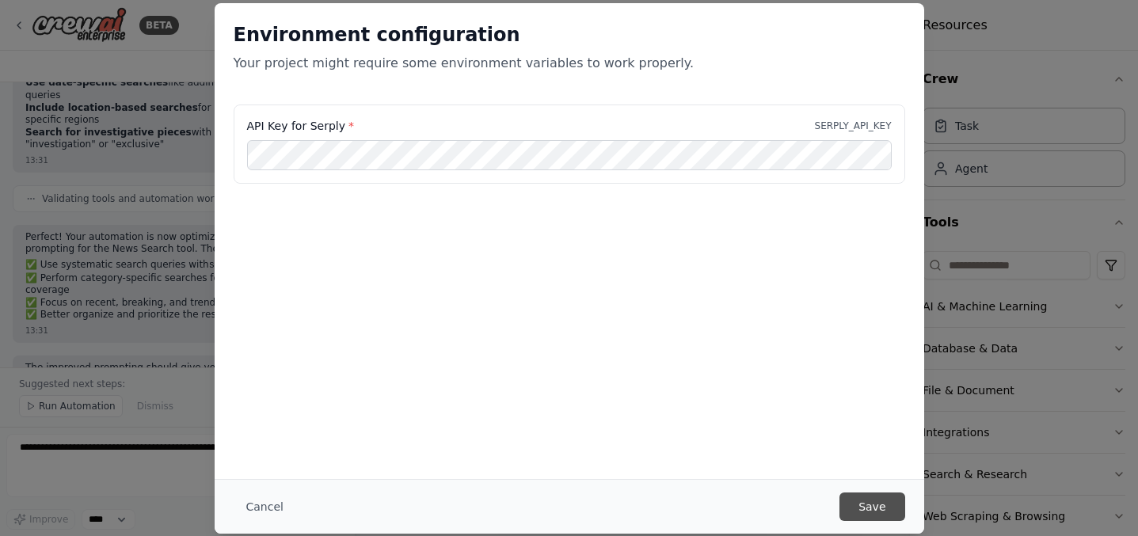
click at [862, 505] on button "Save" at bounding box center [872, 507] width 65 height 29
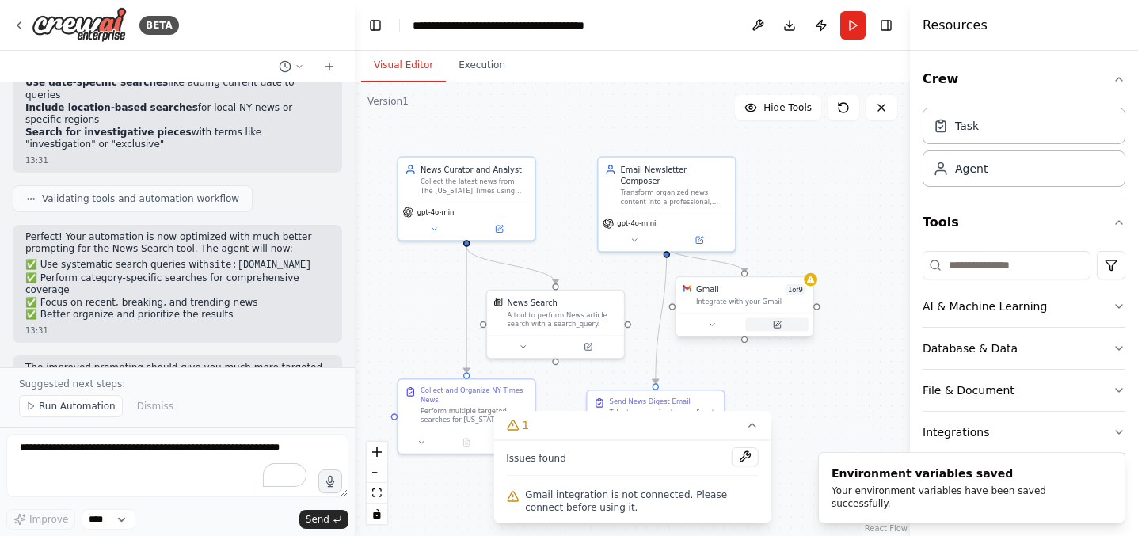
click at [778, 330] on button at bounding box center [776, 324] width 63 height 13
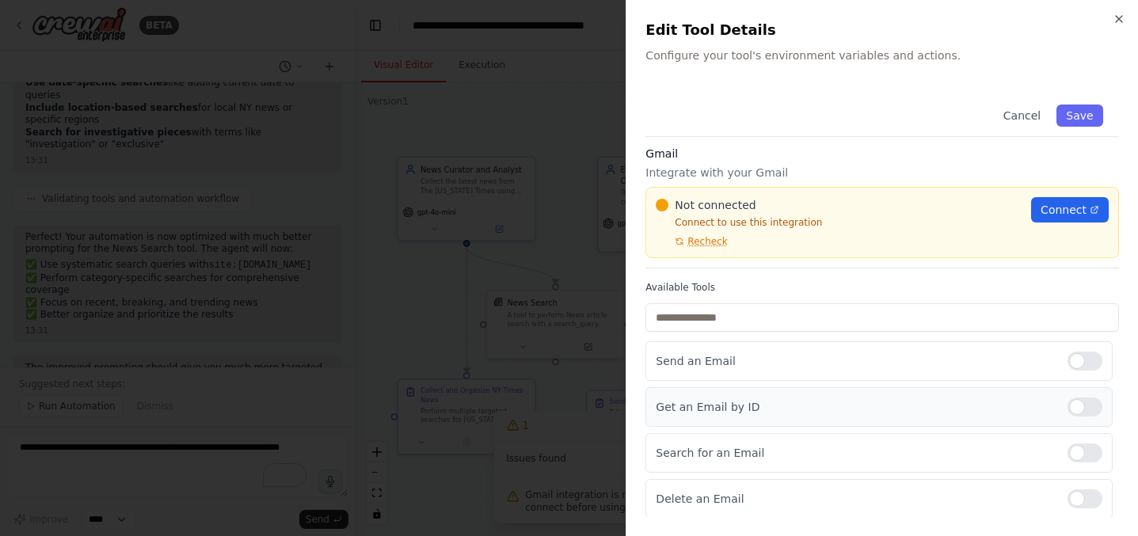
scroll to position [0, 0]
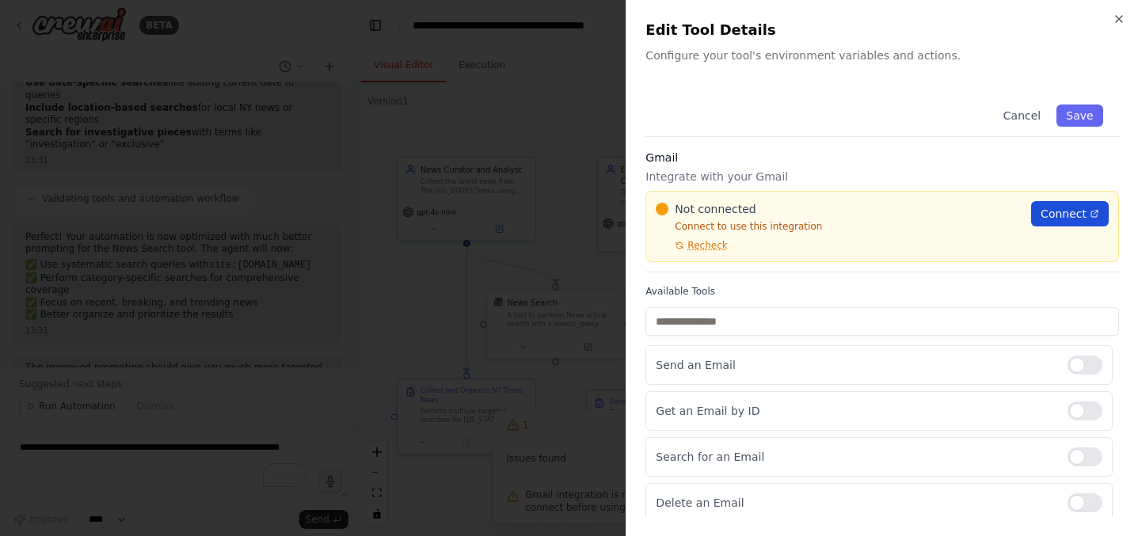
click at [1075, 222] on link "Connect" at bounding box center [1070, 213] width 78 height 25
click at [397, 80] on div at bounding box center [569, 268] width 1138 height 536
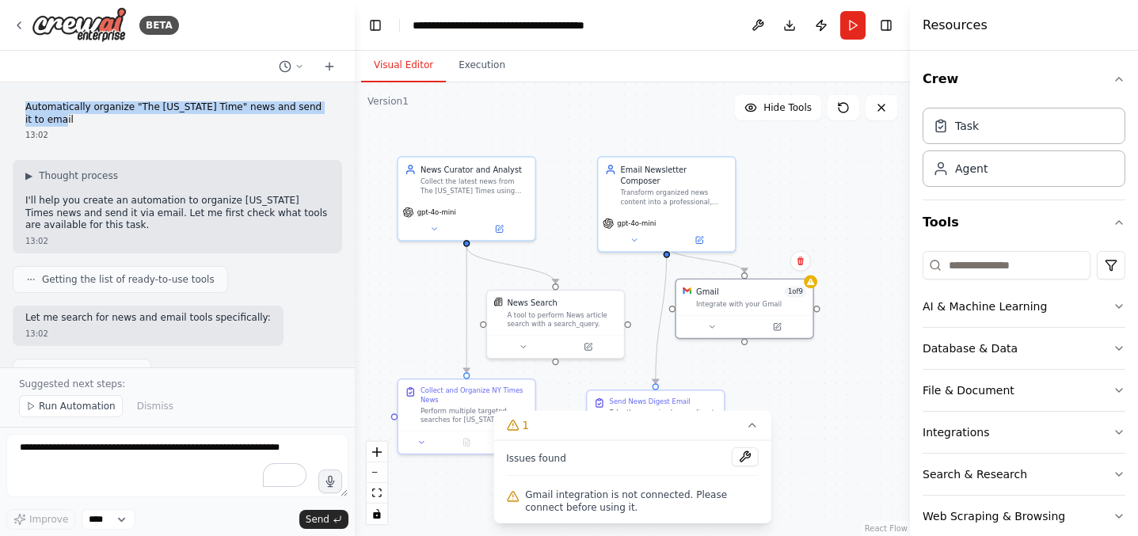
drag, startPoint x: 25, startPoint y: 110, endPoint x: 59, endPoint y: 117, distance: 34.8
click at [59, 117] on p "Automatically organize "The New York Time" news and send it to email" at bounding box center [177, 113] width 304 height 25
copy p "Automatically organize "The New York Time" news and send it to email"
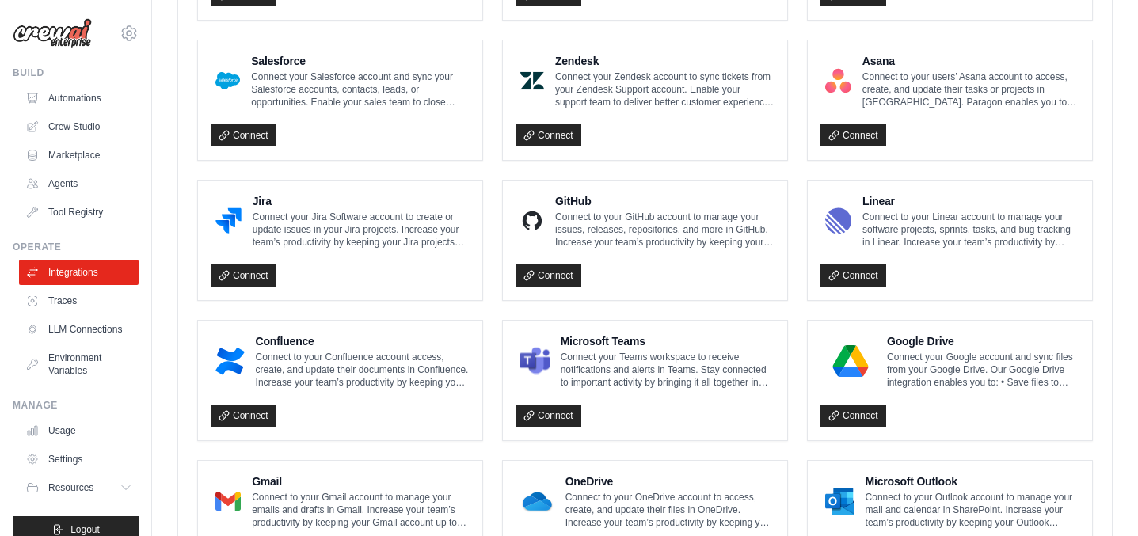
scroll to position [950, 0]
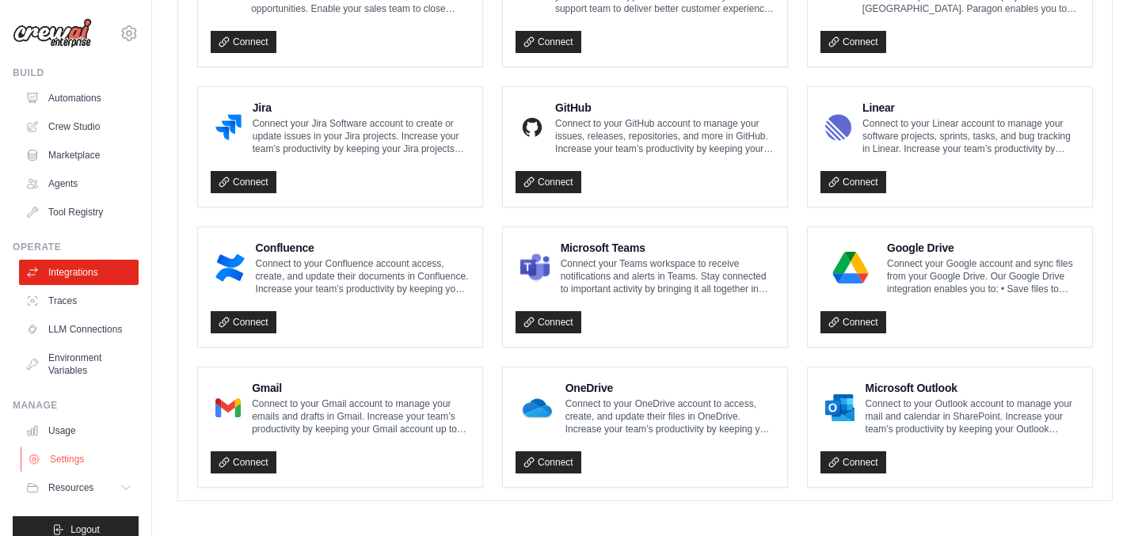
click at [78, 459] on link "Settings" at bounding box center [81, 459] width 120 height 25
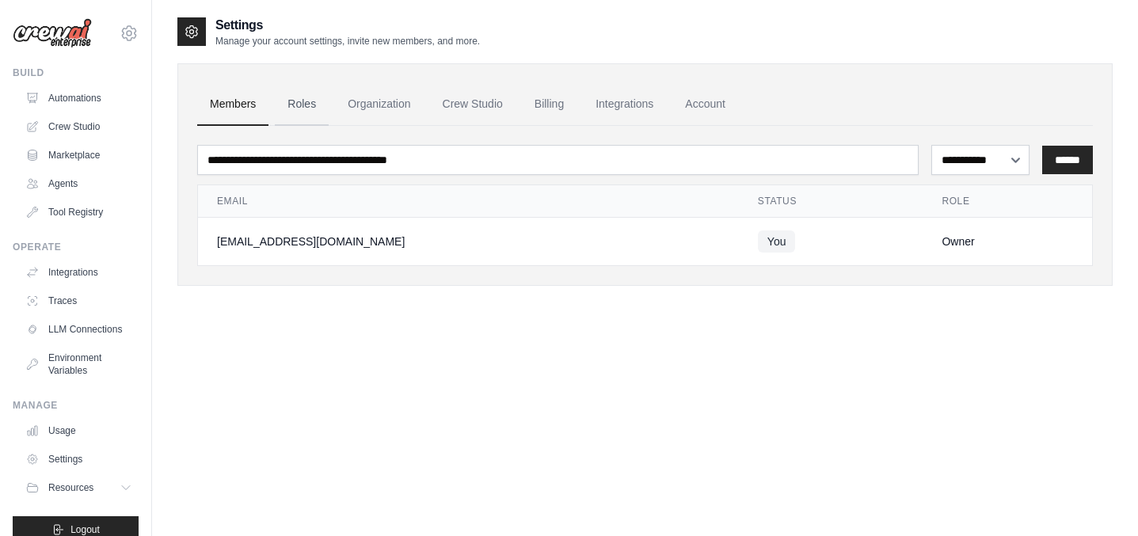
click at [295, 97] on link "Roles" at bounding box center [302, 104] width 54 height 43
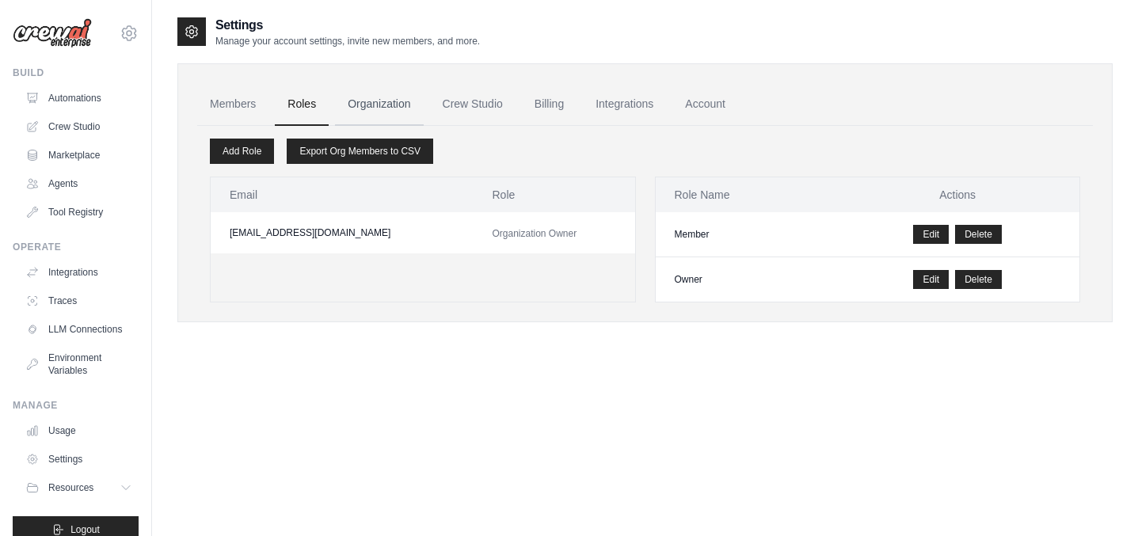
click at [382, 104] on link "Organization" at bounding box center [379, 104] width 88 height 43
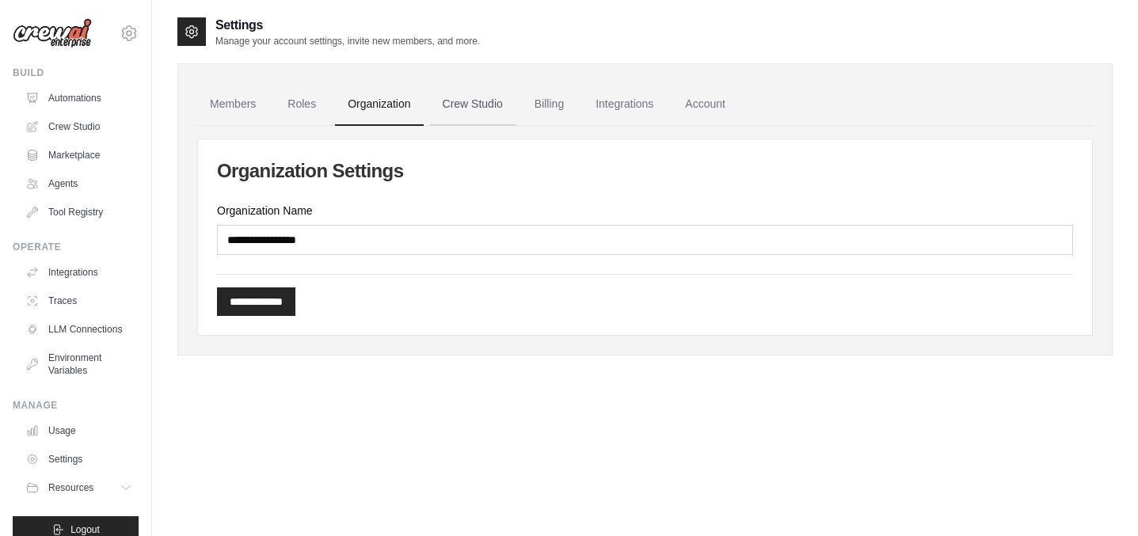
click at [499, 105] on link "Crew Studio" at bounding box center [473, 104] width 86 height 43
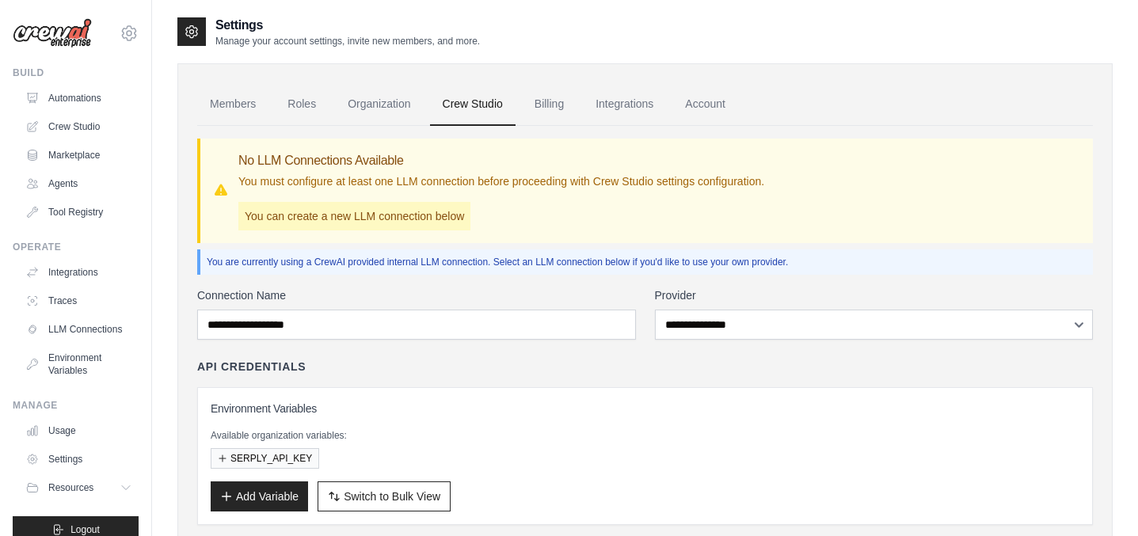
scroll to position [114, 0]
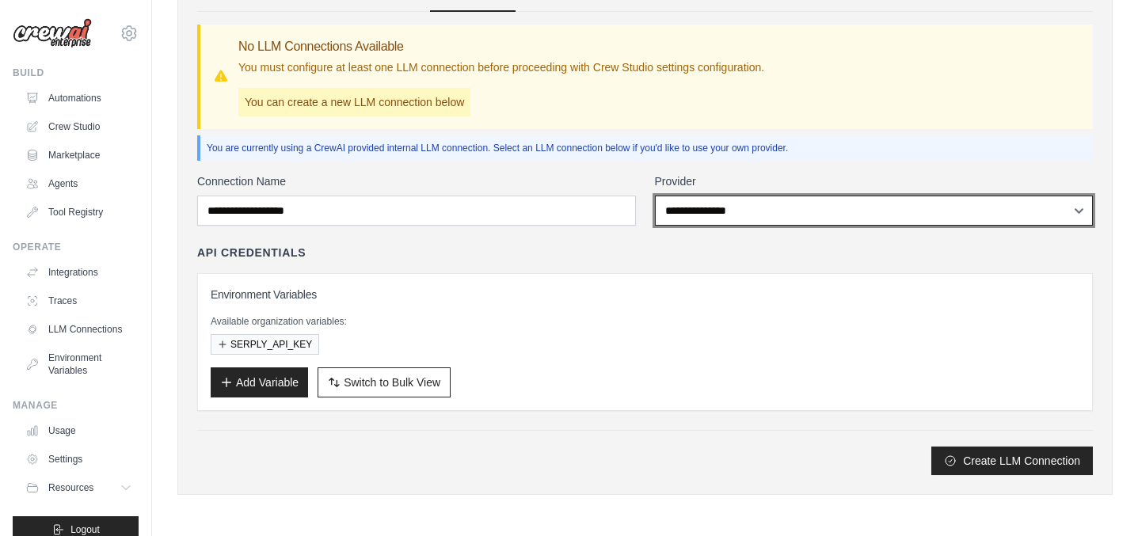
click at [707, 221] on select "**********" at bounding box center [874, 211] width 439 height 30
click at [708, 208] on select "**********" at bounding box center [874, 211] width 439 height 30
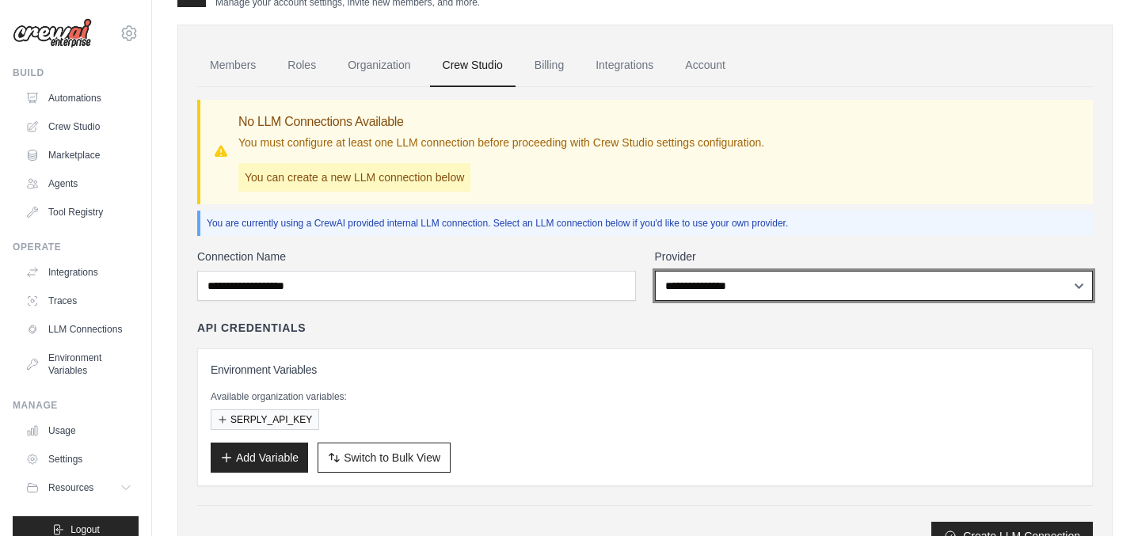
scroll to position [0, 0]
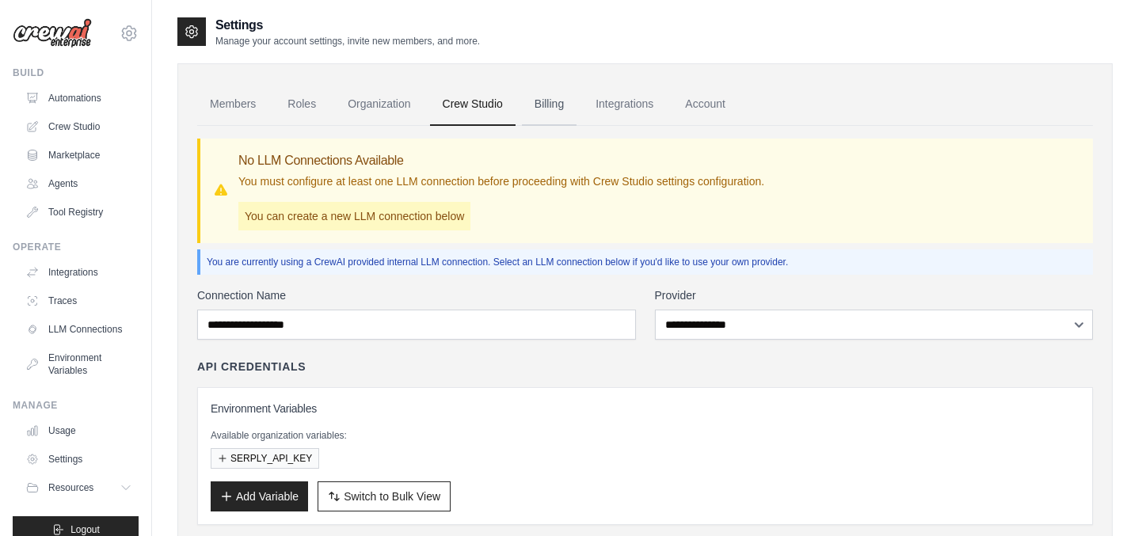
click at [568, 112] on link "Billing" at bounding box center [549, 104] width 55 height 43
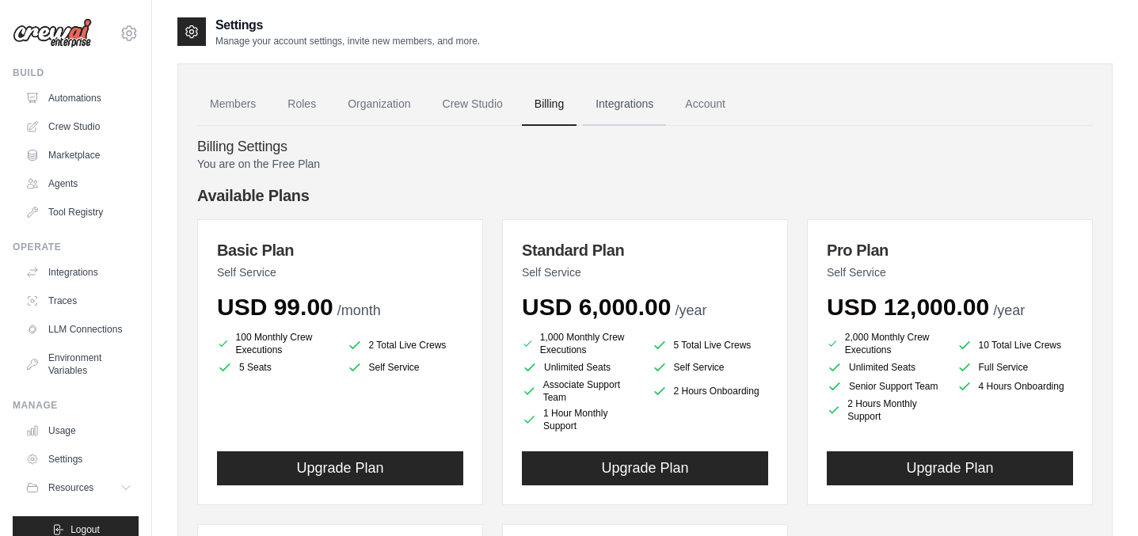
click at [631, 95] on link "Integrations" at bounding box center [624, 104] width 83 height 43
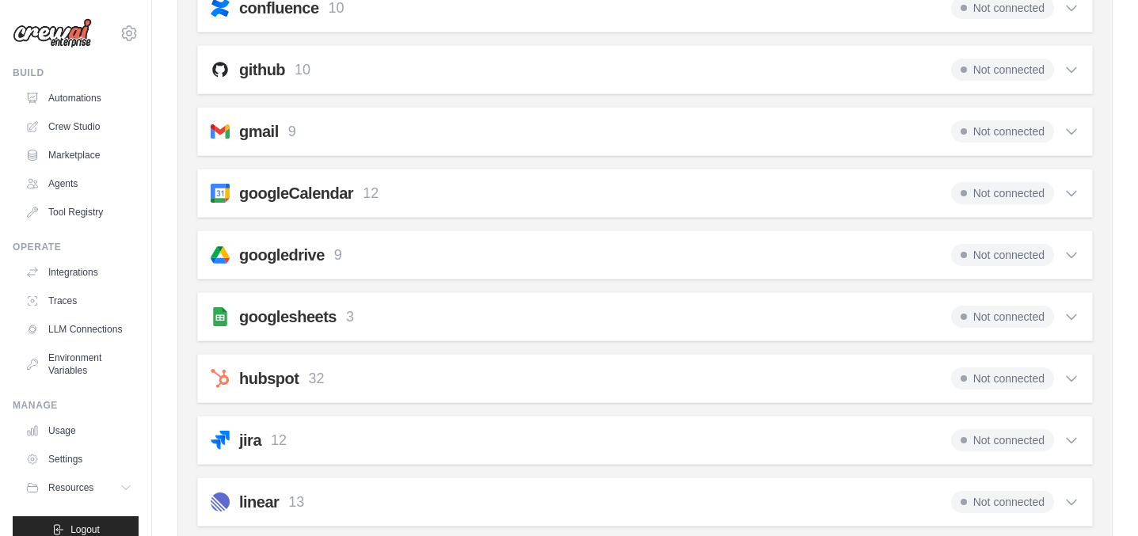
scroll to position [414, 0]
click at [703, 122] on div "gmail 9 Not connected" at bounding box center [645, 131] width 869 height 22
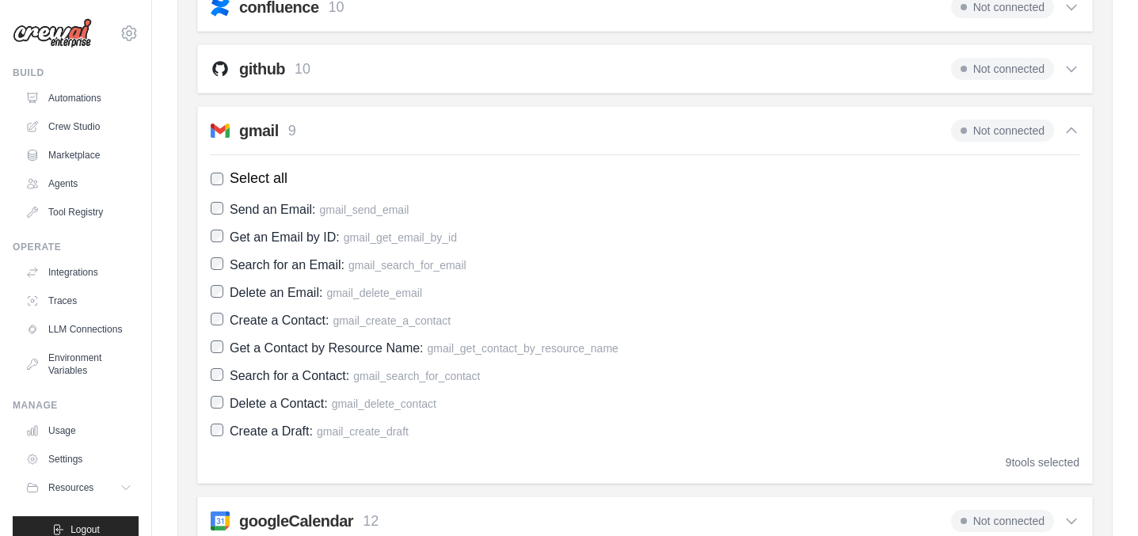
click at [982, 134] on span "Not connected" at bounding box center [1002, 131] width 103 height 22
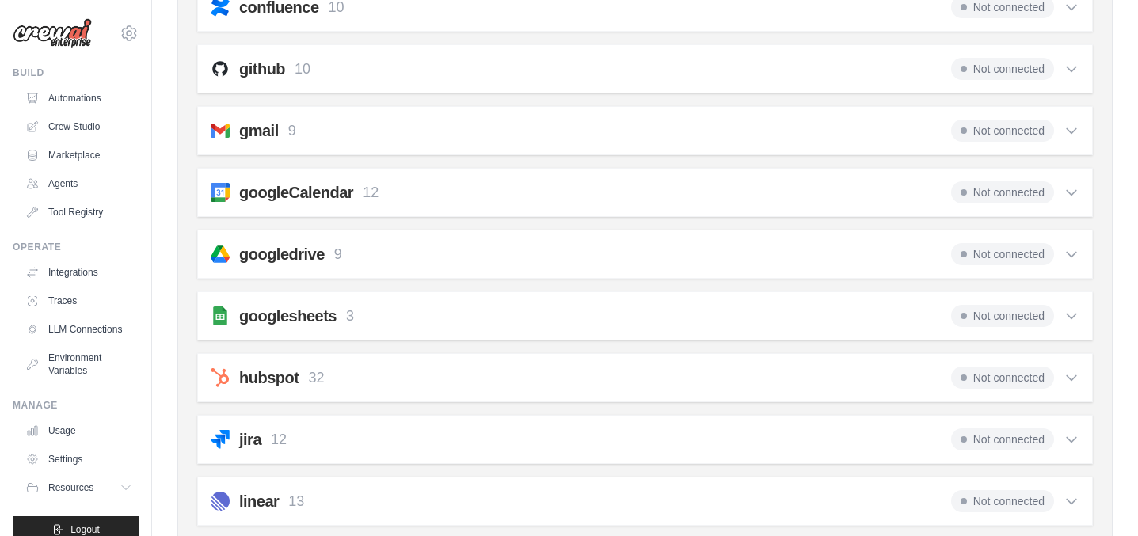
click at [982, 134] on span "Not connected" at bounding box center [1002, 131] width 103 height 22
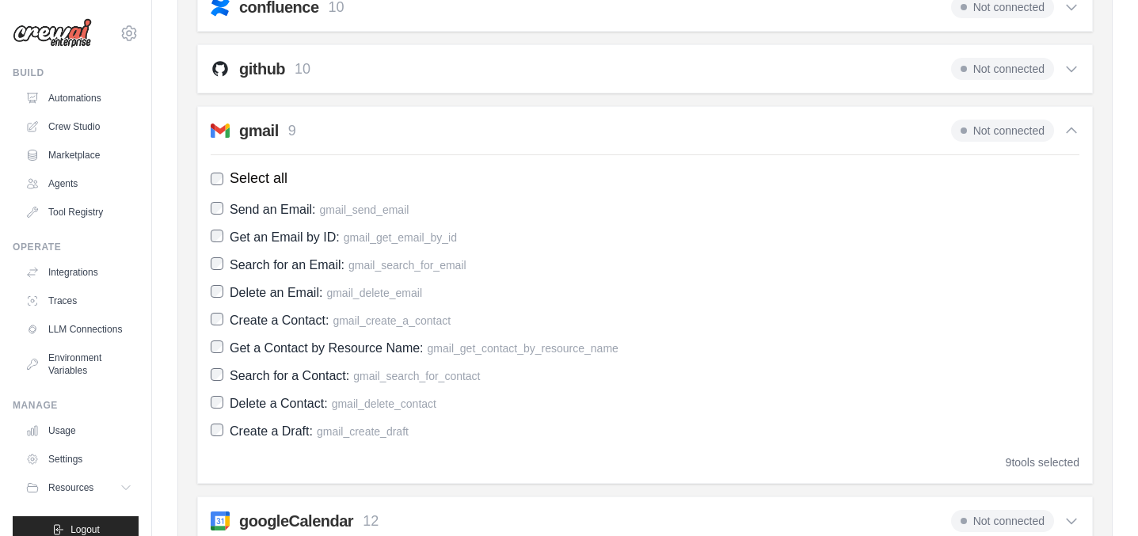
click at [982, 134] on span "Not connected" at bounding box center [1002, 131] width 103 height 22
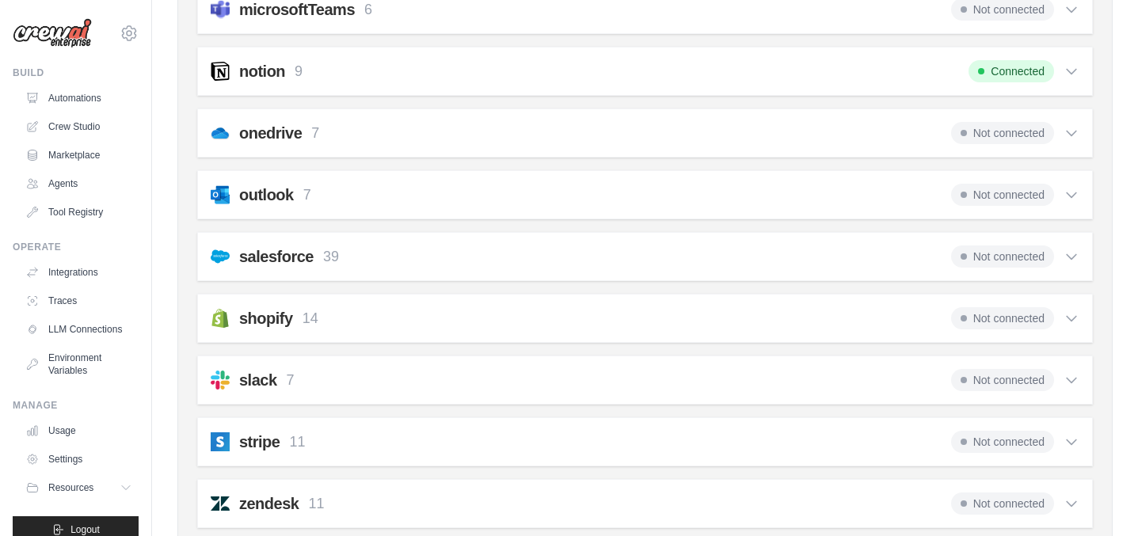
scroll to position [941, 0]
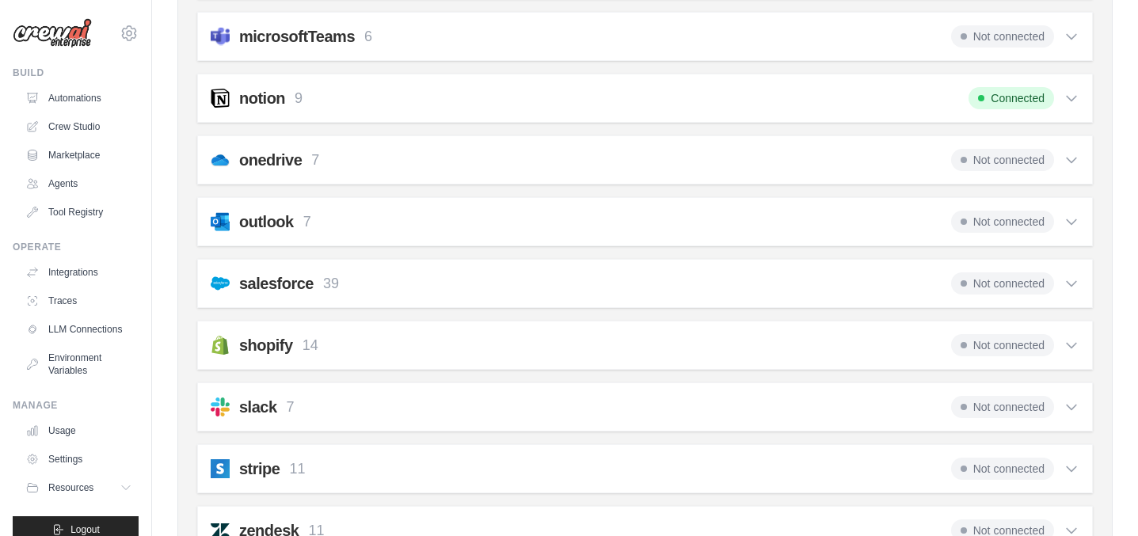
click at [438, 94] on div "notion 9 Connected" at bounding box center [645, 98] width 869 height 22
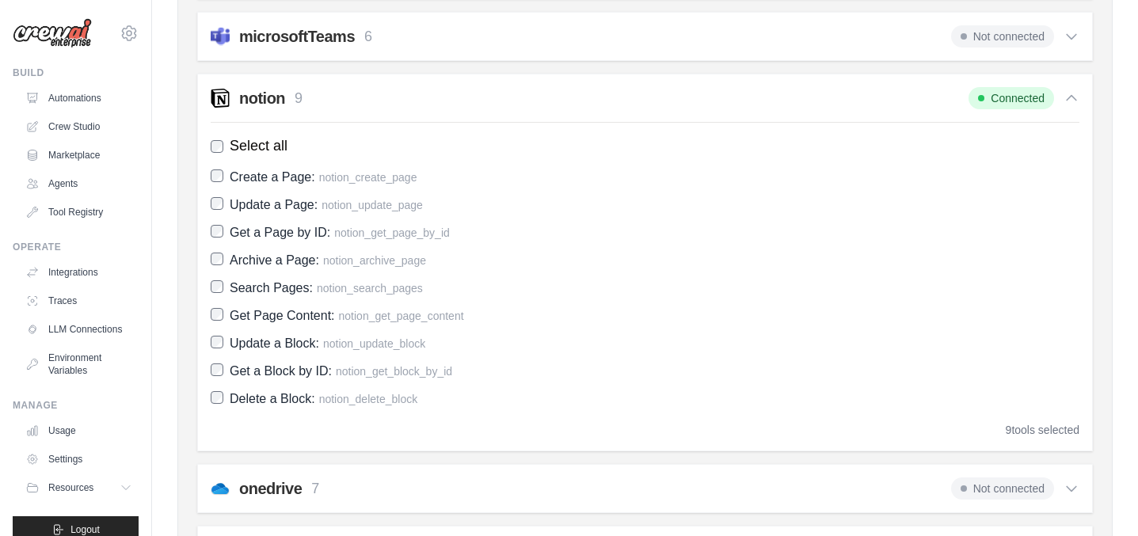
click at [438, 94] on div "notion 9 Connected" at bounding box center [645, 98] width 869 height 22
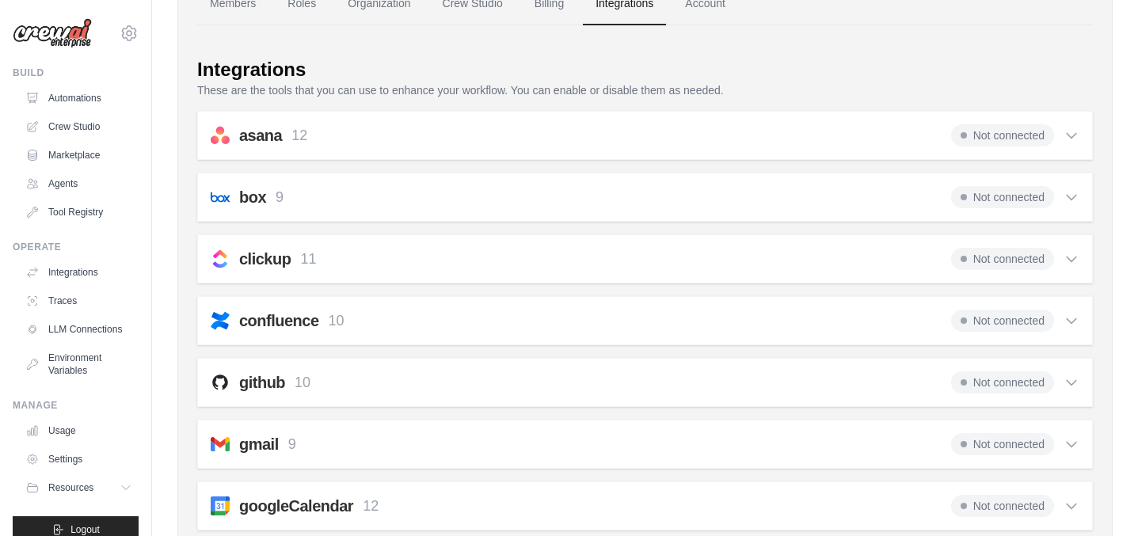
scroll to position [0, 0]
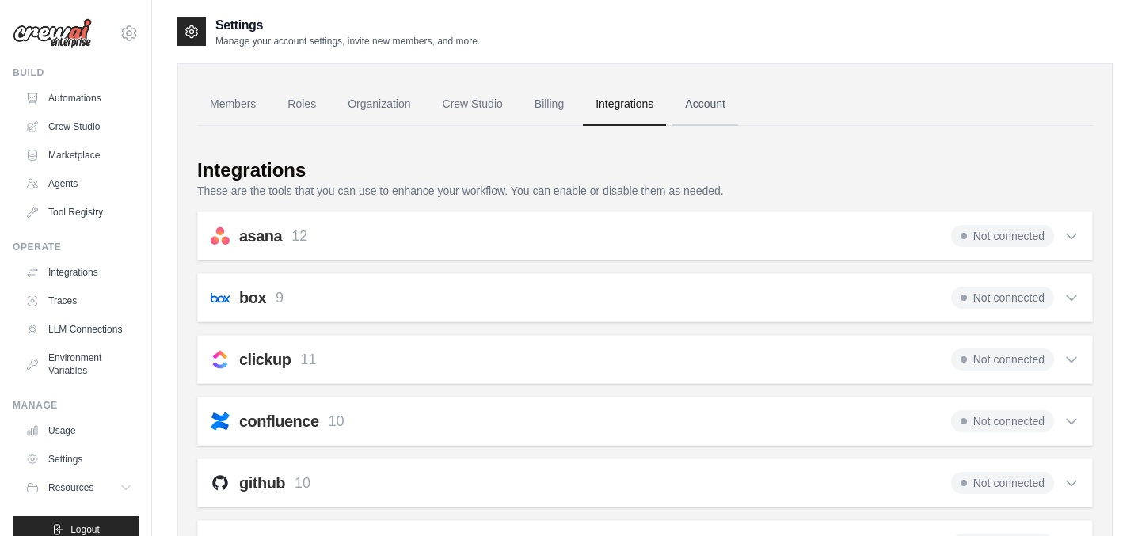
click at [730, 111] on link "Account" at bounding box center [706, 104] width 66 height 43
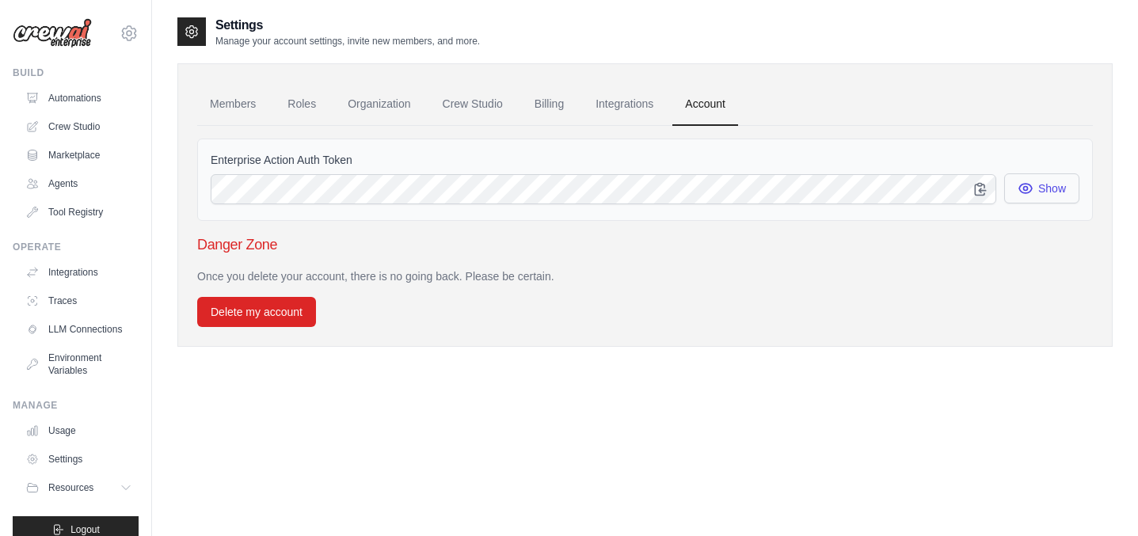
click at [1026, 194] on icon "button" at bounding box center [1026, 189] width 16 height 16
click at [1032, 194] on button "Show" at bounding box center [1041, 188] width 75 height 30
click at [55, 178] on link "Agents" at bounding box center [81, 183] width 120 height 25
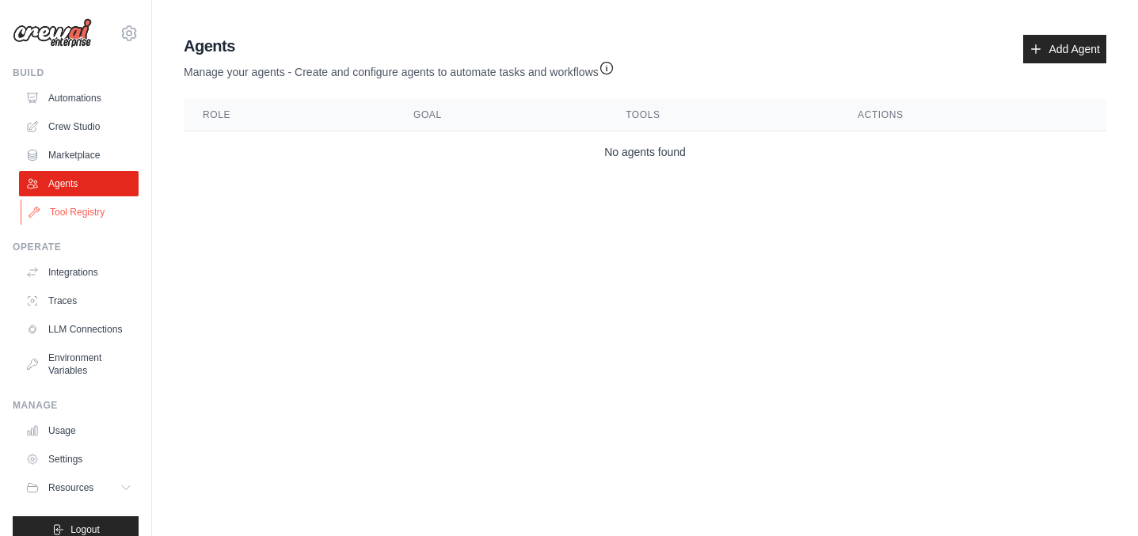
click at [73, 217] on link "Tool Registry" at bounding box center [81, 212] width 120 height 25
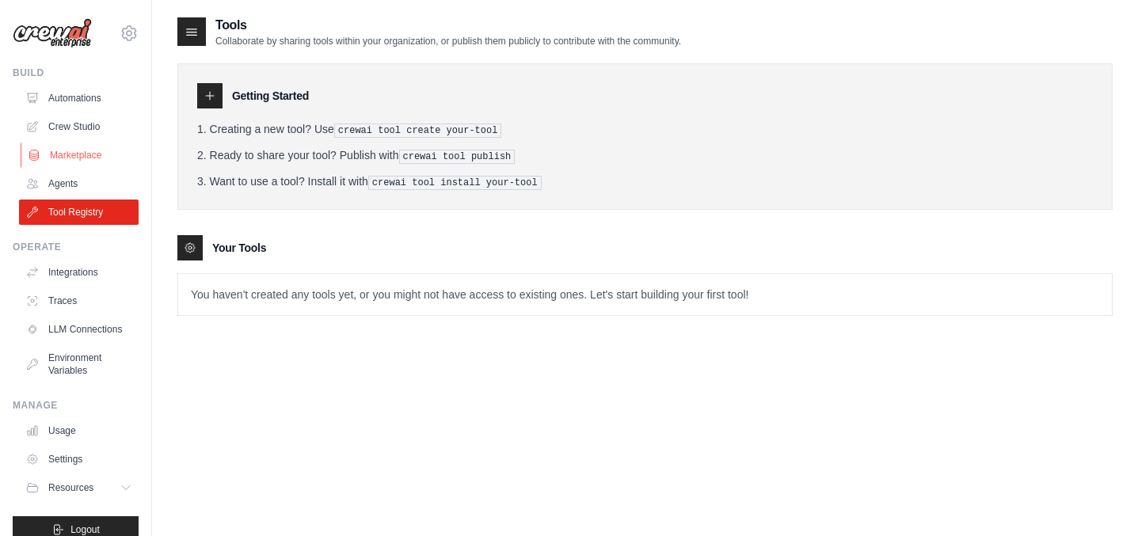
click at [72, 157] on link "Marketplace" at bounding box center [81, 155] width 120 height 25
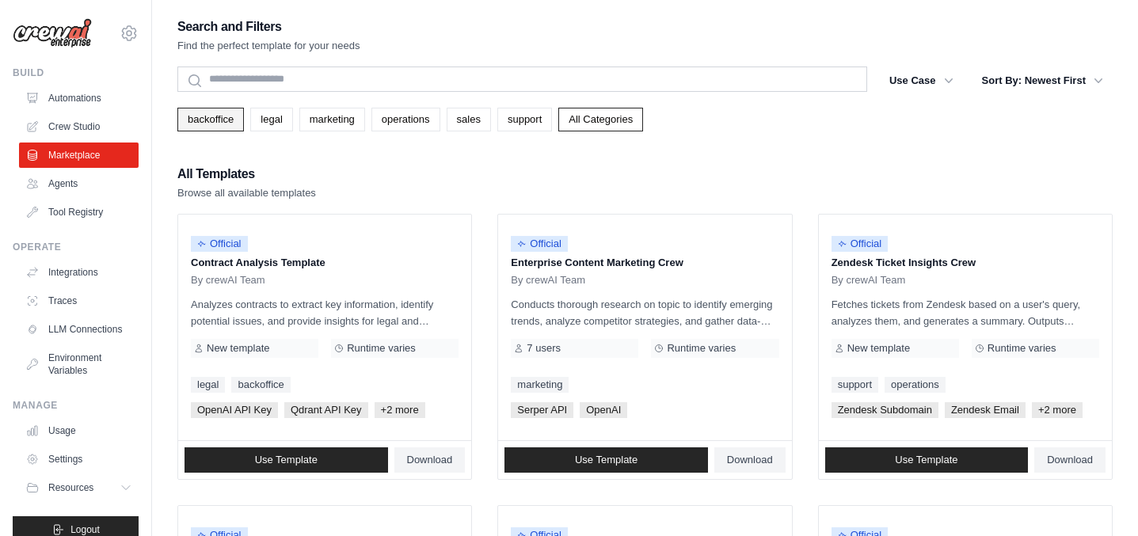
click at [207, 122] on link "backoffice" at bounding box center [210, 120] width 67 height 24
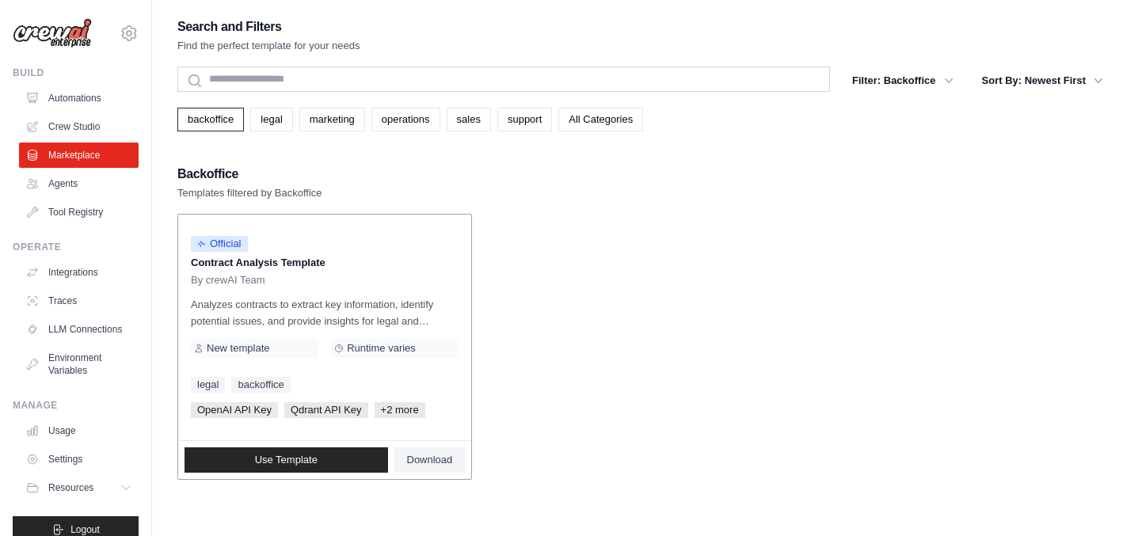
click at [371, 329] on p "Analyzes contracts to extract key information, identify potential issues, and p…" at bounding box center [325, 312] width 268 height 33
click at [90, 312] on link "Traces" at bounding box center [81, 300] width 120 height 25
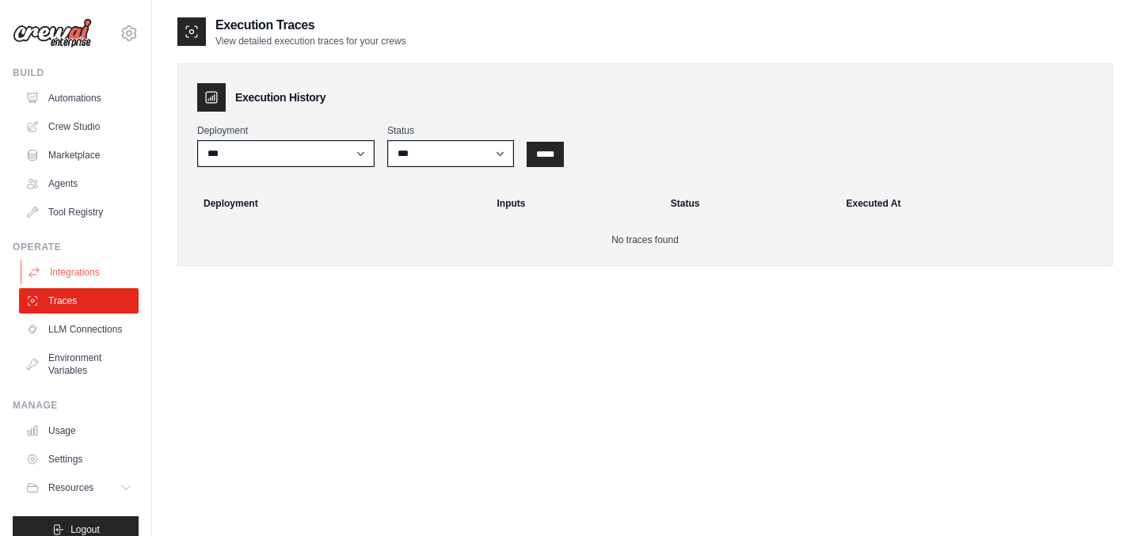
click at [96, 272] on link "Integrations" at bounding box center [81, 272] width 120 height 25
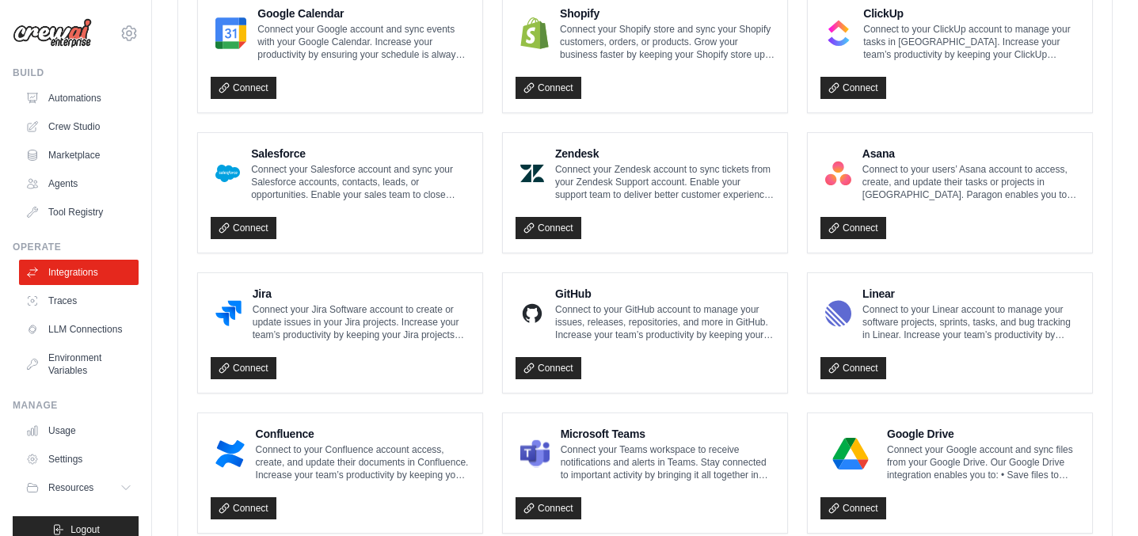
scroll to position [950, 0]
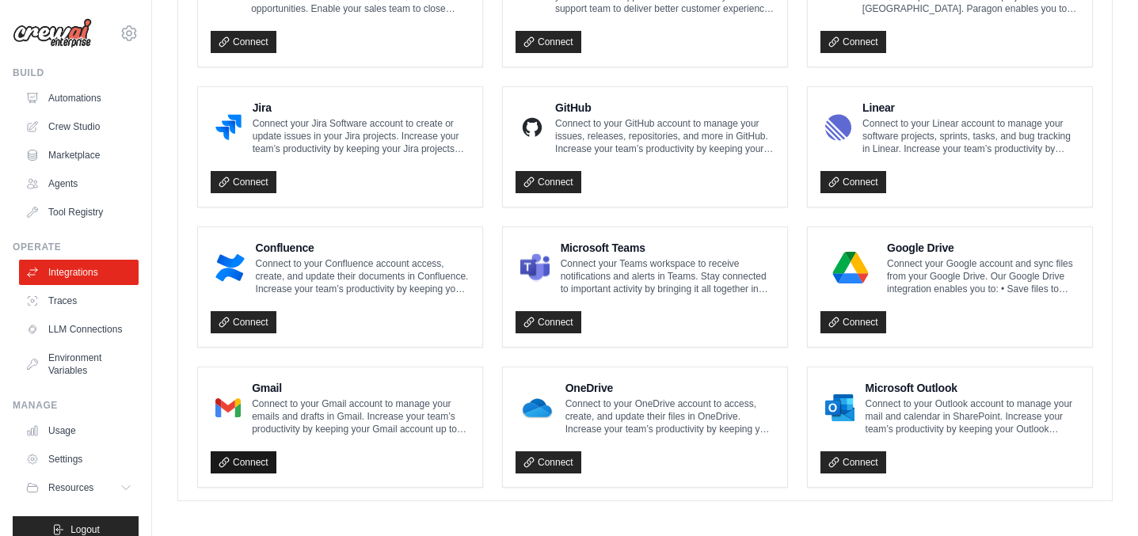
click at [263, 455] on link "Connect" at bounding box center [244, 463] width 66 height 22
click at [59, 131] on link "Crew Studio" at bounding box center [81, 126] width 120 height 25
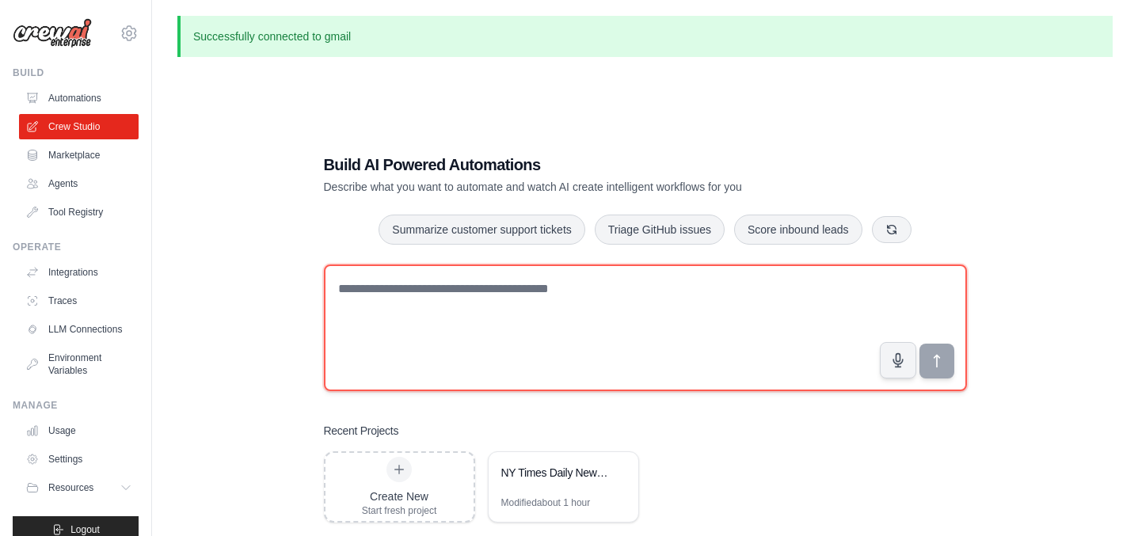
click at [439, 322] on textarea at bounding box center [645, 328] width 643 height 127
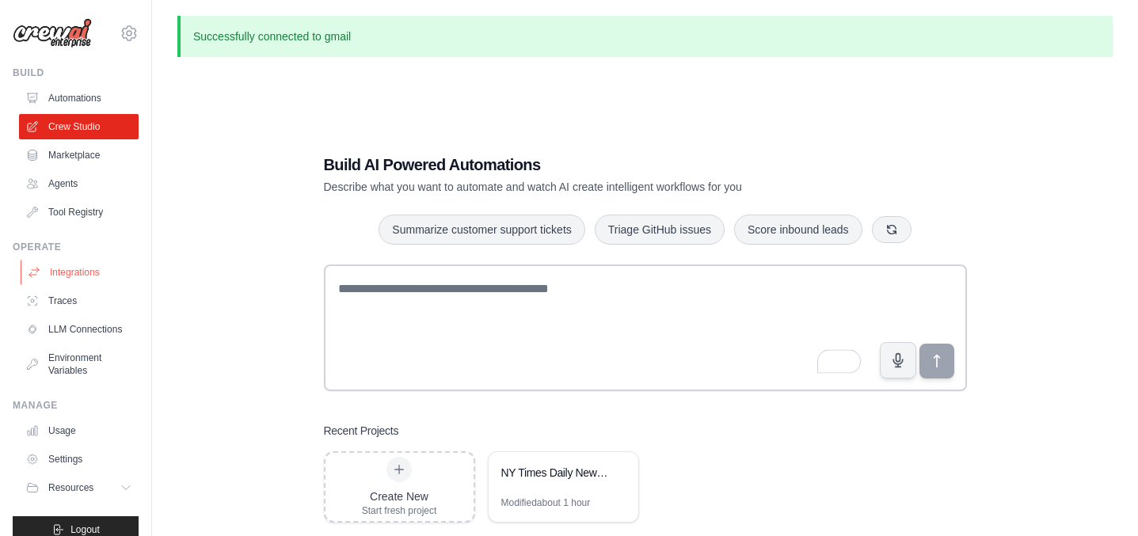
click at [71, 280] on link "Integrations" at bounding box center [81, 272] width 120 height 25
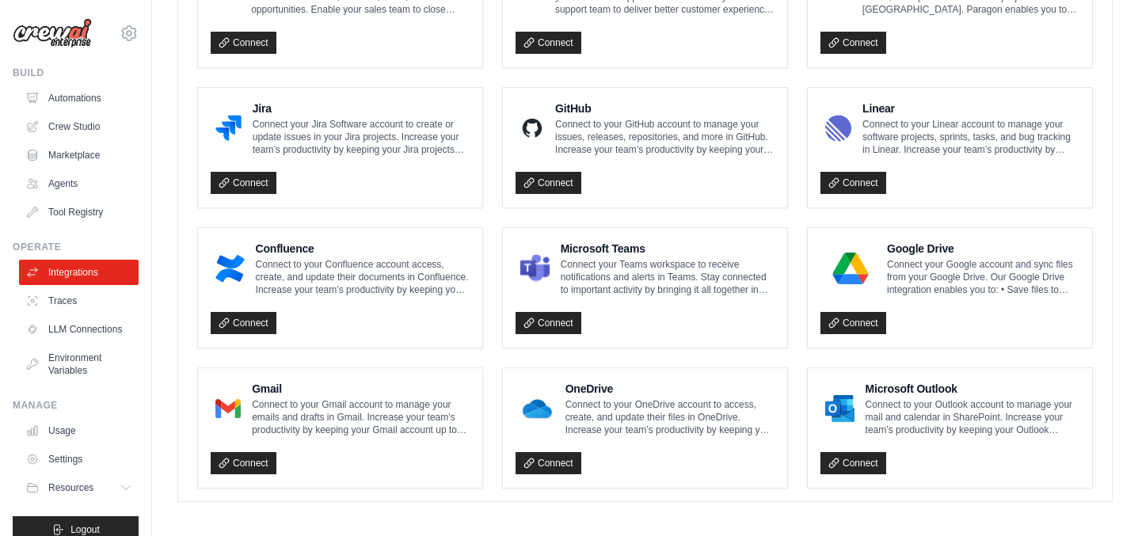
scroll to position [950, 0]
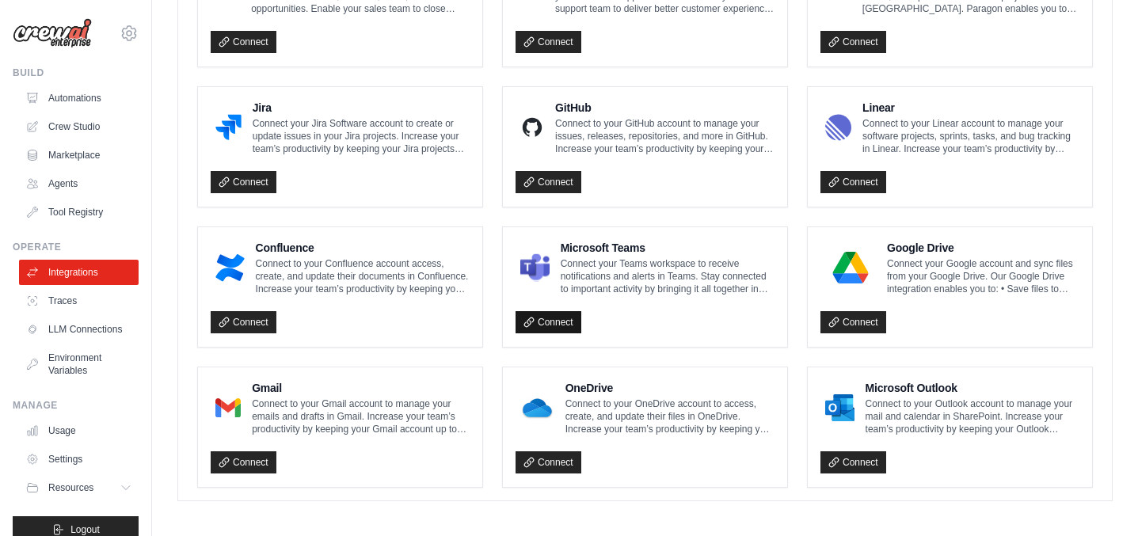
click at [548, 319] on link "Connect" at bounding box center [549, 322] width 66 height 22
click at [838, 457] on icon at bounding box center [834, 462] width 11 height 11
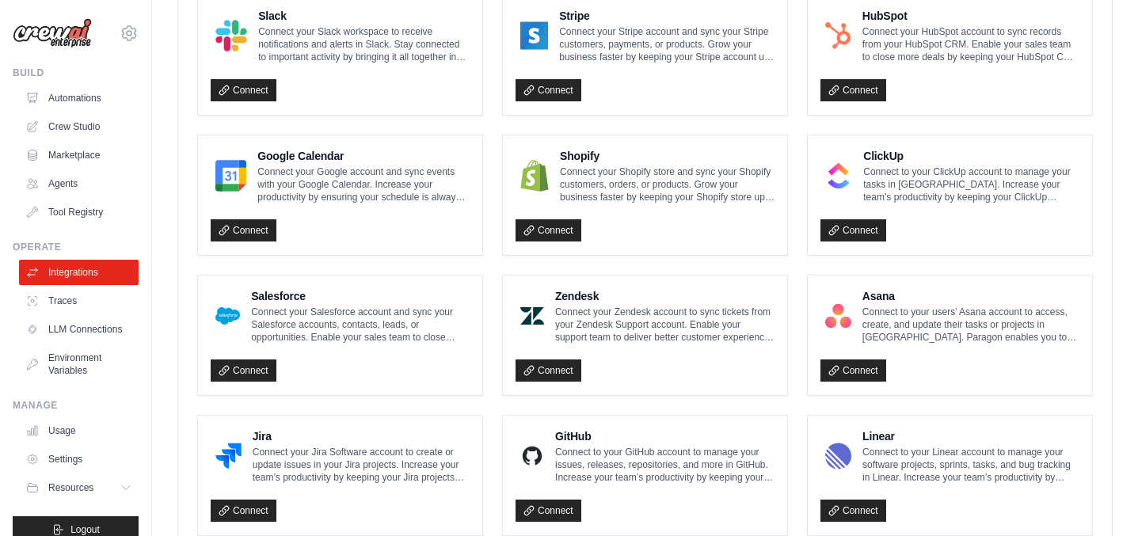
scroll to position [620, 0]
